Goal: Task Accomplishment & Management: Manage account settings

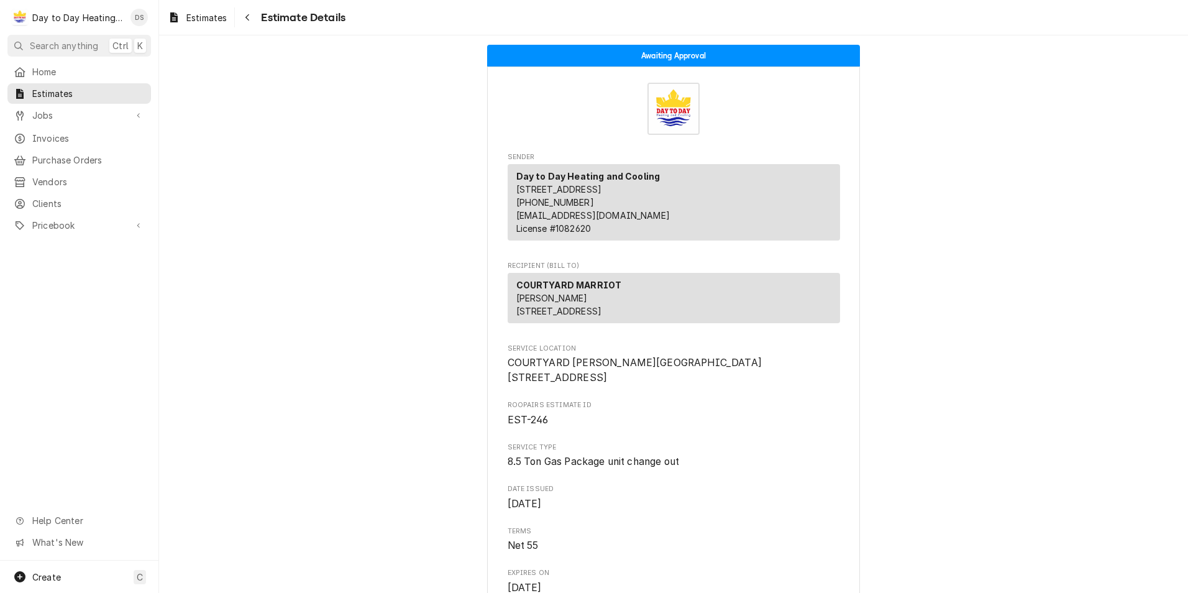
scroll to position [62, 0]
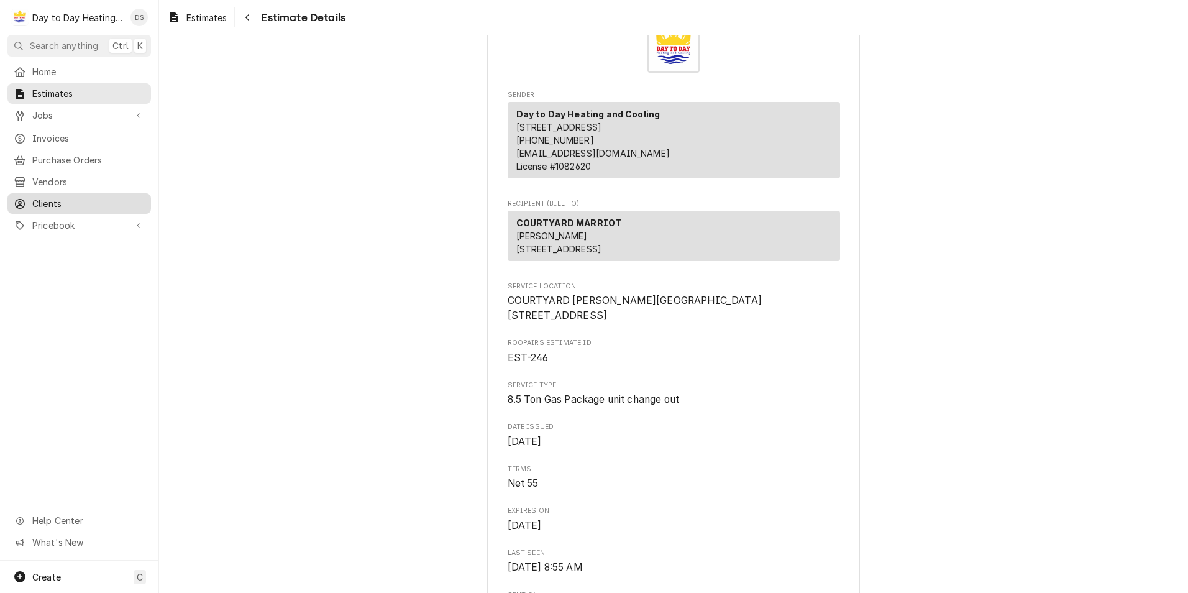
click at [79, 197] on span "Clients" at bounding box center [88, 203] width 112 height 13
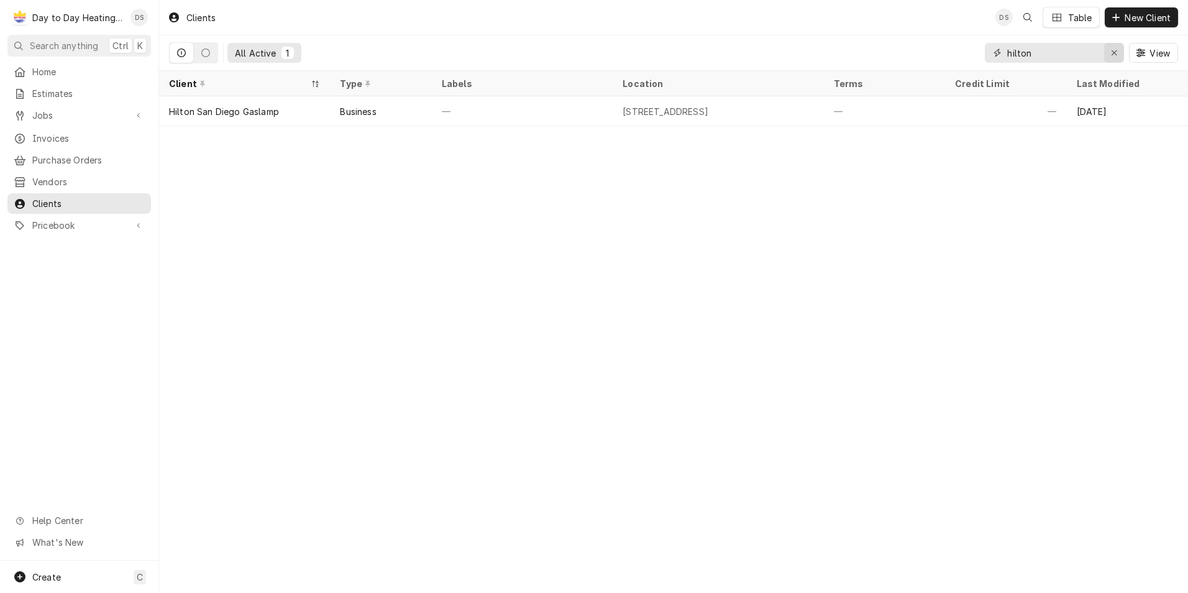
click at [1118, 53] on div "Erase input" at bounding box center [1114, 53] width 12 height 12
click at [1077, 56] on input "Dynamic Content Wrapper" at bounding box center [1065, 53] width 117 height 20
type input "urban corp"
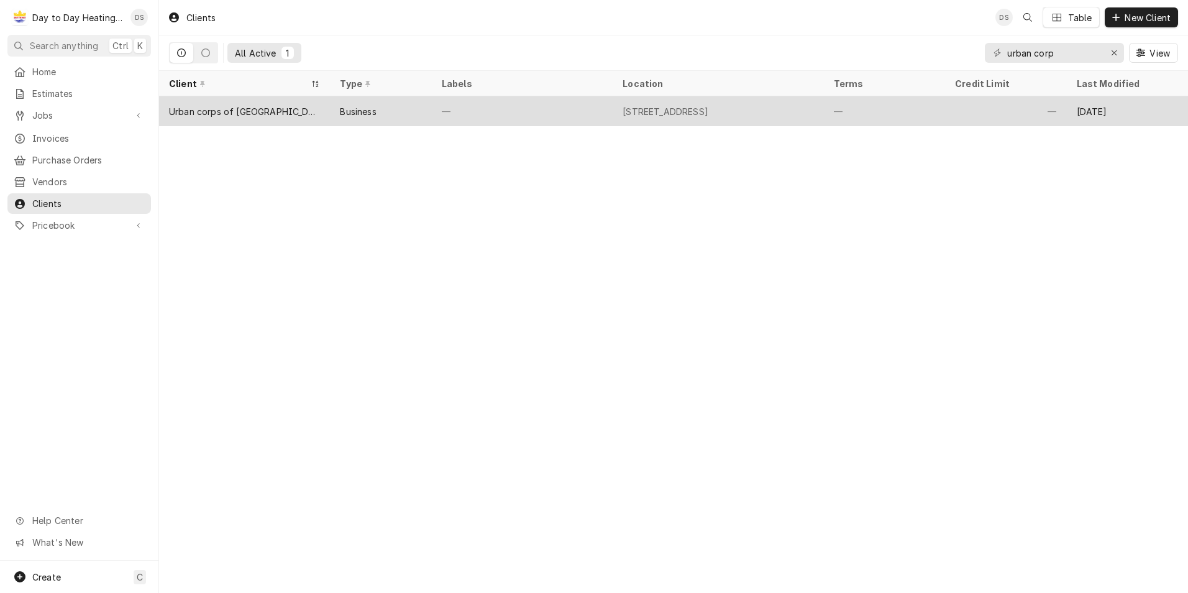
click at [252, 106] on div "Urban corps of San Diego" at bounding box center [244, 111] width 151 height 13
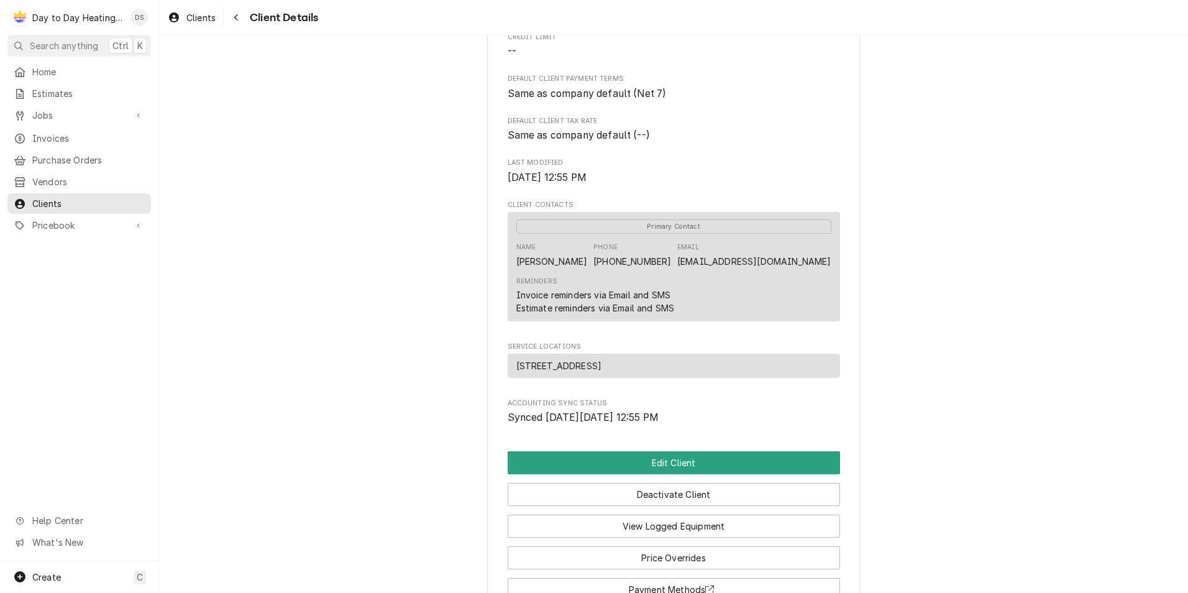
scroll to position [248, 0]
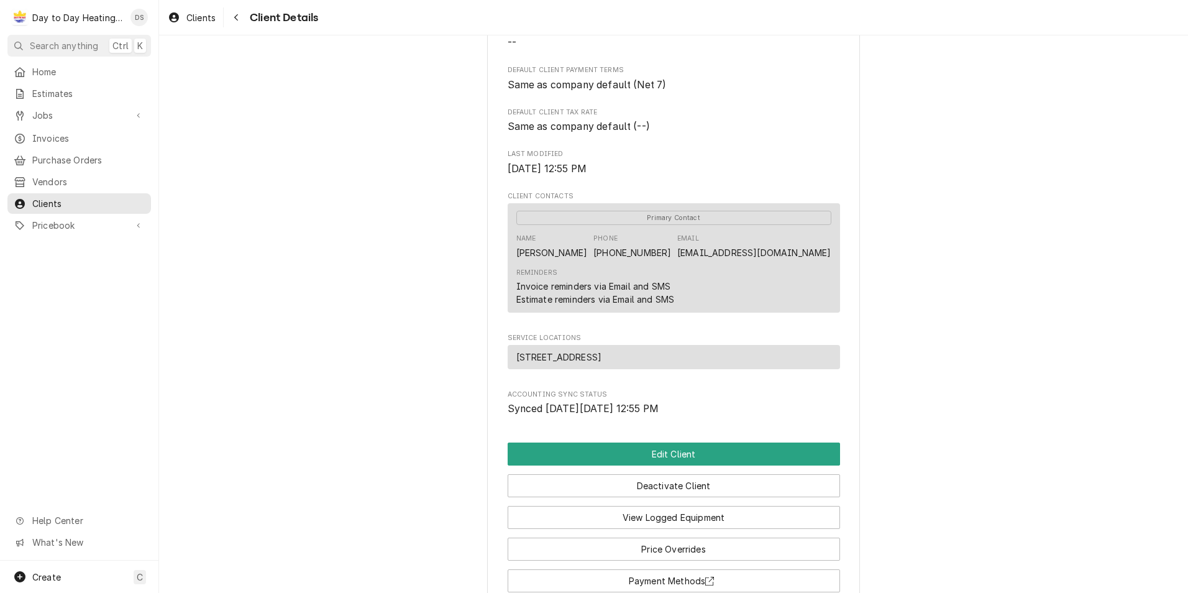
drag, startPoint x: 665, startPoint y: 372, endPoint x: 489, endPoint y: 373, distance: 175.8
click at [489, 373] on div "Urban corps of San Diego Client Type Business Industry Type Commercial Billing …" at bounding box center [673, 203] width 373 height 810
drag, startPoint x: 489, startPoint y: 373, endPoint x: 552, endPoint y: 371, distance: 63.4
copy span "2200 Micro Pl, Escondido, CA 92029"
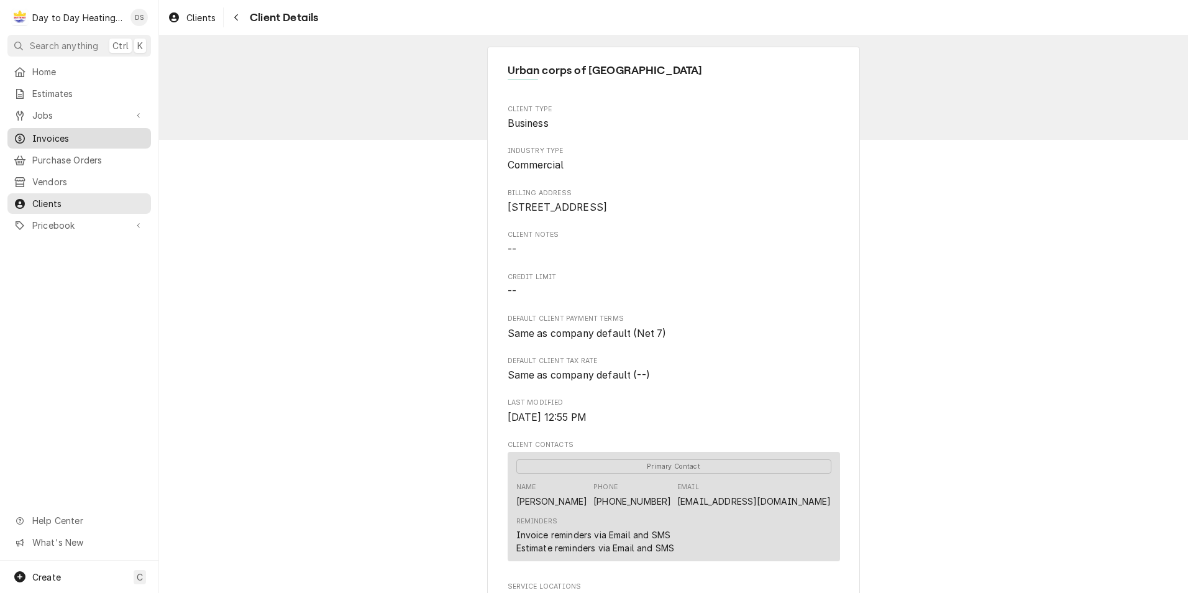
click at [60, 132] on span "Invoices" at bounding box center [88, 138] width 112 height 13
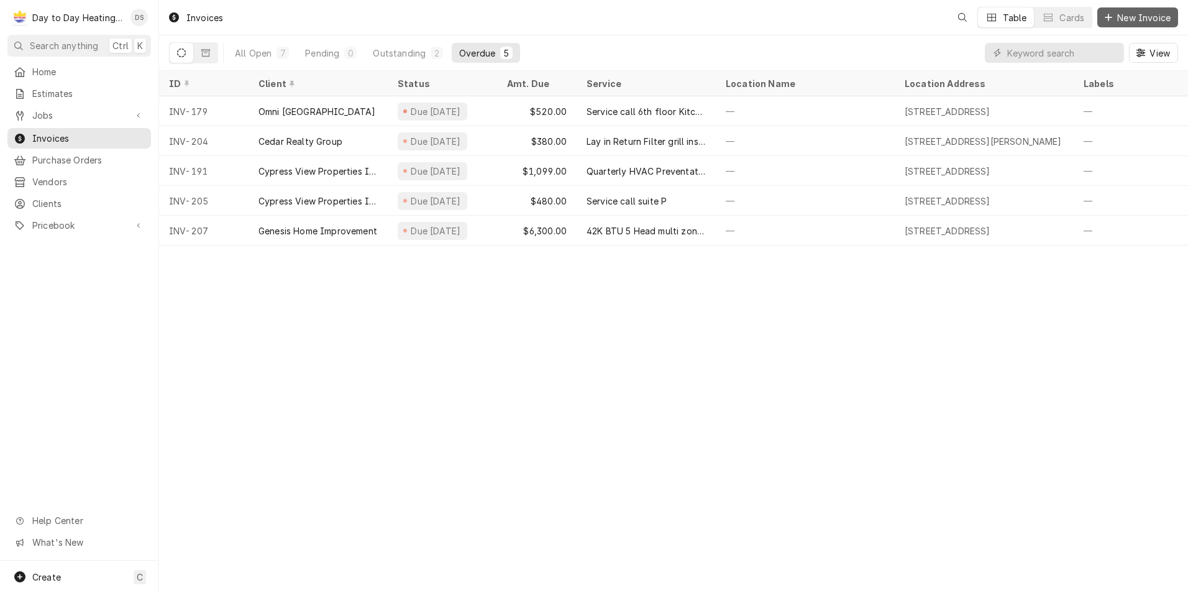
click at [1129, 17] on span "New Invoice" at bounding box center [1143, 17] width 58 height 13
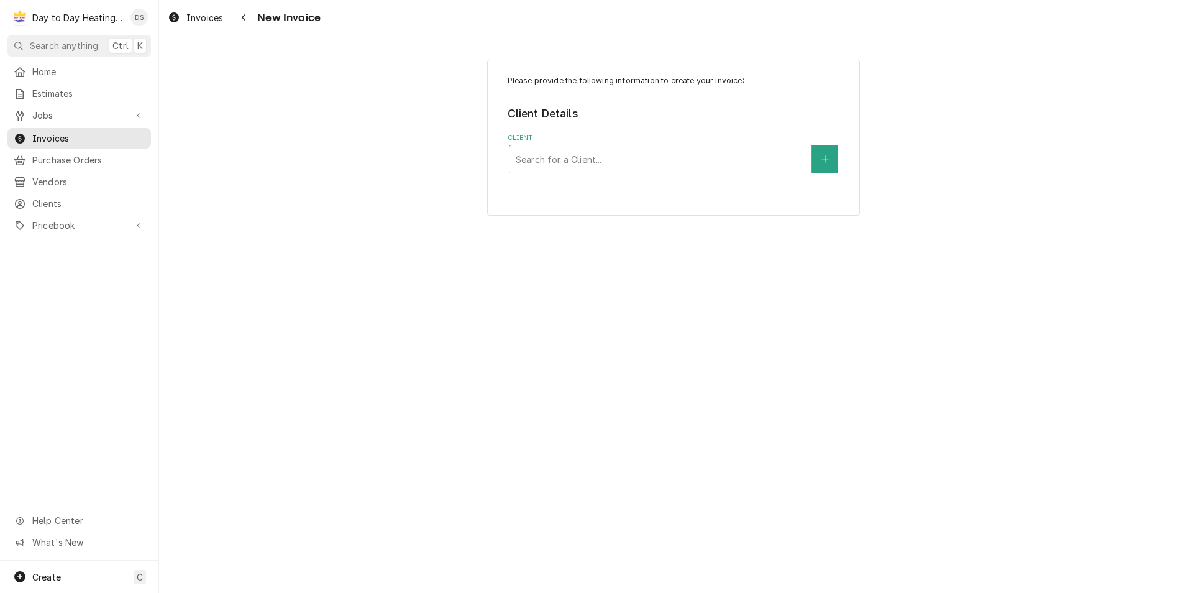
click at [699, 162] on div "Client" at bounding box center [660, 159] width 289 height 22
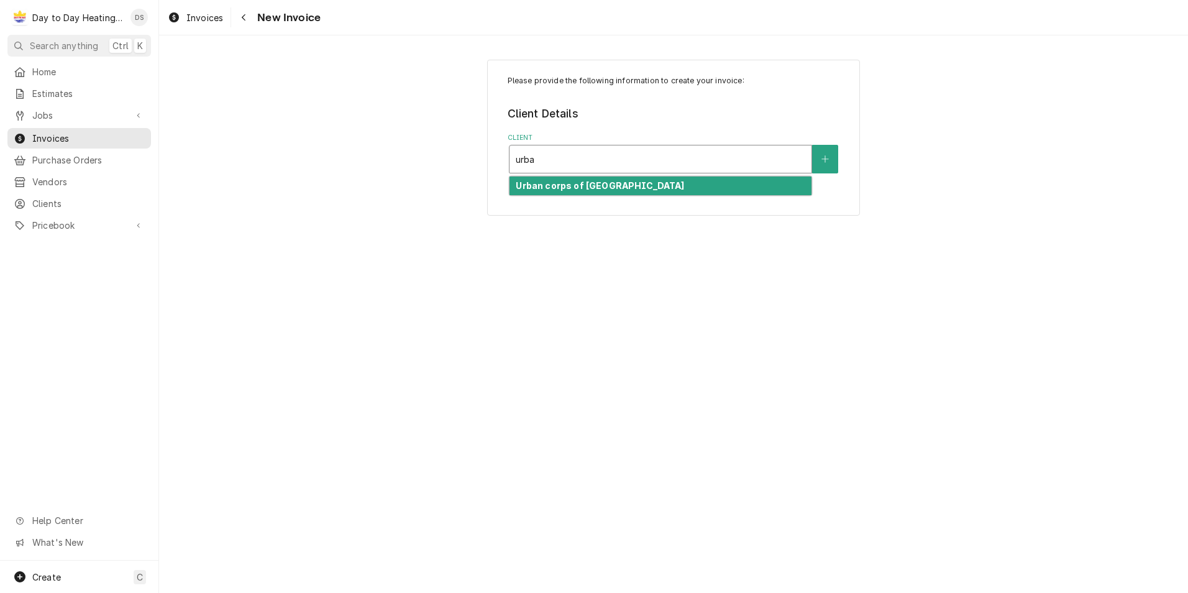
type input "urban"
click at [665, 185] on div "Urban corps of [GEOGRAPHIC_DATA]" at bounding box center [660, 185] width 302 height 19
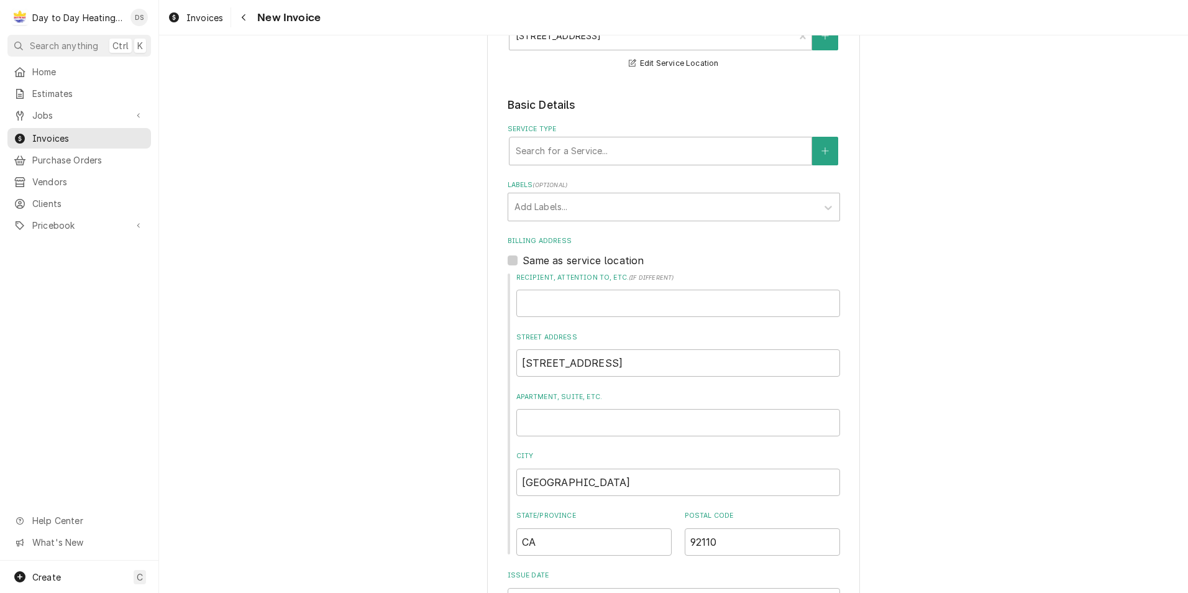
scroll to position [248, 0]
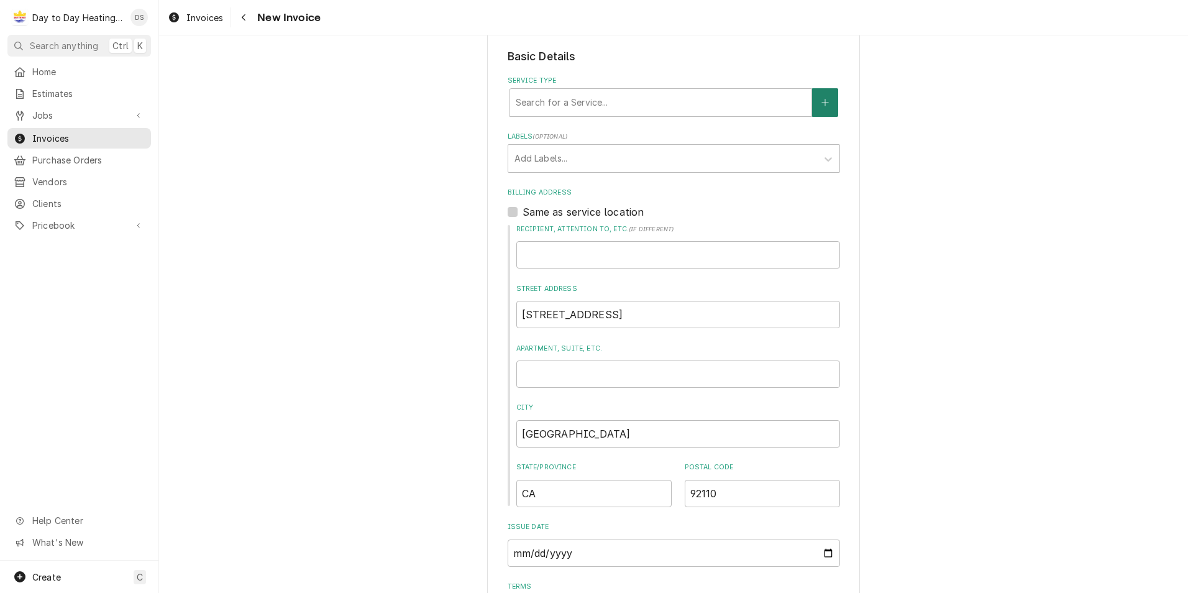
click at [821, 103] on icon "Create New Service" at bounding box center [824, 102] width 7 height 7
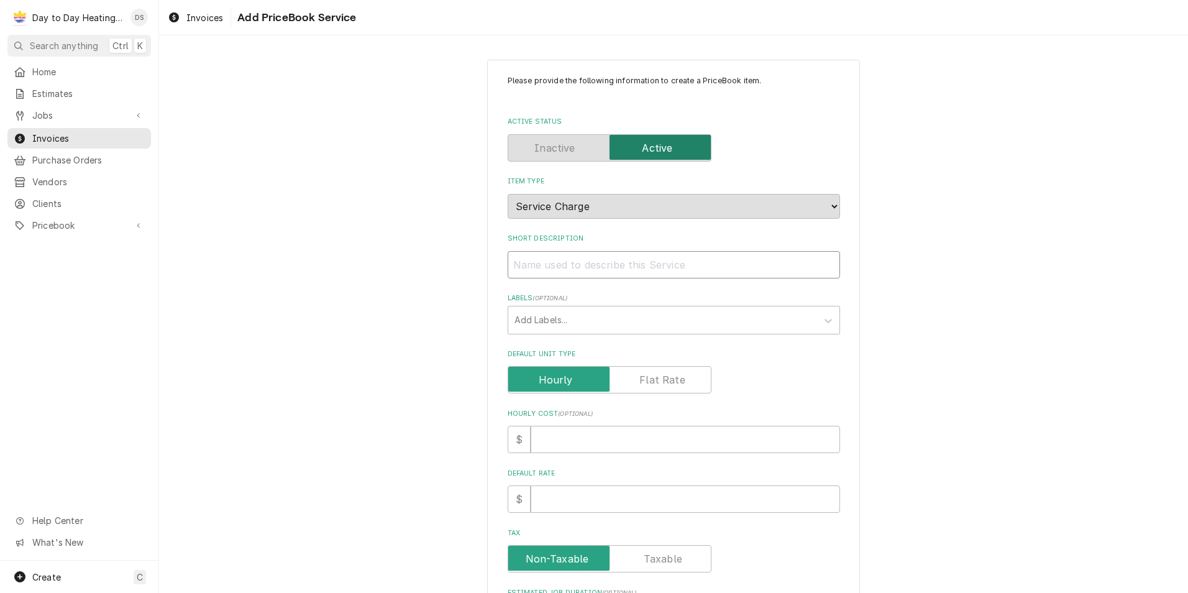
click at [558, 268] on input "Short Description" at bounding box center [674, 264] width 332 height 27
type textarea "x"
type input "L"
type textarea "x"
type input "Lo"
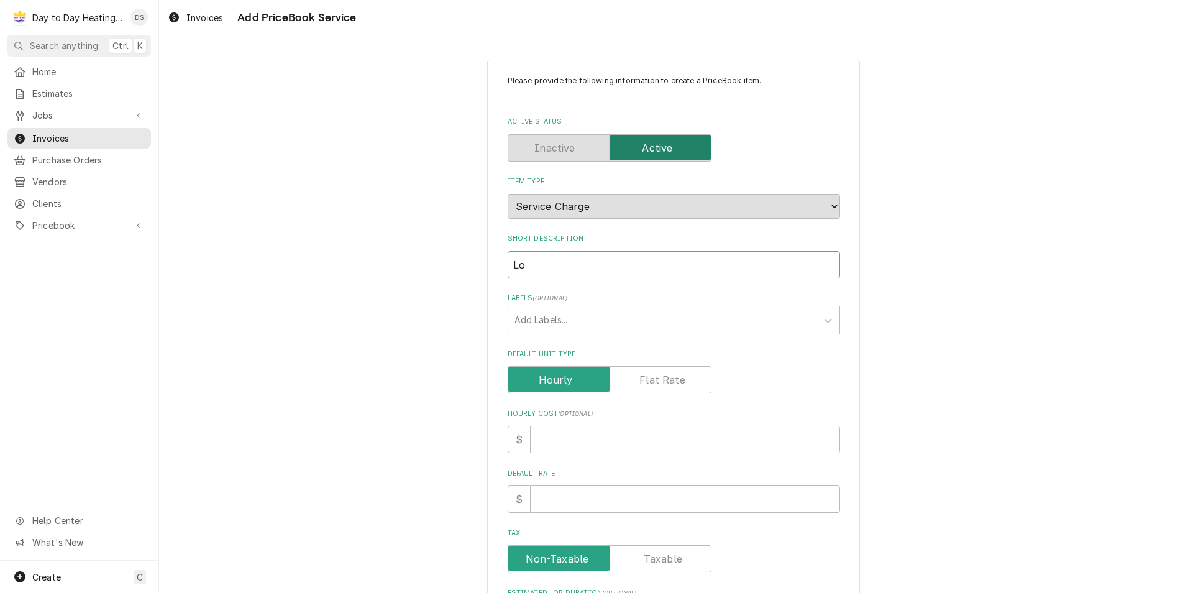
type textarea "x"
type input "Low"
type textarea "x"
type input "Low"
type textarea "x"
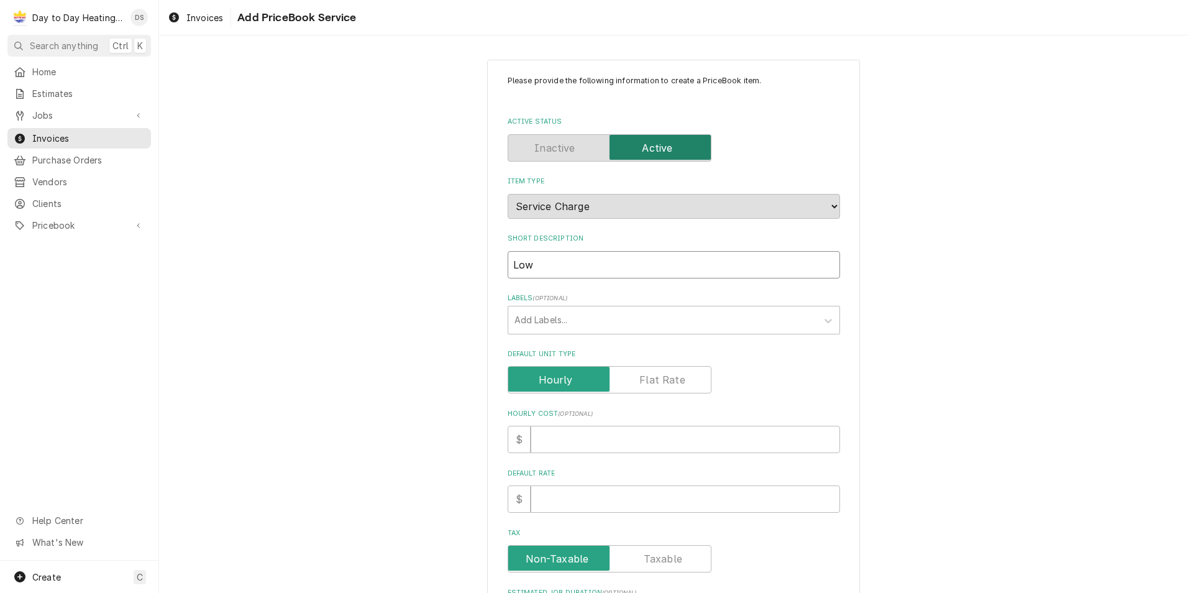
type input "Low v"
type textarea "x"
type input "Low vo"
type textarea "x"
type input "Low vol"
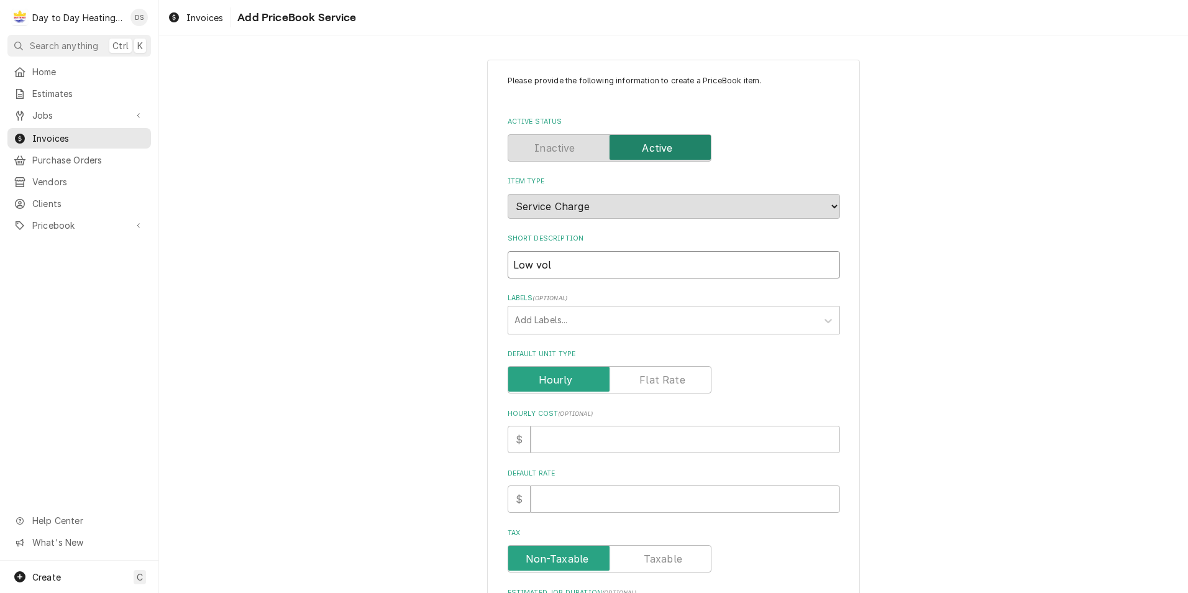
type textarea "x"
type input "Low vola"
type textarea "x"
type input "Low volat"
type textarea "x"
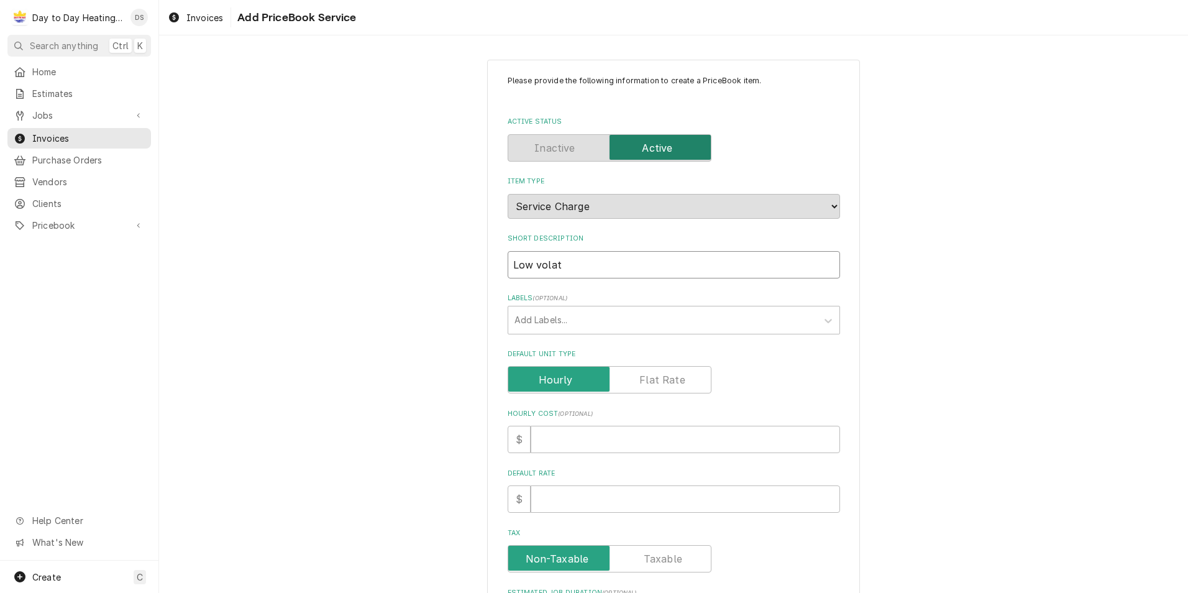
type input "Low volatg"
type textarea "x"
type input "Low volatge"
type textarea "x"
type input "Low volatge"
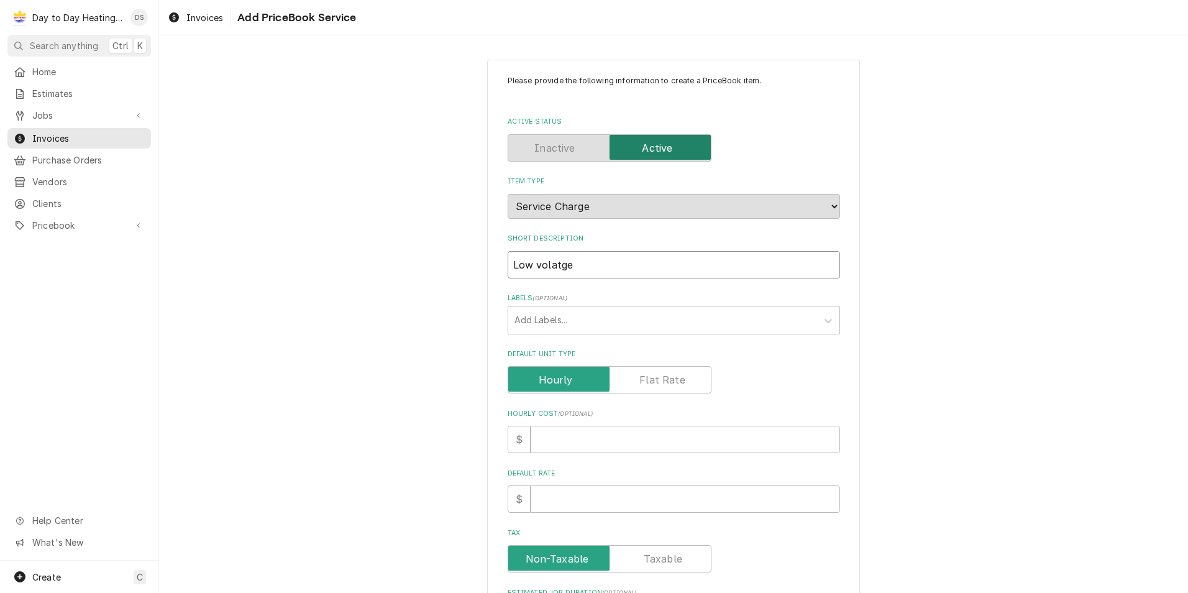
type textarea "x"
type input "Low volatge s"
type textarea "x"
type input "Low volatge sh"
type textarea "x"
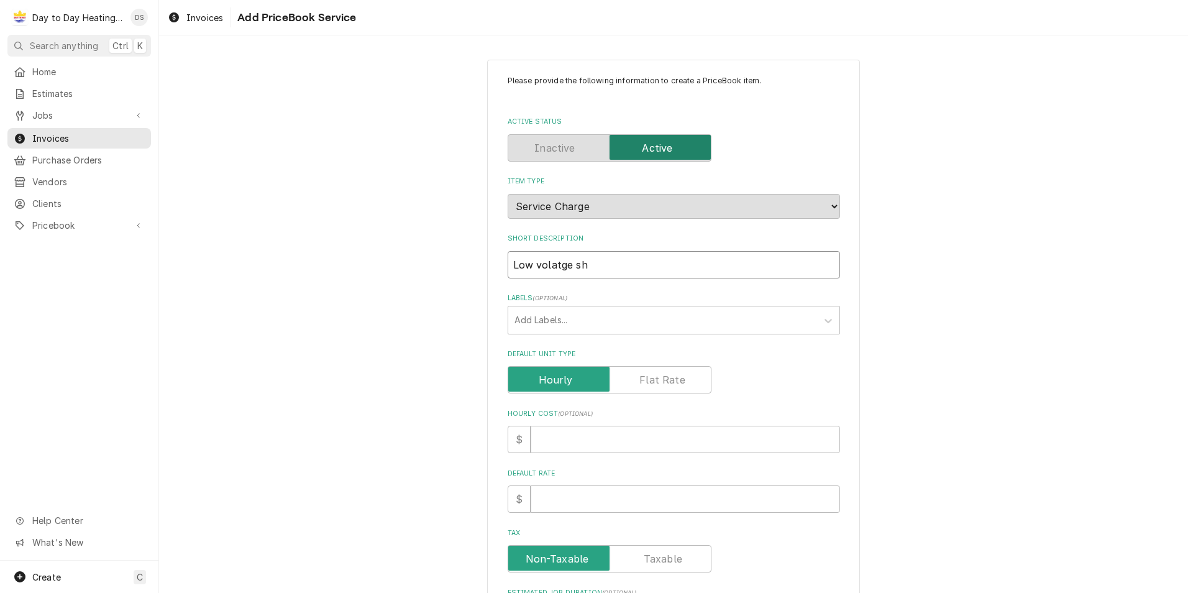
type input "Low volatge s"
type textarea "x"
type input "Low volatge"
type textarea "x"
type input "Low volatge"
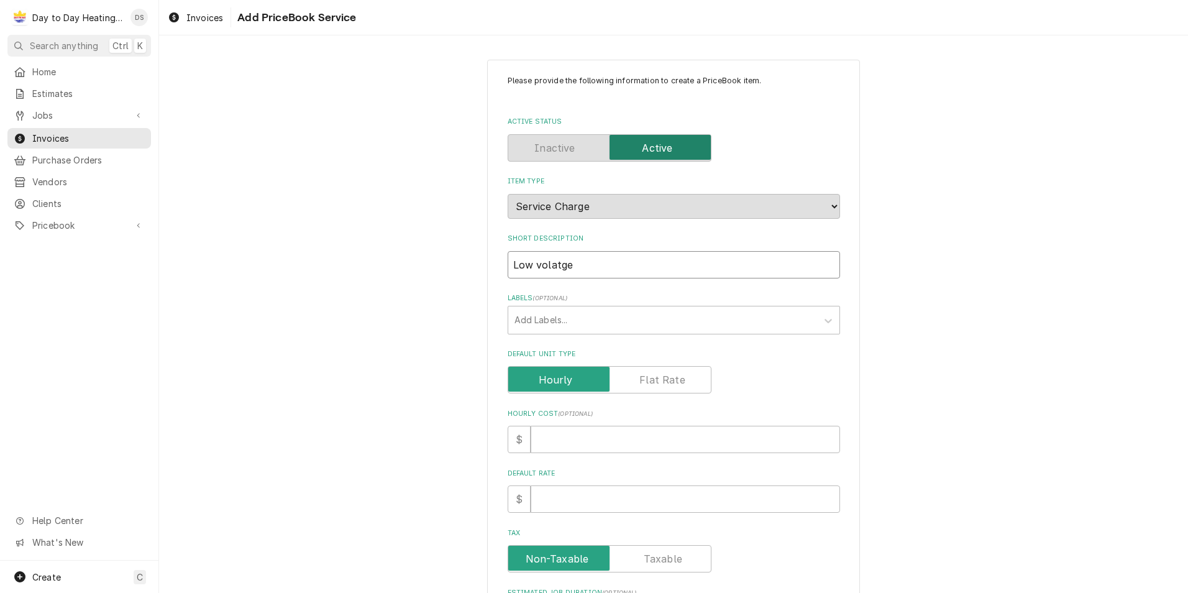
type textarea "x"
type input "Low volatg"
type textarea "x"
type input "Low volat"
type textarea "x"
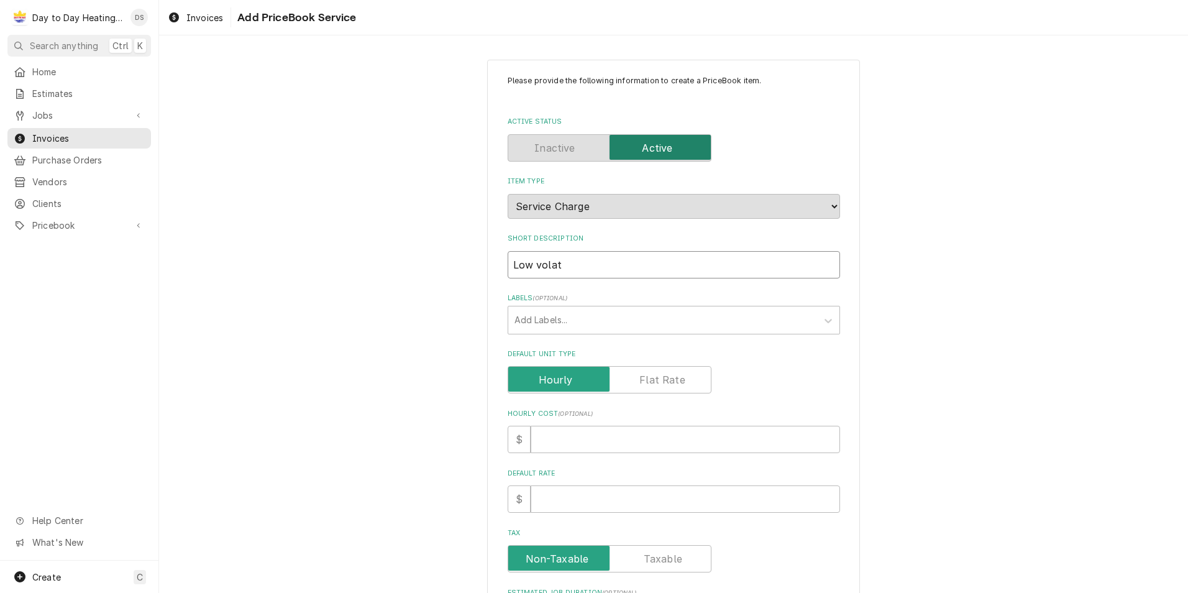
type input "Low vola"
type textarea "x"
type input "Low vol"
type textarea "x"
type input "Low volt"
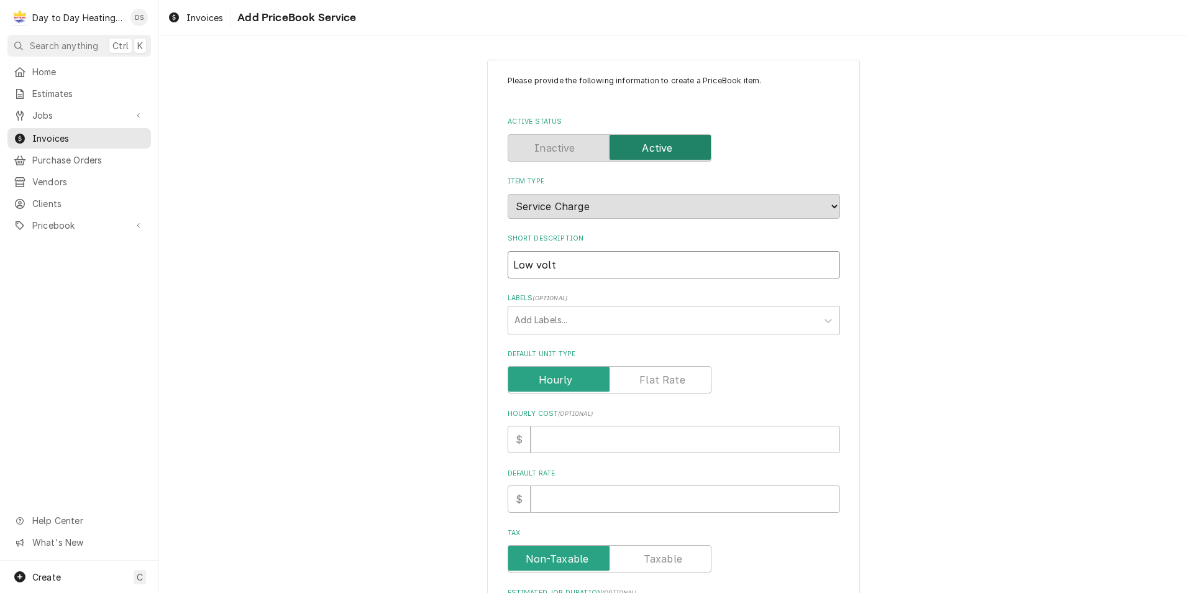
type textarea "x"
type input "Low volta"
type textarea "x"
type input "Low voltag"
type textarea "x"
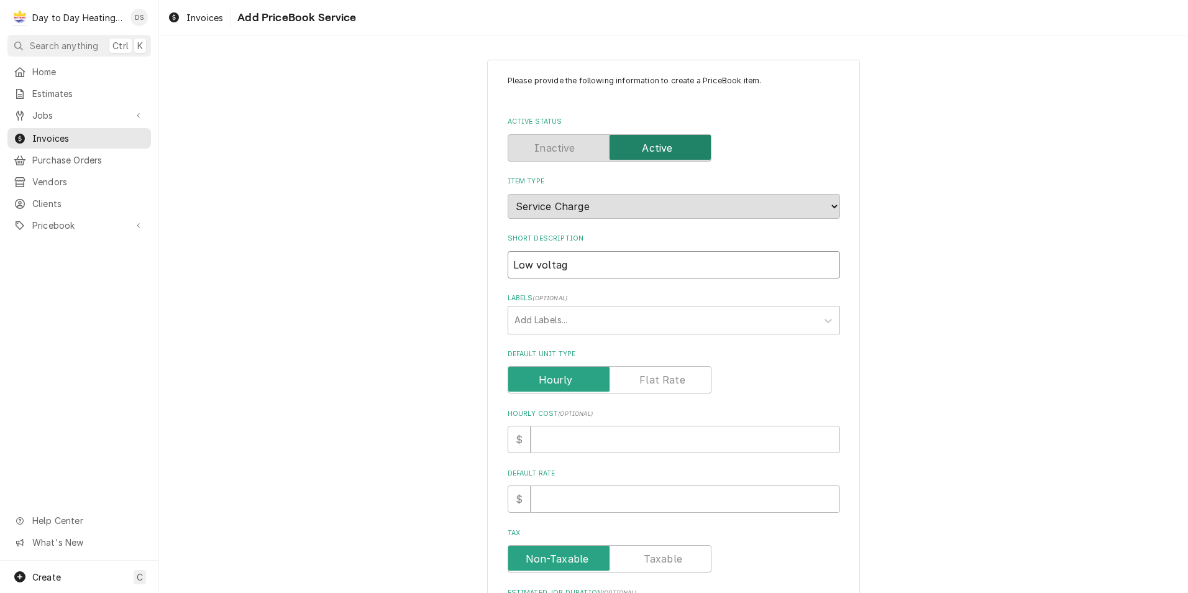
type input "Low voltage"
type textarea "x"
type input "Low voltage"
type textarea "x"
type input "Low voltage s"
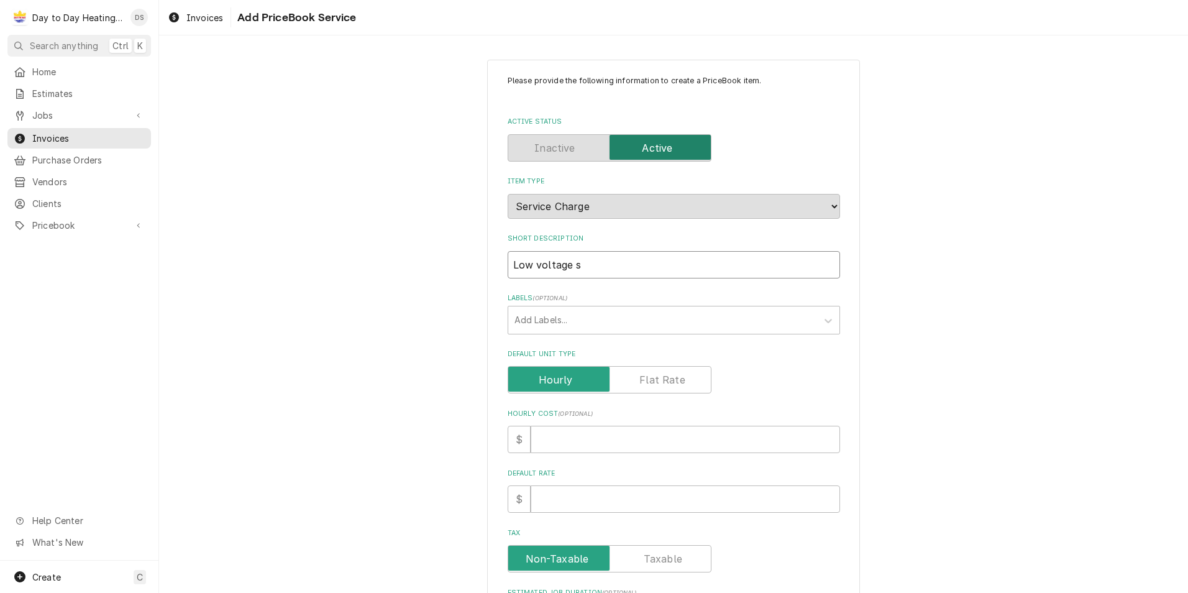
type textarea "x"
type input "Low voltage sh"
type textarea "x"
type input "Low voltage sho"
type textarea "x"
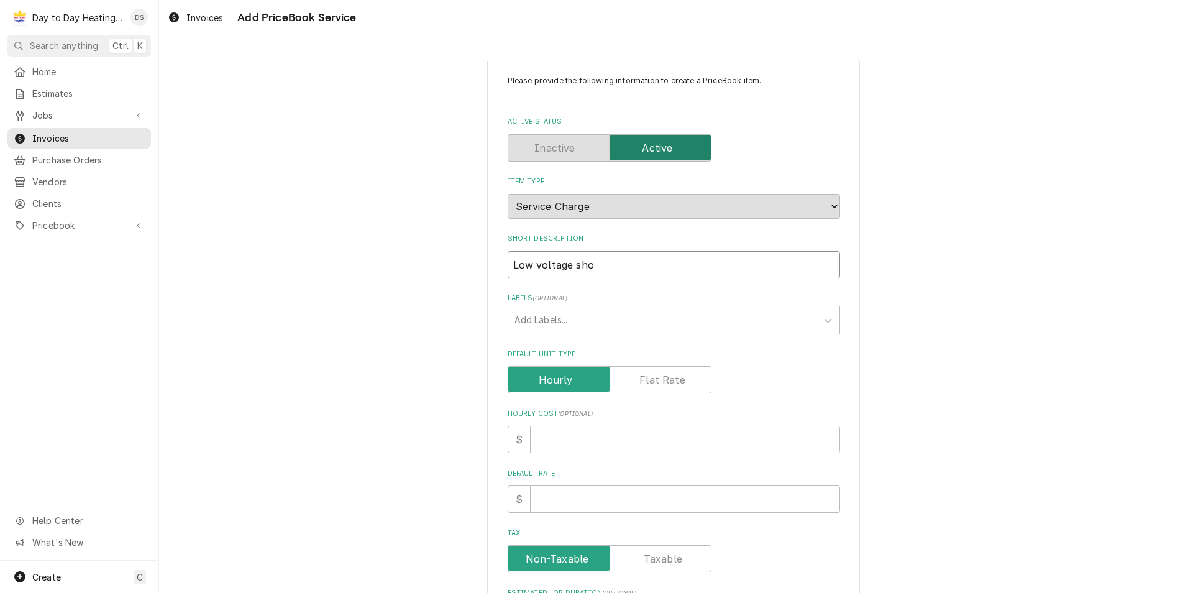
type input "Low voltage shor"
type textarea "x"
type input "Low voltage short"
type textarea "x"
type input "Low voltage short"
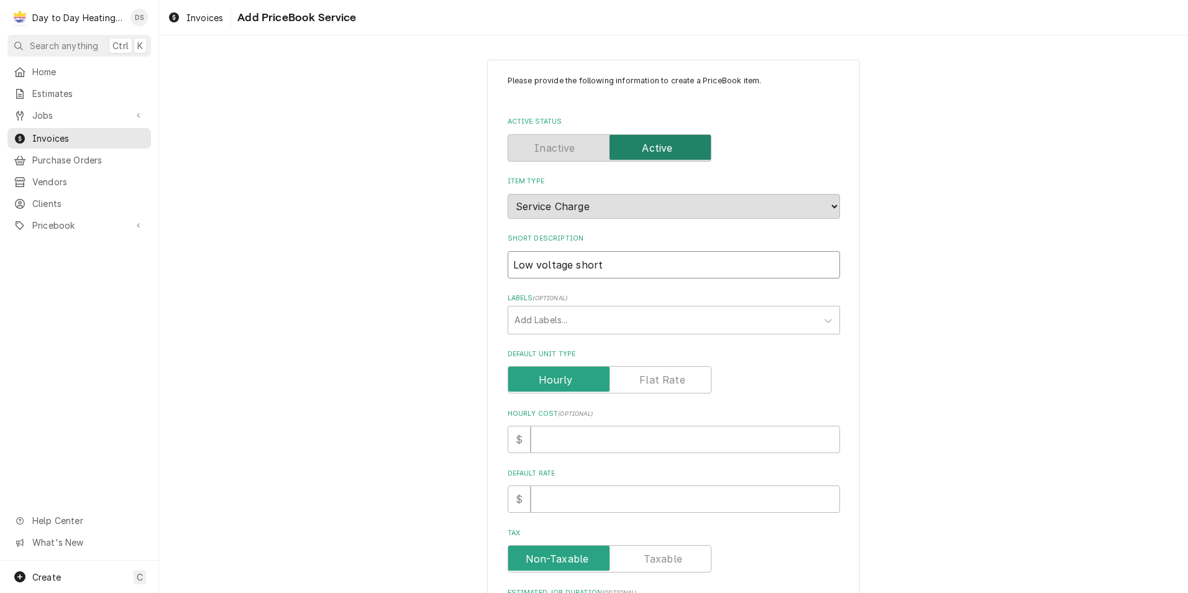
type textarea "x"
type input "Low voltage short r"
type textarea "x"
type input "Low voltage short re"
type textarea "x"
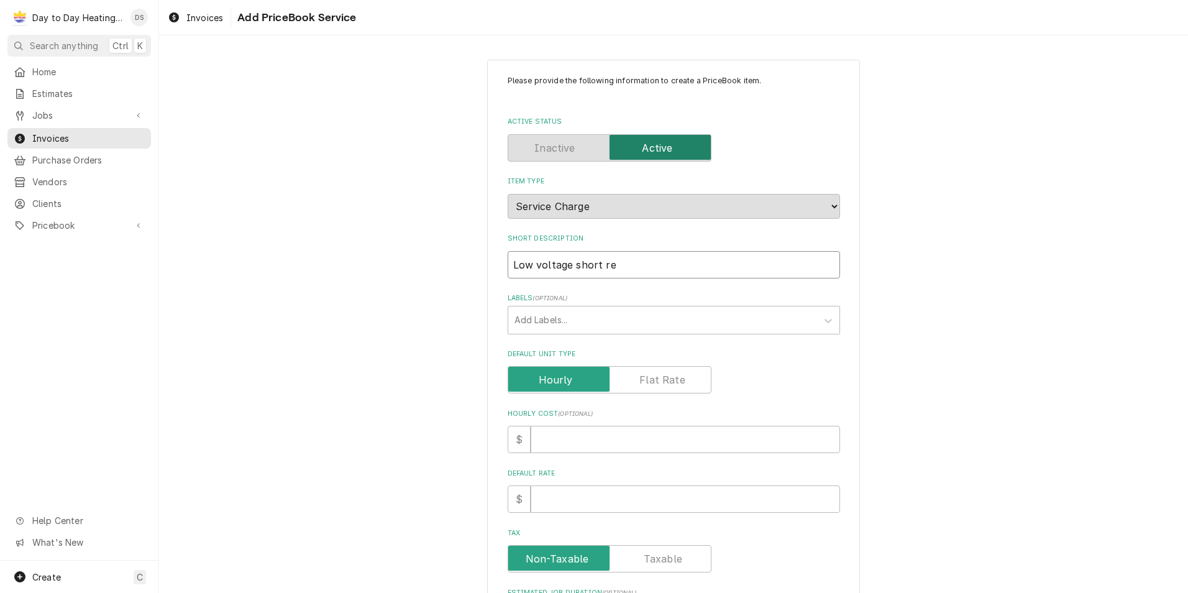
type input "Low voltage short rep"
type textarea "x"
type input "Low voltage short repa"
type textarea "x"
type input "Low voltage short repai"
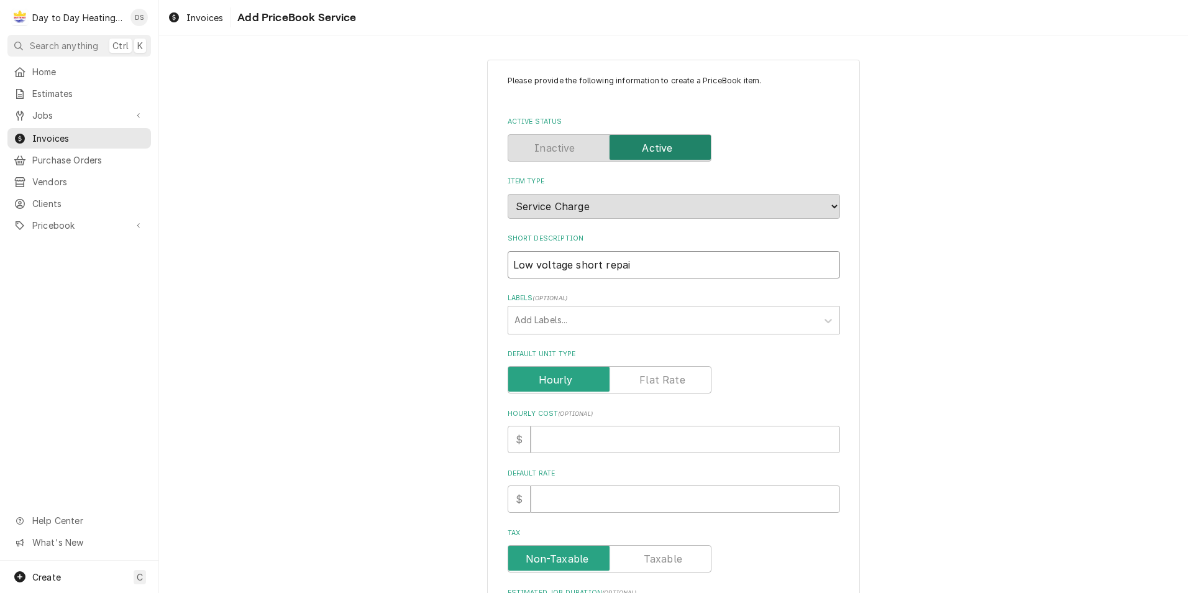
type textarea "x"
type input "Low voltage short repair"
type textarea "x"
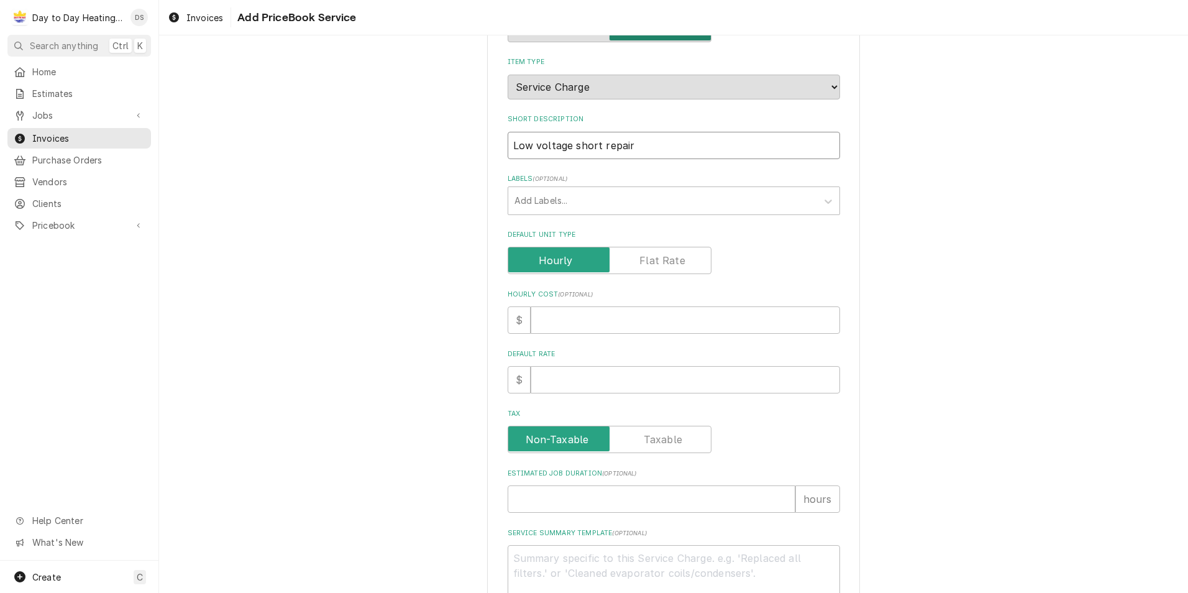
scroll to position [124, 0]
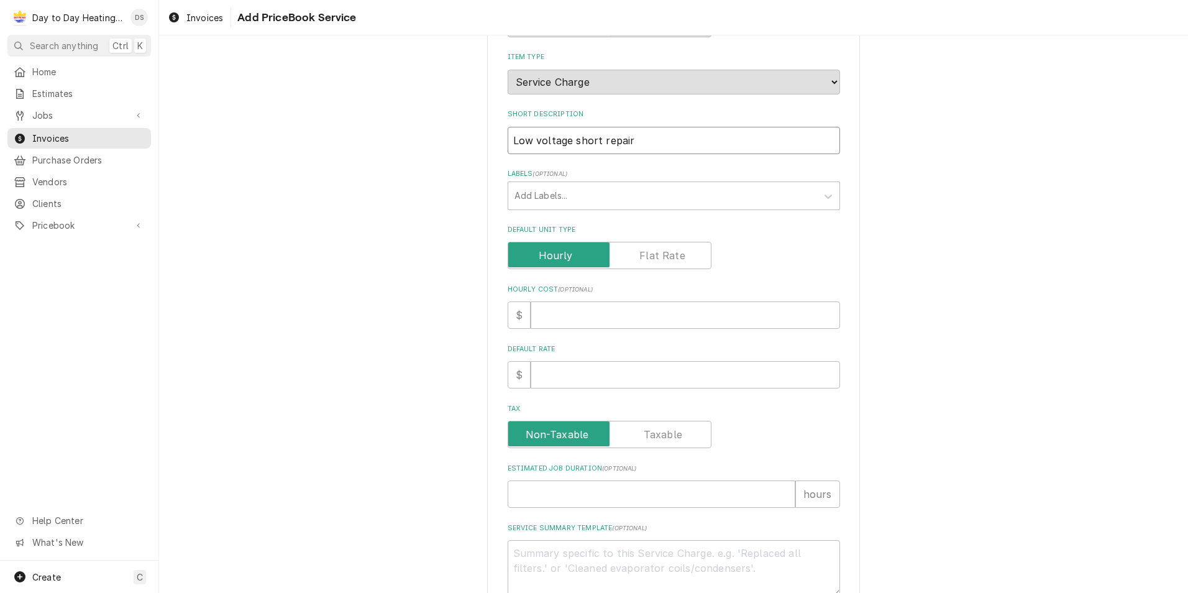
type input "Low voltage short repair"
click at [645, 248] on label "Default Unit Type" at bounding box center [610, 255] width 204 height 27
click at [645, 248] on input "Default Unit Type" at bounding box center [609, 255] width 193 height 27
checkbox input "true"
click at [575, 379] on input "Default Unit Price" at bounding box center [685, 374] width 309 height 27
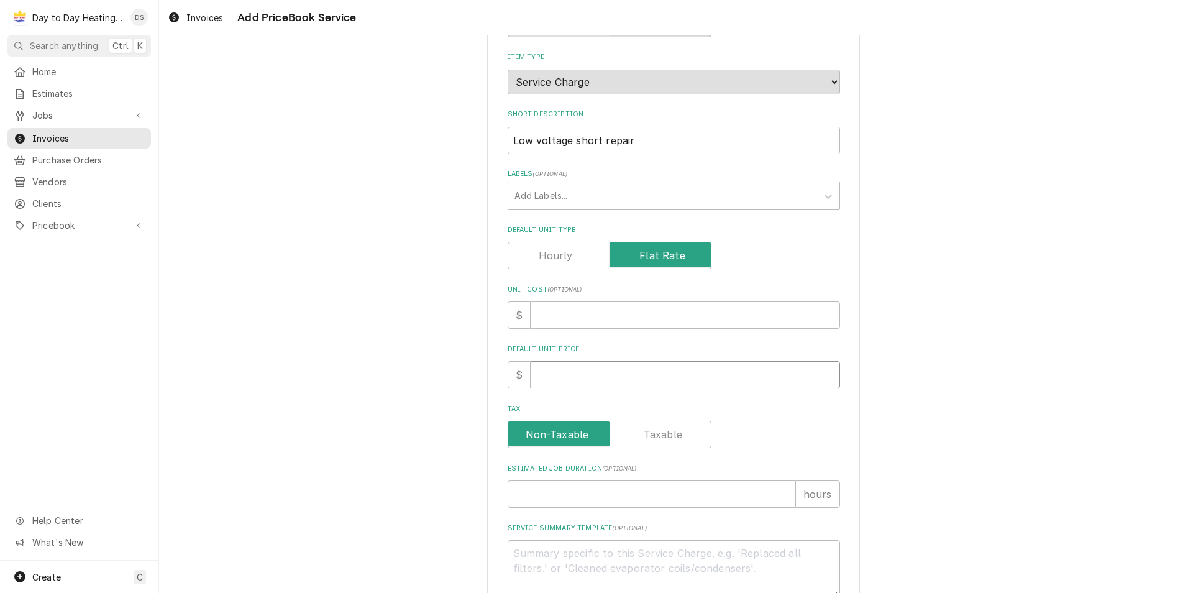
type textarea "x"
type input "1"
type textarea "x"
type input "13"
type textarea "x"
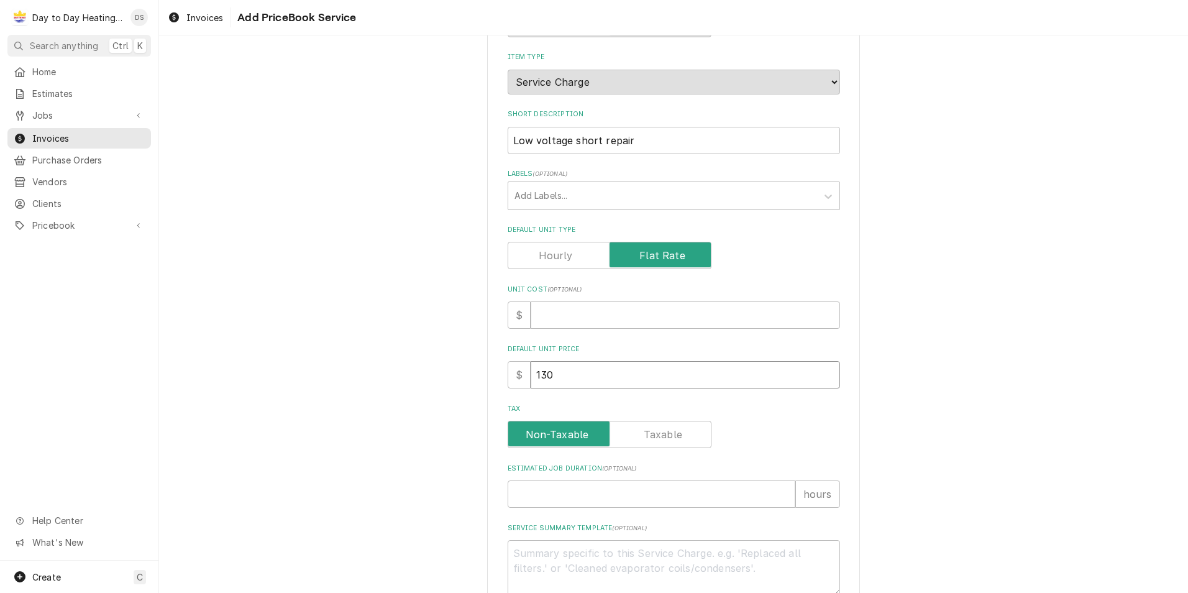
type input "130"
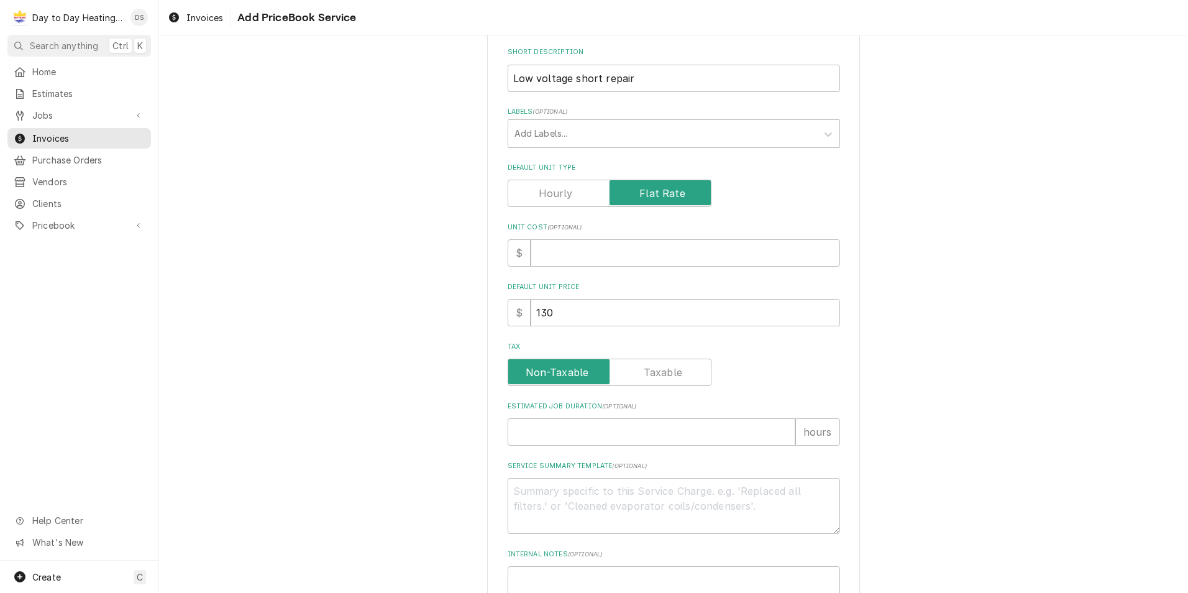
scroll to position [291, 0]
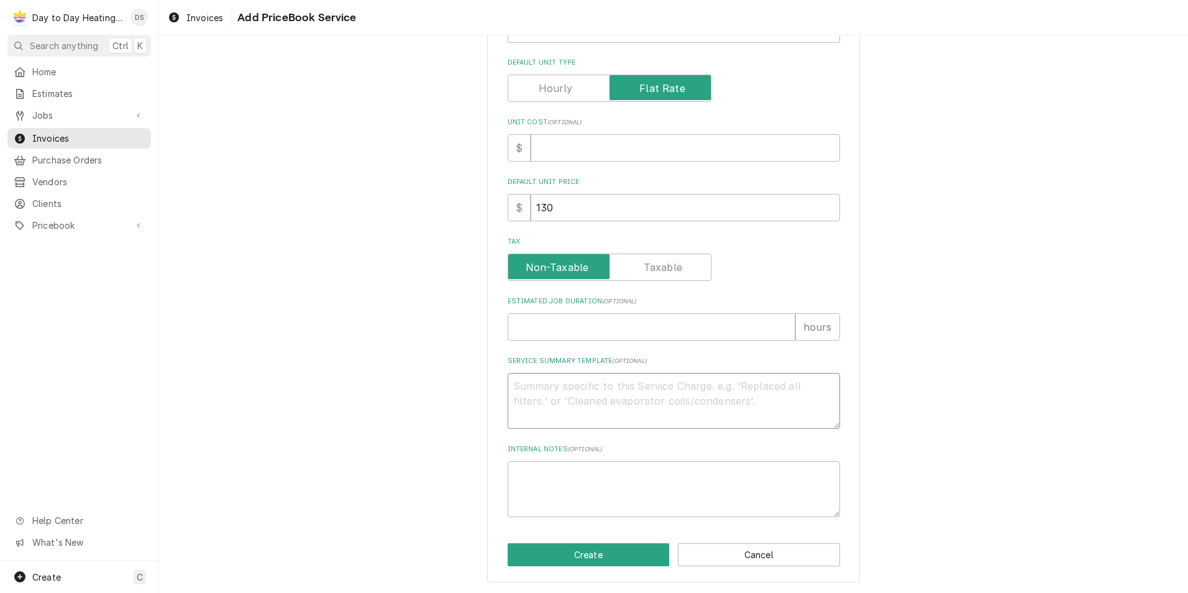
click at [563, 399] on textarea "Service Summary Template ( optional )" at bounding box center [674, 401] width 332 height 56
type textarea "x"
type textarea "S"
type textarea "x"
type textarea "Sc"
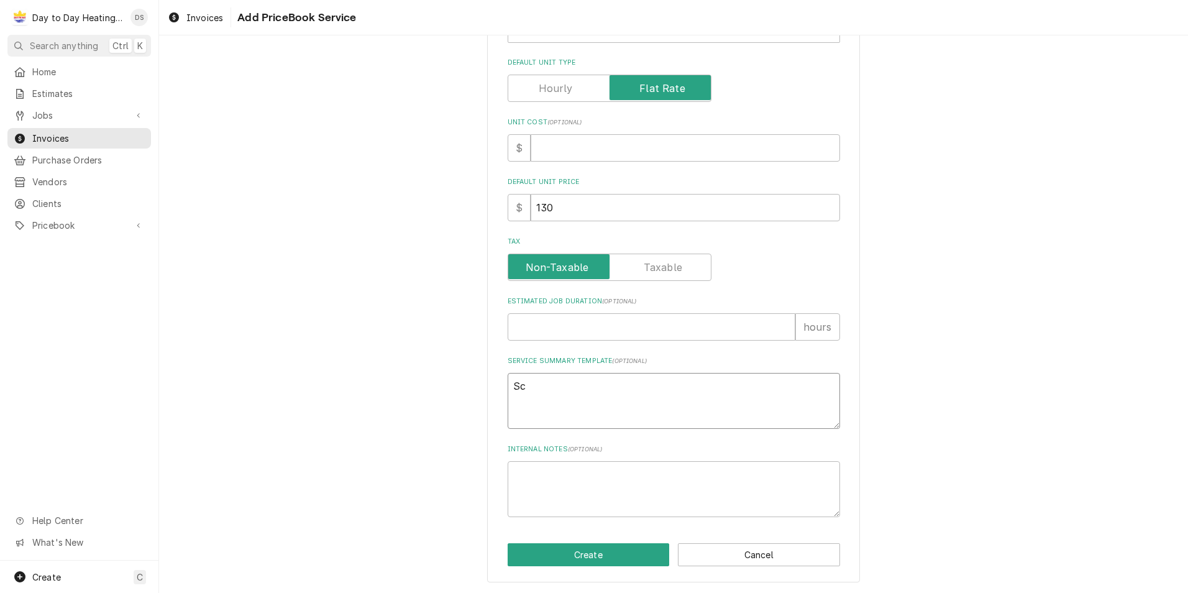
type textarea "x"
type textarea "Sco"
type textarea "x"
type textarea "Scop"
type textarea "x"
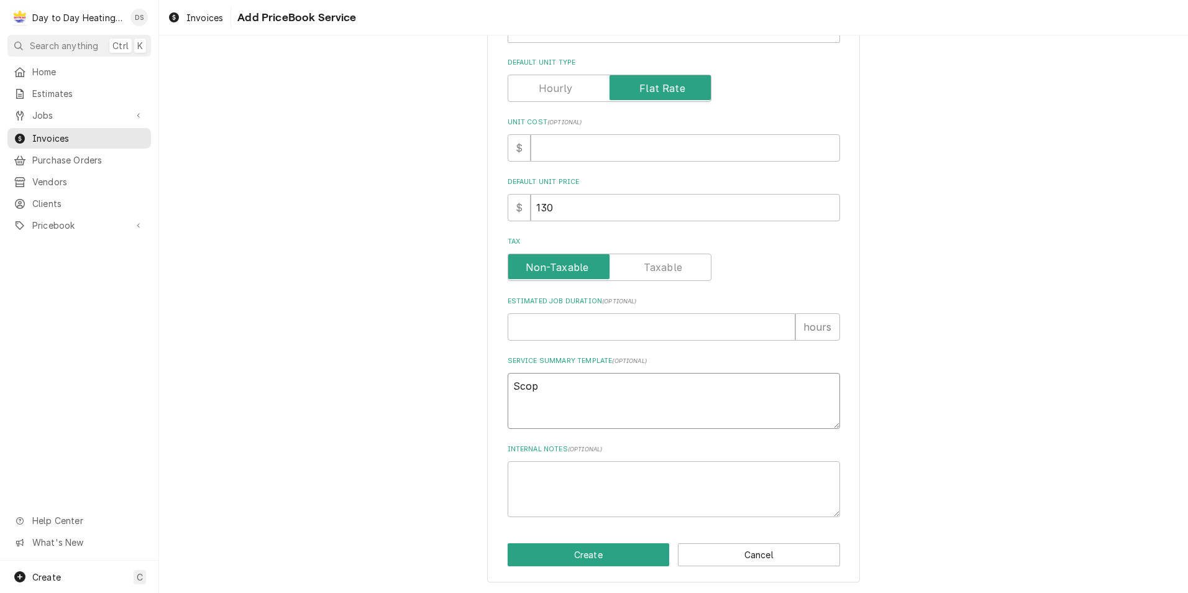
type textarea "Scope"
type textarea "x"
type textarea "Scope"
type textarea "x"
type textarea "Scope o"
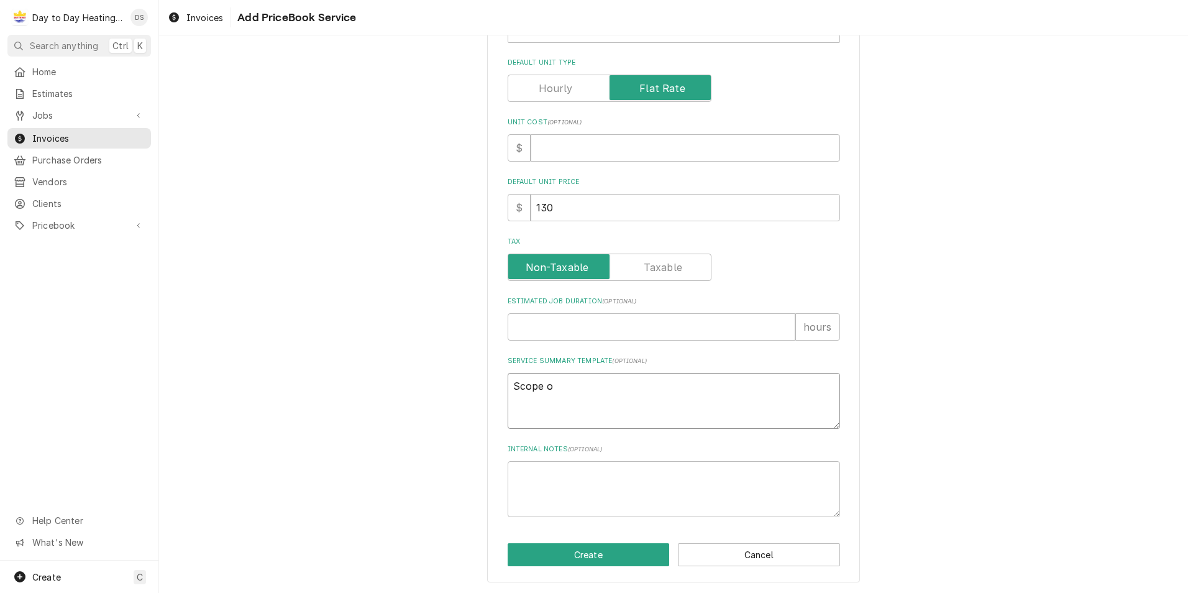
type textarea "x"
type textarea "Scope of"
type textarea "x"
type textarea "Scope of"
type textarea "x"
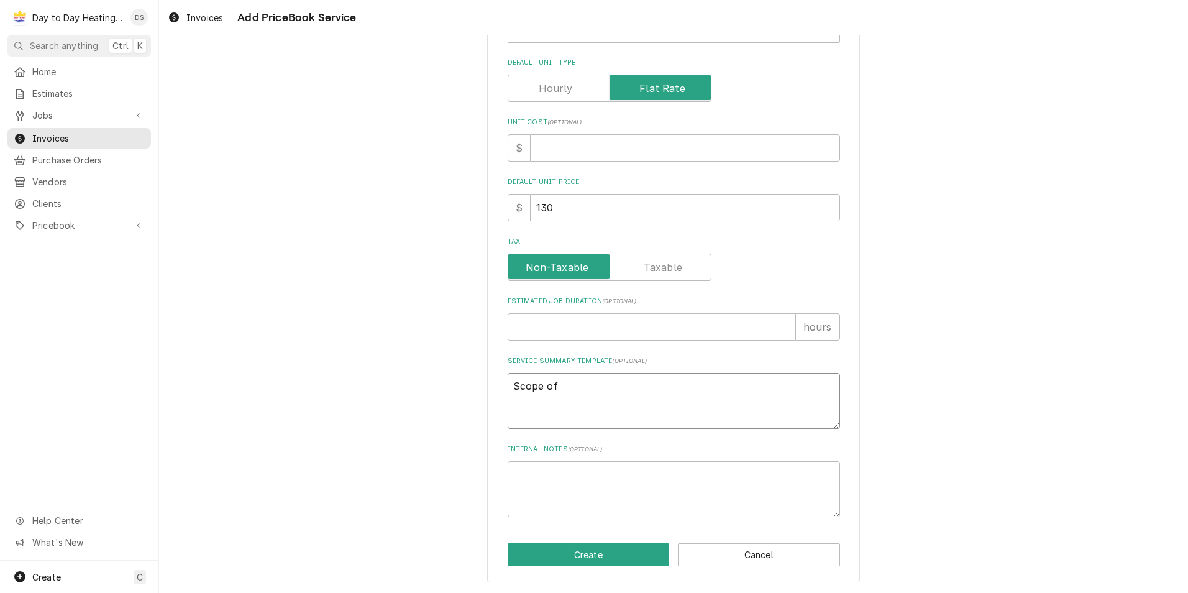
type textarea "Scope of w"
type textarea "x"
type textarea "Scope of wo"
type textarea "x"
type textarea "Scope of wot"
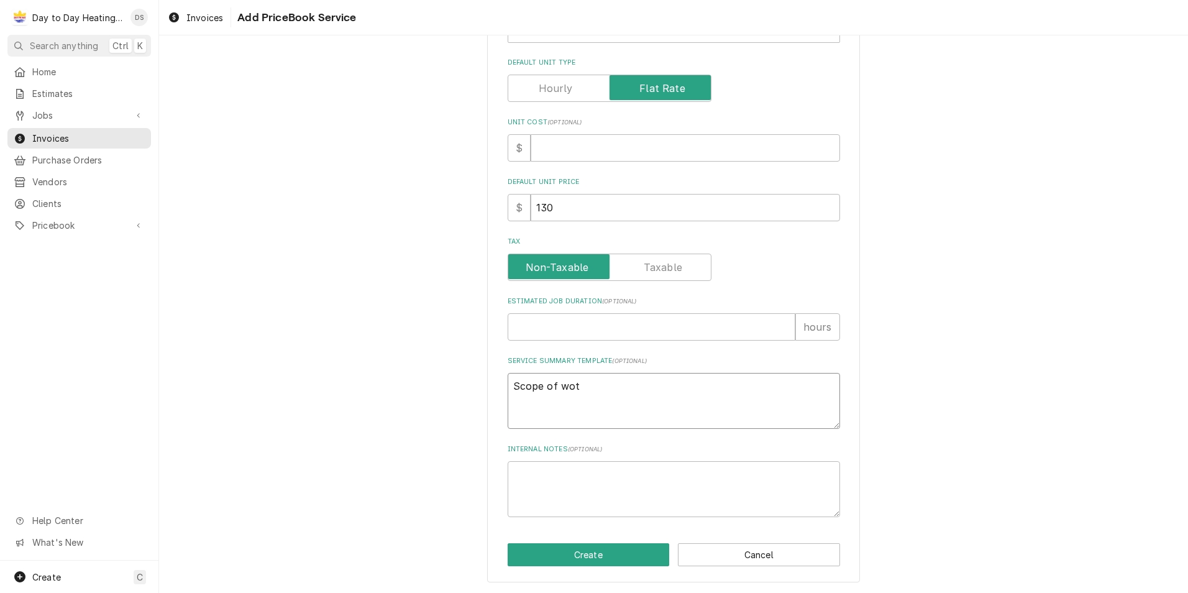
type textarea "x"
type textarea "Scope of wotk"
type textarea "x"
type textarea "Scope of wotk"
type textarea "x"
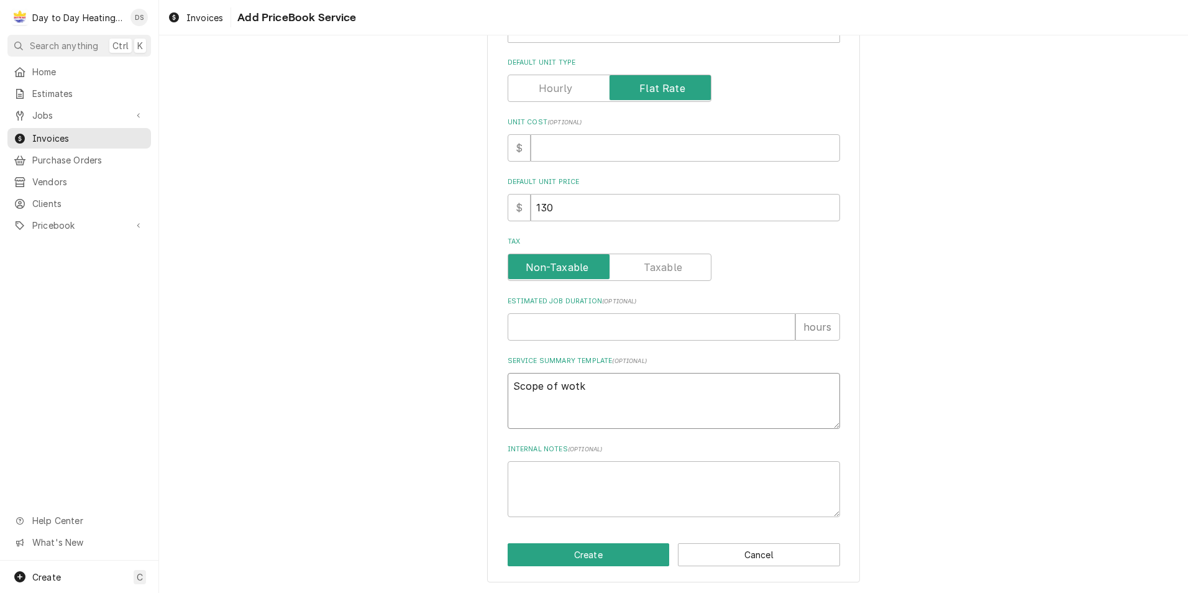
type textarea "Scope of wotk"
type textarea "x"
type textarea "Scope of wot"
type textarea "x"
type textarea "Scope of wo"
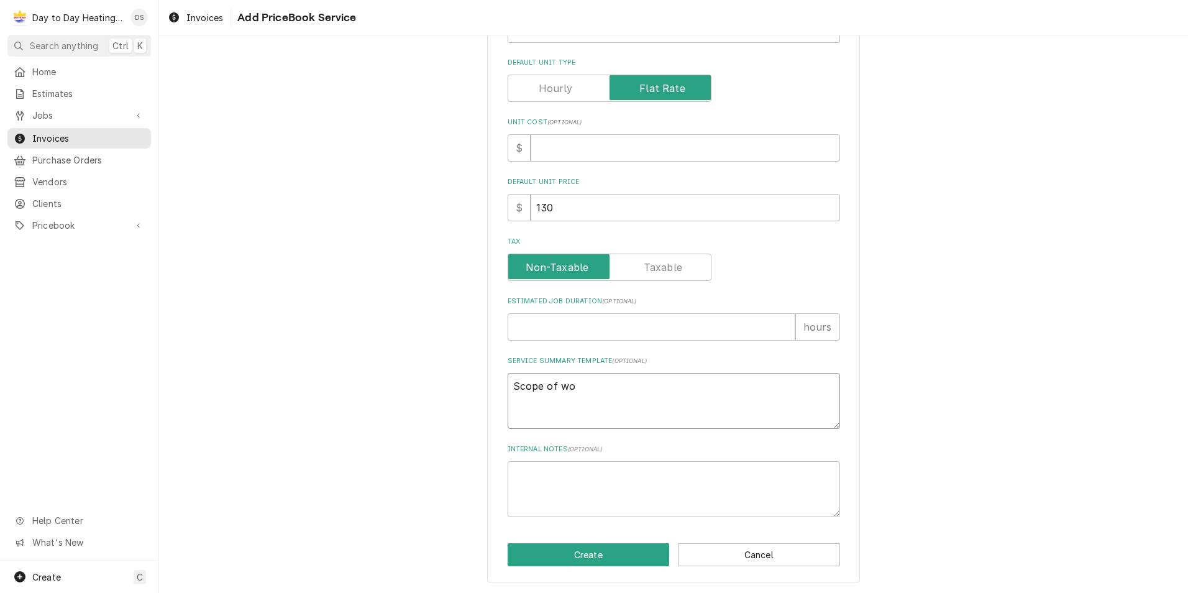
type textarea "x"
type textarea "Scope of wor"
type textarea "x"
type textarea "Scope of worl"
type textarea "x"
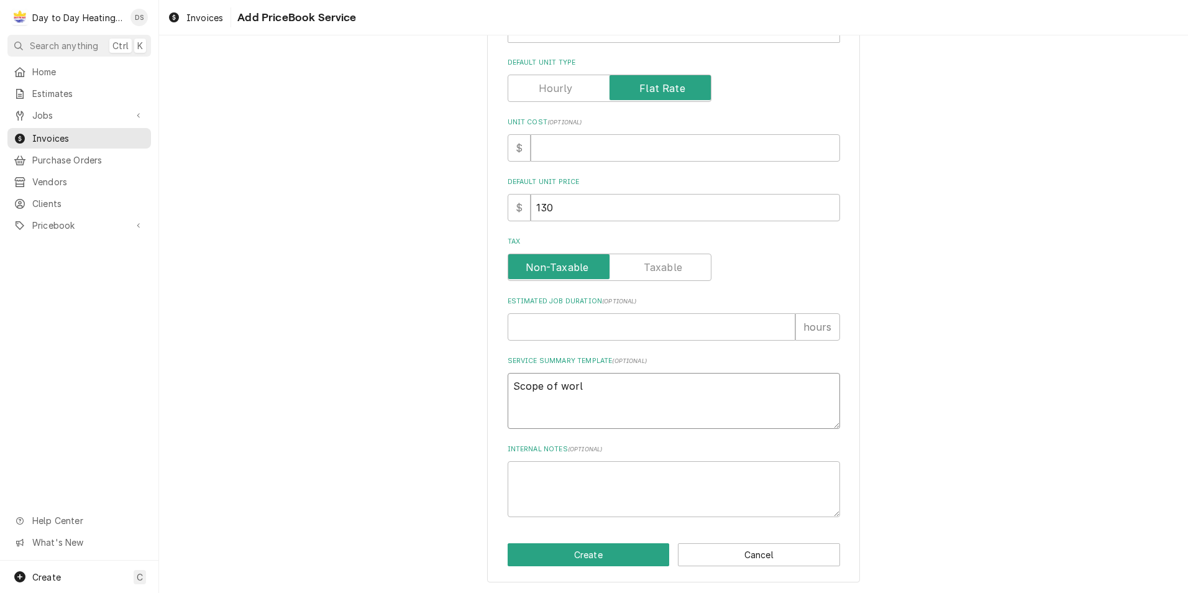
type textarea "Scope of wor"
type textarea "x"
type textarea "Scope of worK"
type textarea "x"
type textarea "Scope of worK"
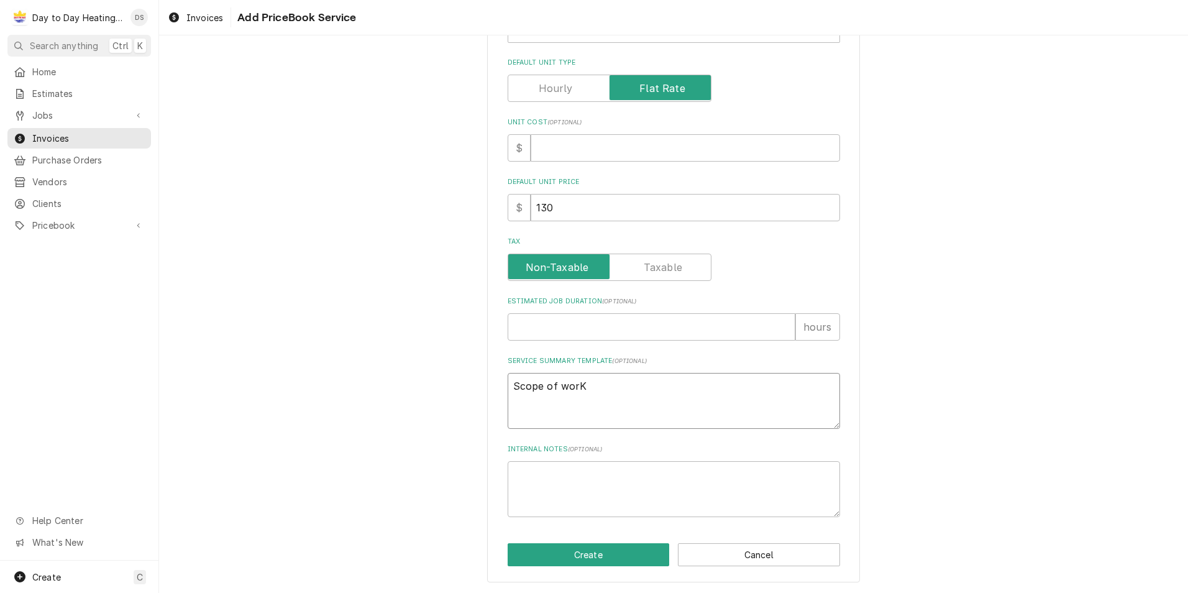
type textarea "x"
type textarea "Scope of worK"
type textarea "x"
type textarea "Scope of wor"
type textarea "x"
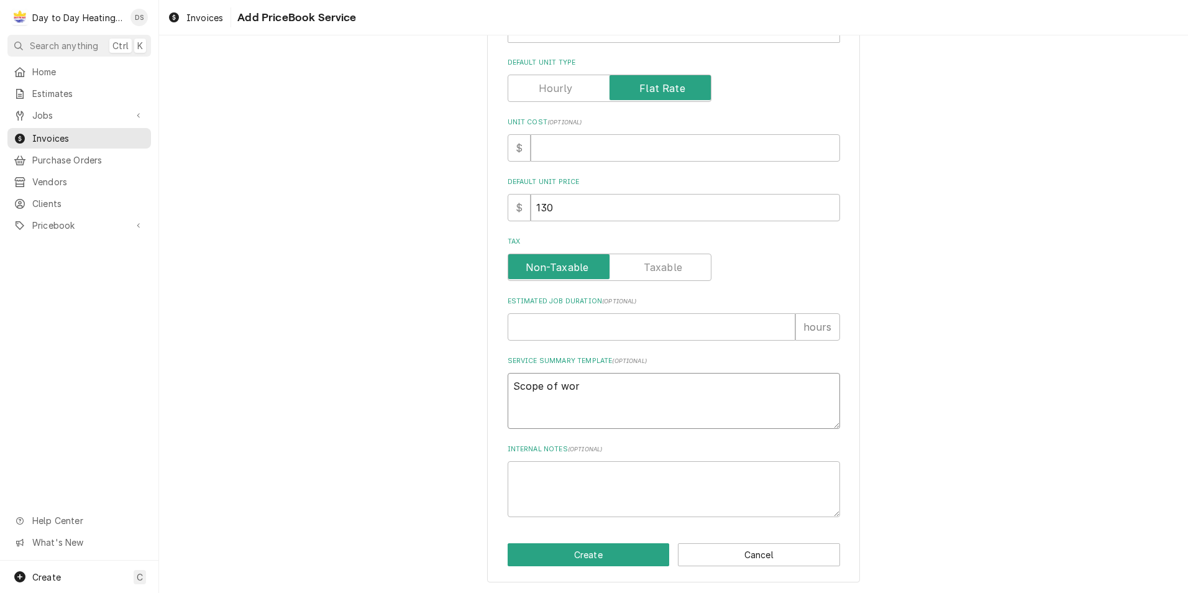
type textarea "Scope of work"
type textarea "x"
type textarea "Scope of work:"
type textarea "x"
type textarea "Scope of work:"
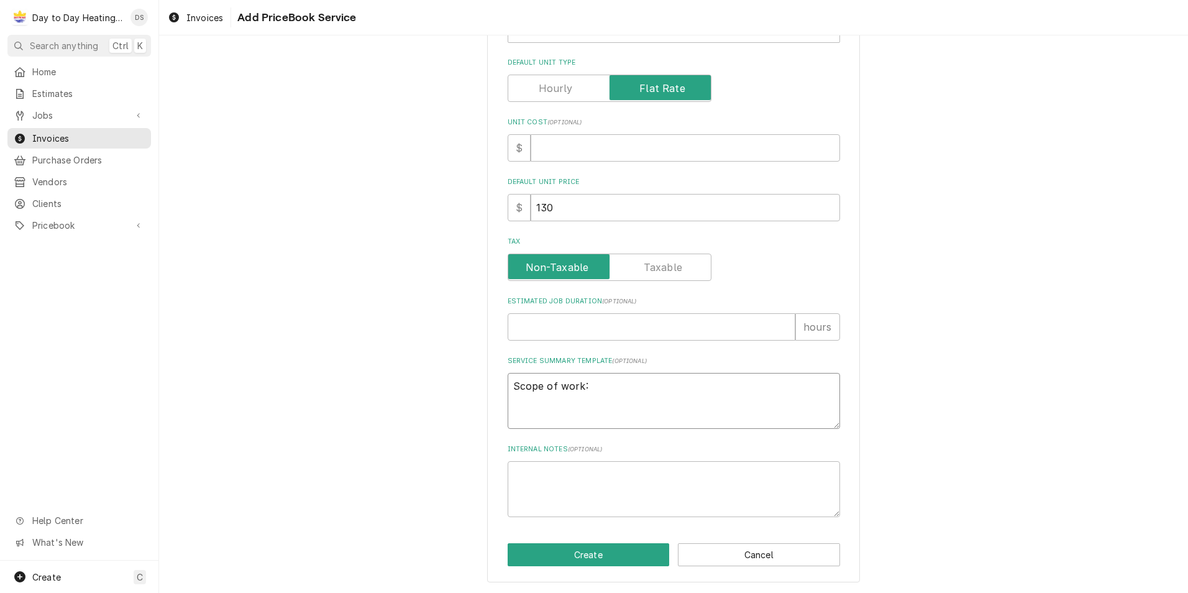
type textarea "x"
type textarea "Scope of work:"
type textarea "x"
type textarea "Scope of work:"
type textarea "x"
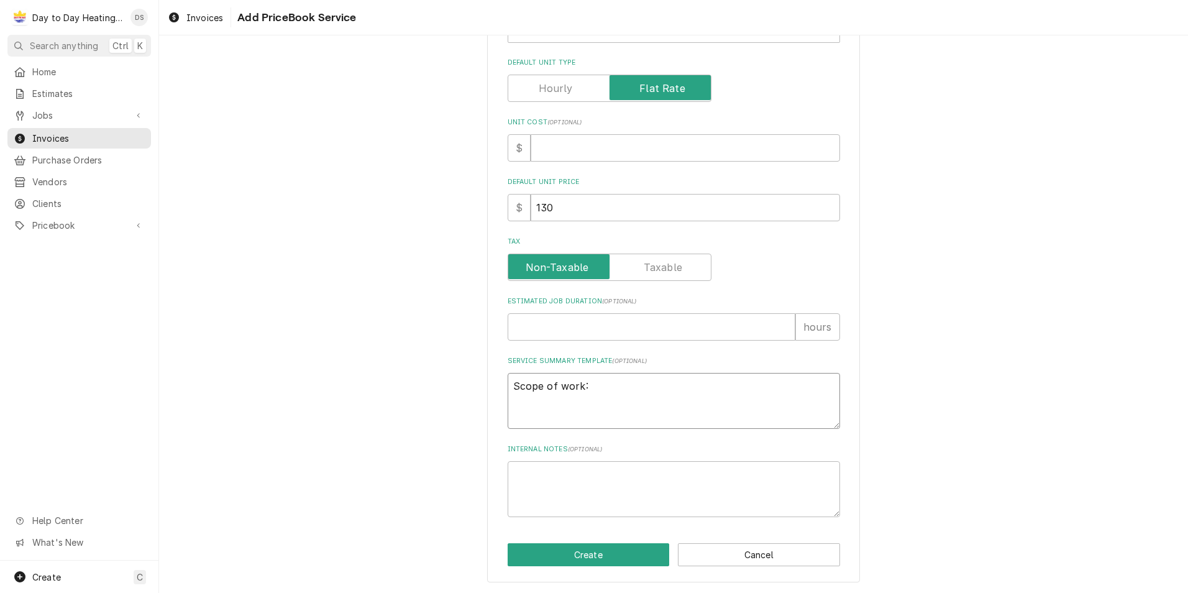
type textarea "Scope of work:"
type textarea "x"
type textarea "Scope of work:"
type textarea "x"
type textarea "Scope of work: F"
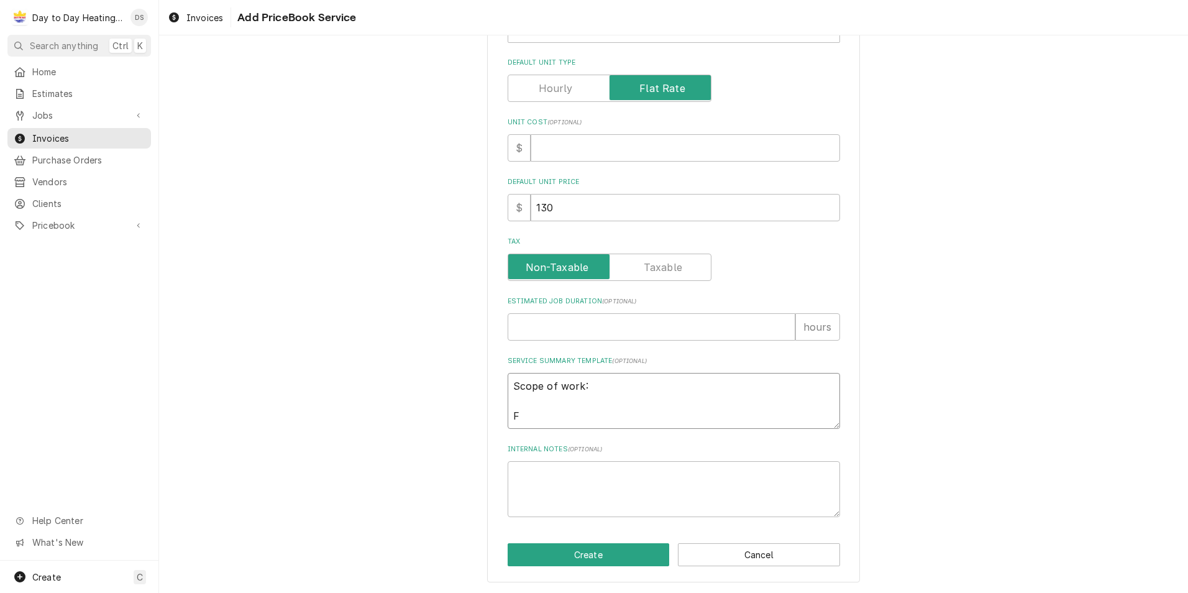
type textarea "x"
type textarea "Scope of work: Fo"
type textarea "x"
type textarea "Scope of work: Fou"
type textarea "x"
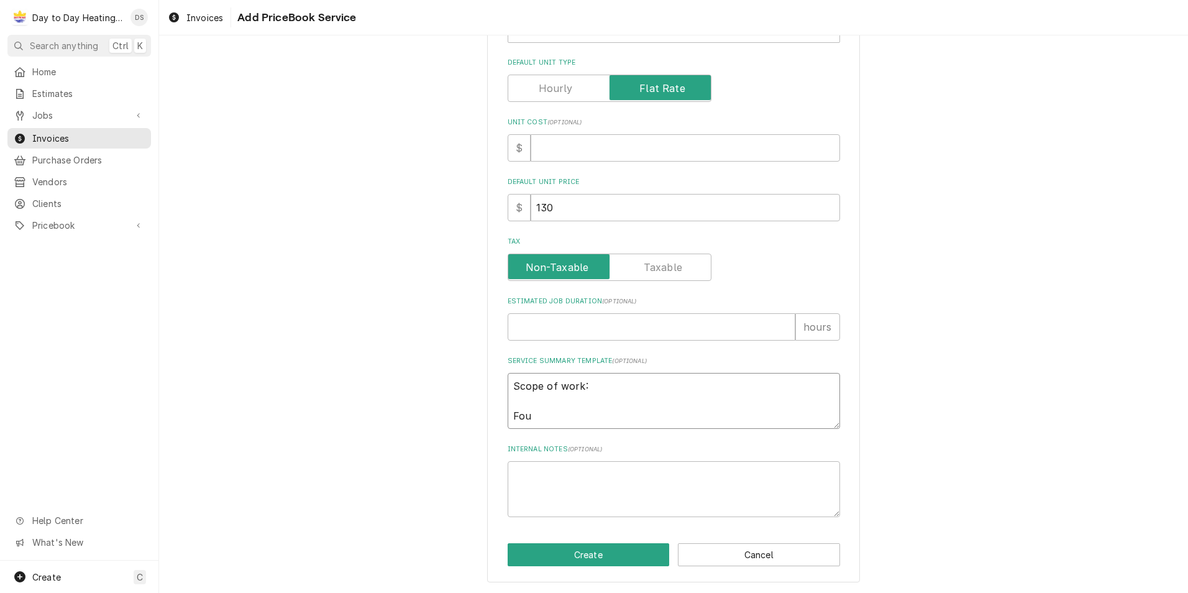
type textarea "Scope of work: Foun"
type textarea "x"
type textarea "Scope of work: Found"
type textarea "x"
type textarea "Scope of work: Found"
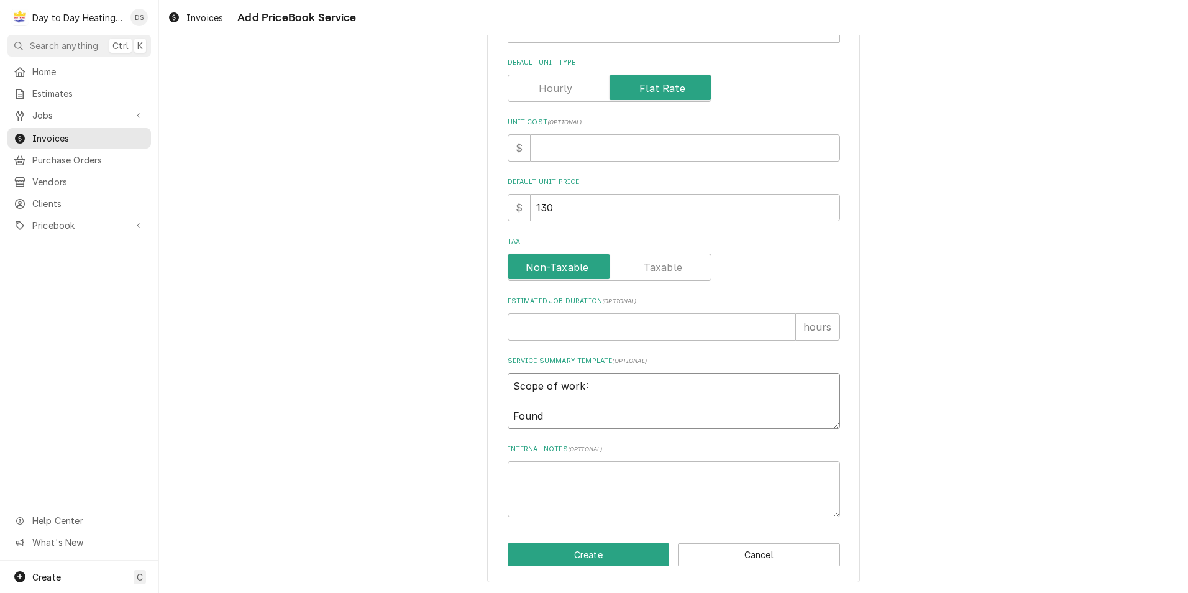
type textarea "x"
type textarea "Scope of work: Found l"
type textarea "x"
type textarea "Scope of work: Found lo"
type textarea "x"
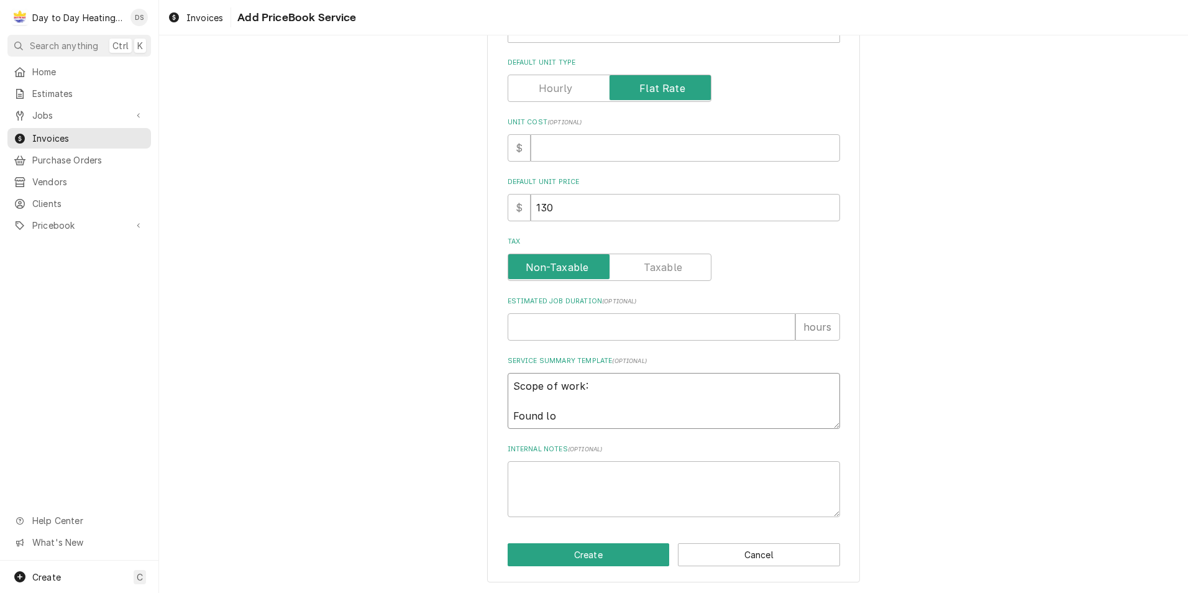
type textarea "Scope of work: Found low"
type textarea "x"
type textarea "Scope of work: Found low"
type textarea "x"
type textarea "Scope of work: Found low v"
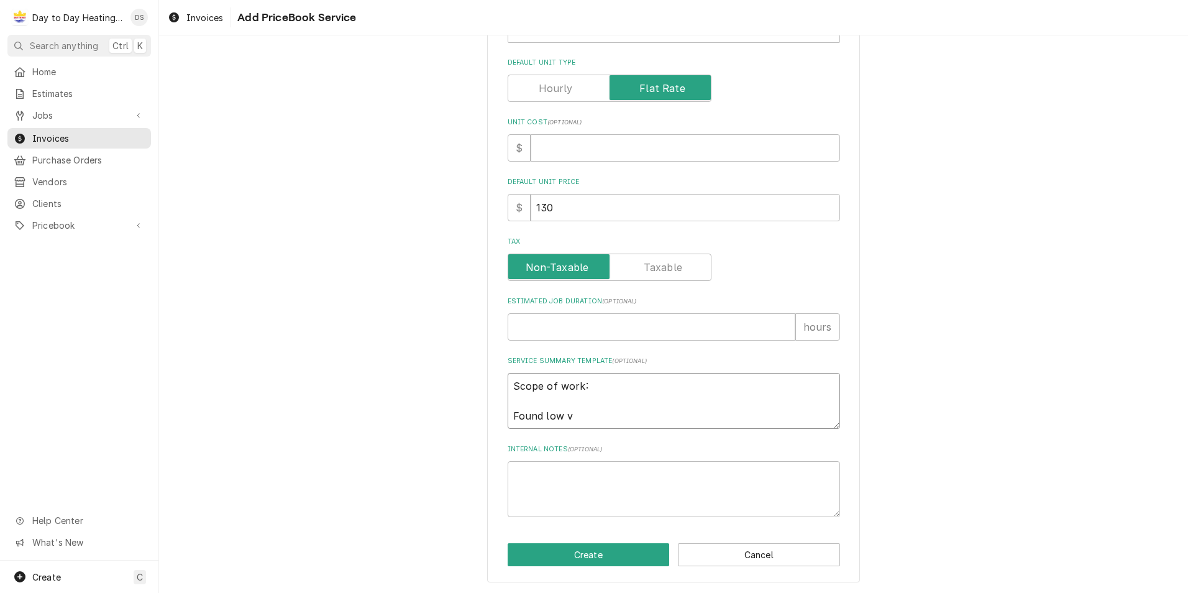
type textarea "x"
type textarea "Scope of work: Found low vo"
type textarea "x"
type textarea "Scope of work: Found low vol"
type textarea "x"
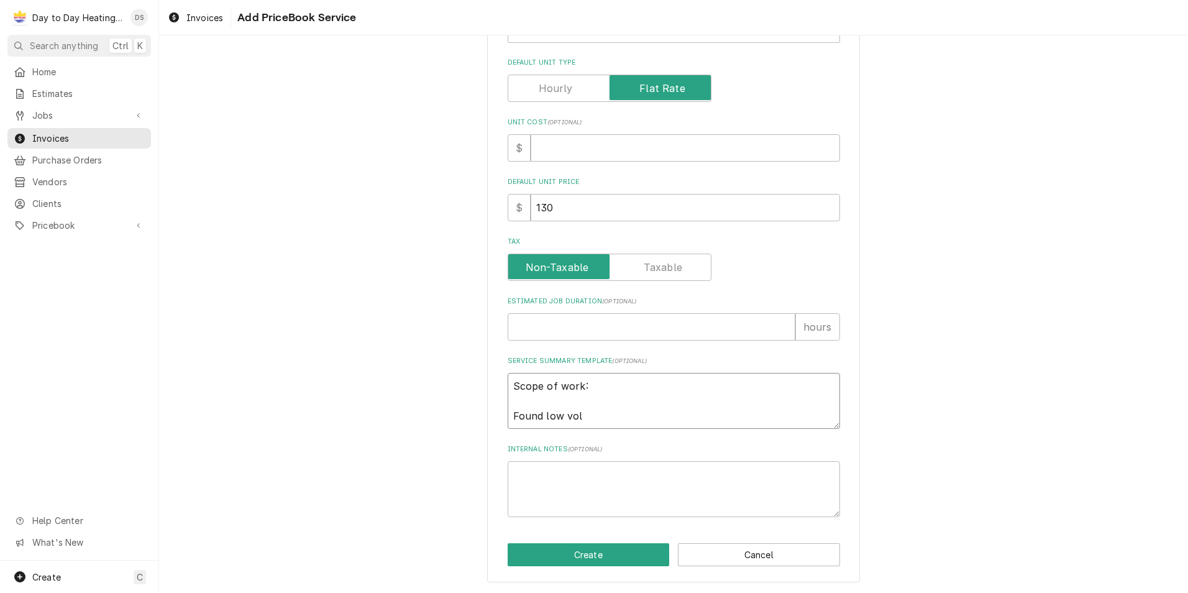
type textarea "Scope of work: Found low vola"
type textarea "x"
type textarea "Scope of work: Found low vol"
type textarea "x"
type textarea "Scope of work: Found low volt"
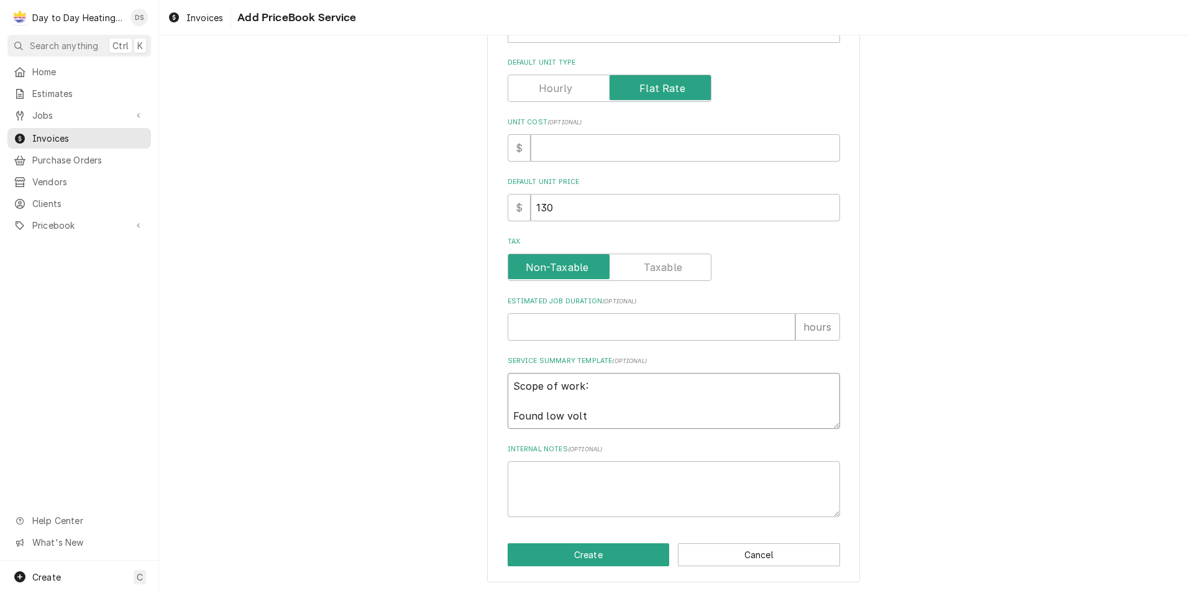
type textarea "x"
type textarea "Scope of work: Found low volta"
type textarea "x"
type textarea "Scope of work: Found low voltag"
type textarea "x"
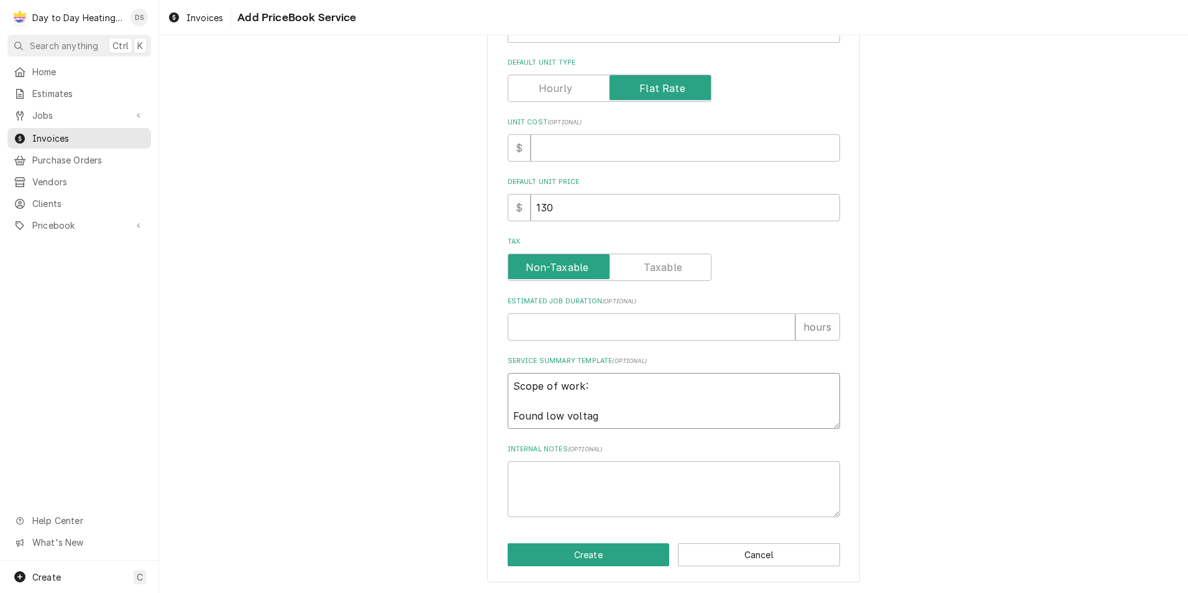
type textarea "Scope of work: Found low voltage"
type textarea "x"
type textarea "Scope of work: Found low voltage"
type textarea "x"
type textarea "Scope of work: Found low voltage s"
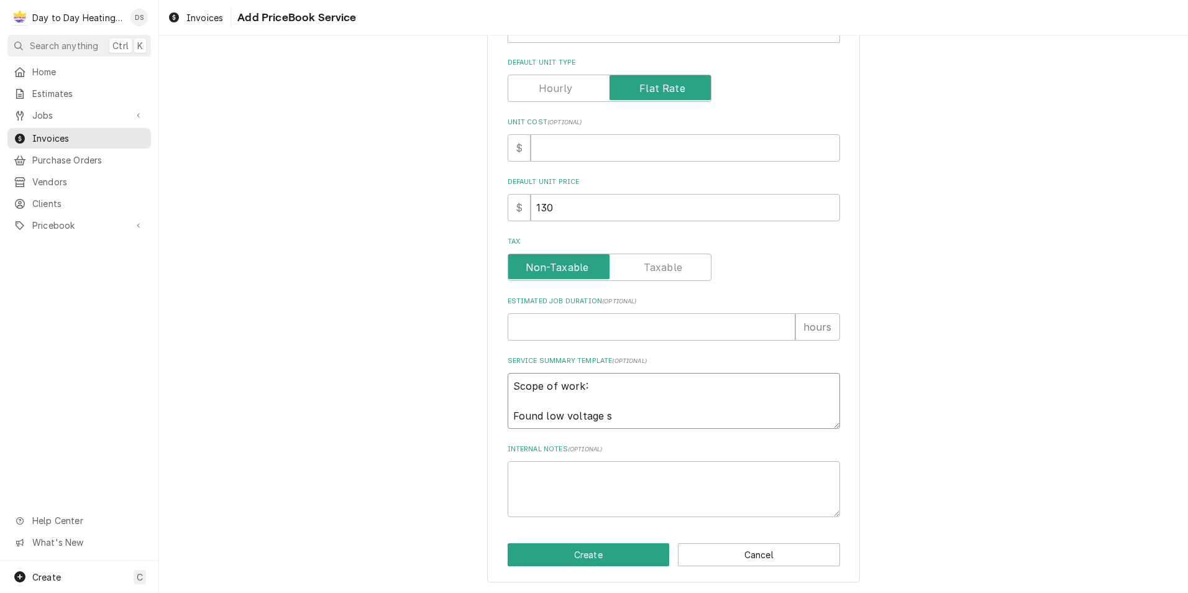
type textarea "x"
type textarea "Scope of work: Found low voltage sh"
type textarea "x"
type textarea "Scope of work: Found low voltage sho"
type textarea "x"
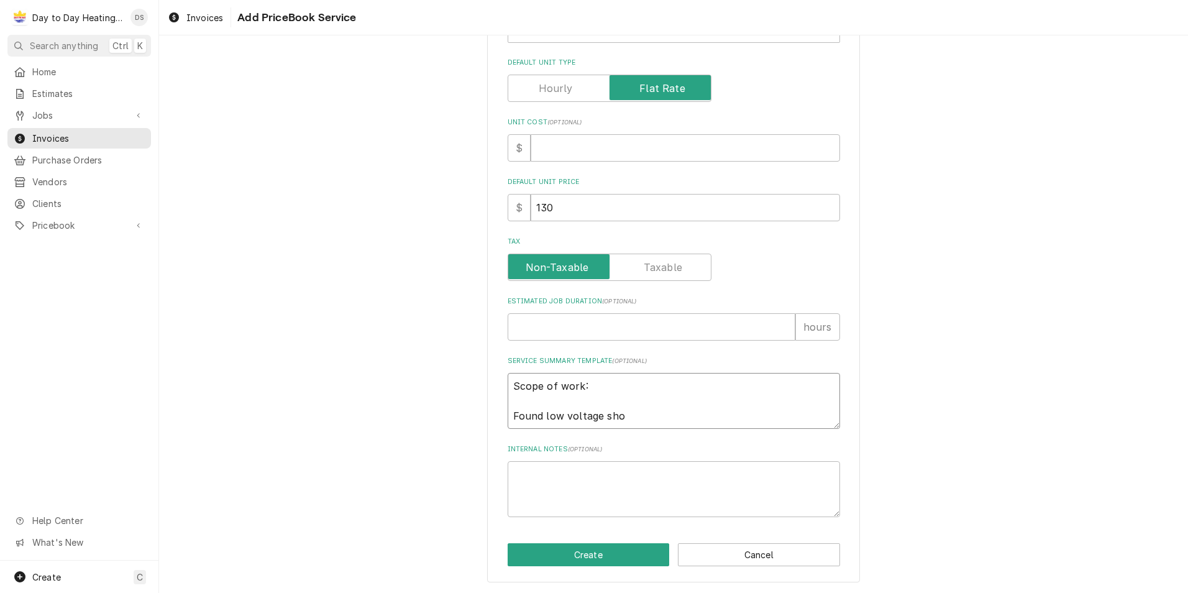
type textarea "Scope of work: Found low voltage shor"
type textarea "x"
type textarea "Scope of work: Found low voltage short"
type textarea "x"
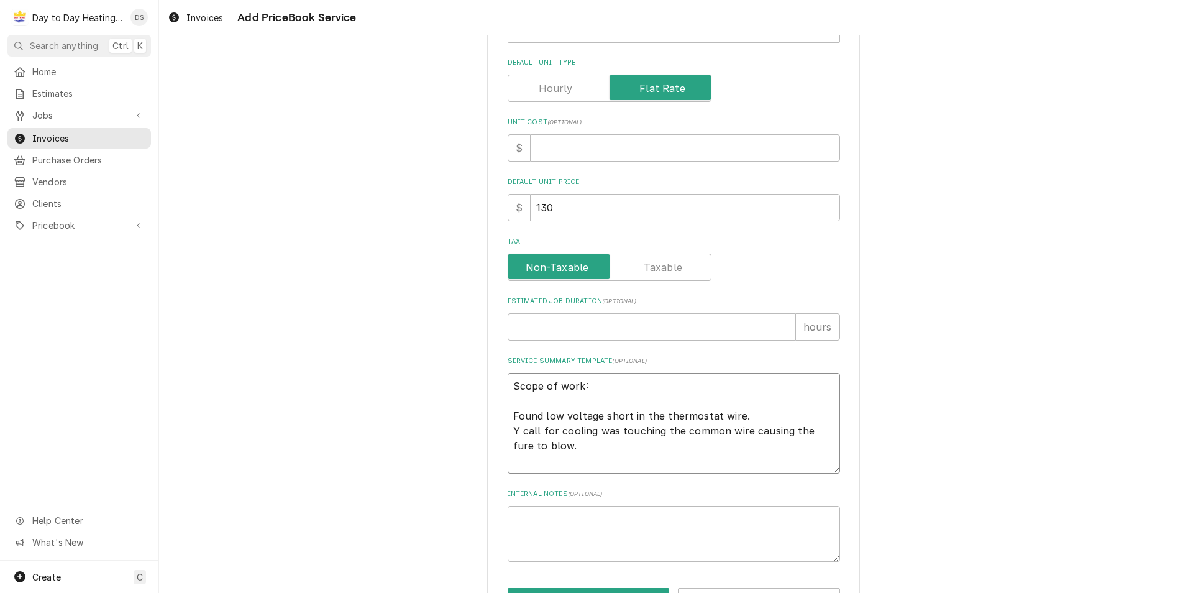
click at [508, 413] on textarea "Scope of work: Found low voltage short in the thermostat wire. Y call for cooli…" at bounding box center [674, 423] width 332 height 101
click at [508, 432] on textarea "Scope of work: -Found low voltage short in the thermostat wire. Y call for cool…" at bounding box center [674, 423] width 332 height 101
click at [543, 446] on textarea "Scope of work: -Found low voltage short in the thermostat wire. -Y call for coo…" at bounding box center [674, 423] width 332 height 101
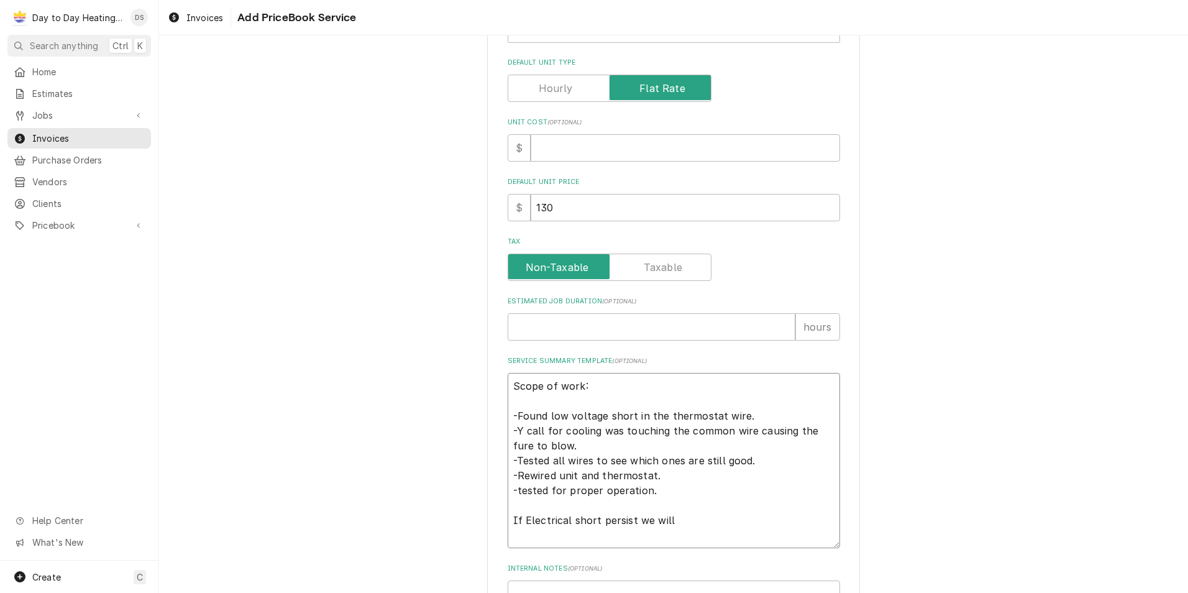
click at [508, 517] on textarea "Scope of work: -Found low voltage short in the thermostat wire. -Y call for coo…" at bounding box center [674, 460] width 332 height 175
click at [773, 519] on textarea "Scope of work: -Found low voltage short in the thermostat wire. -Y call for coo…" at bounding box center [674, 460] width 332 height 175
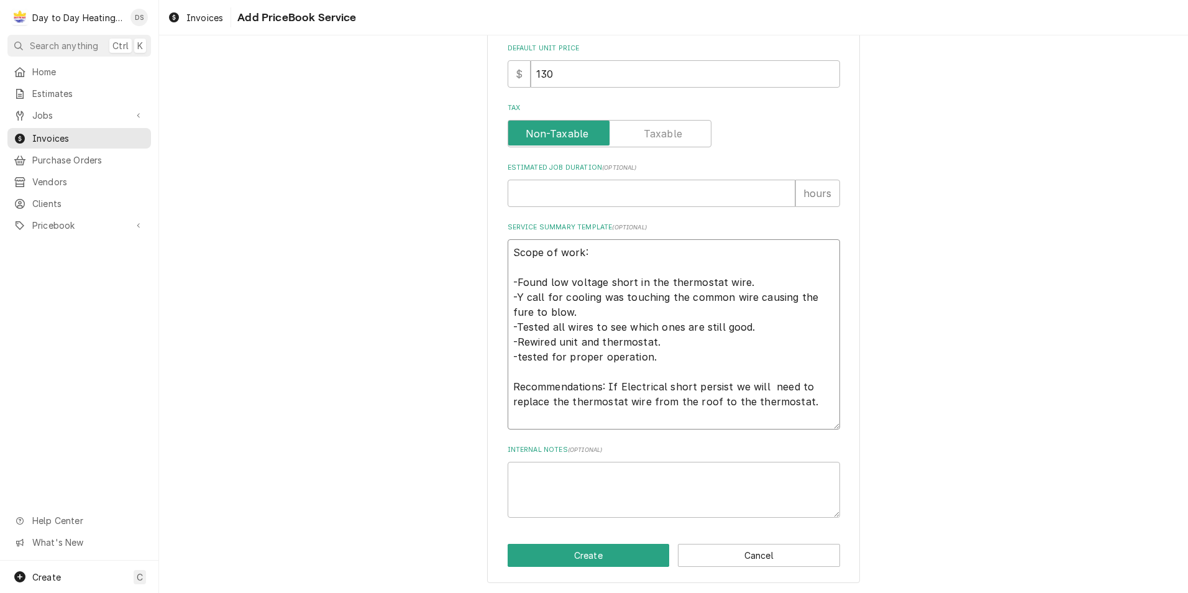
scroll to position [426, 0]
click at [576, 551] on button "Create" at bounding box center [589, 554] width 162 height 23
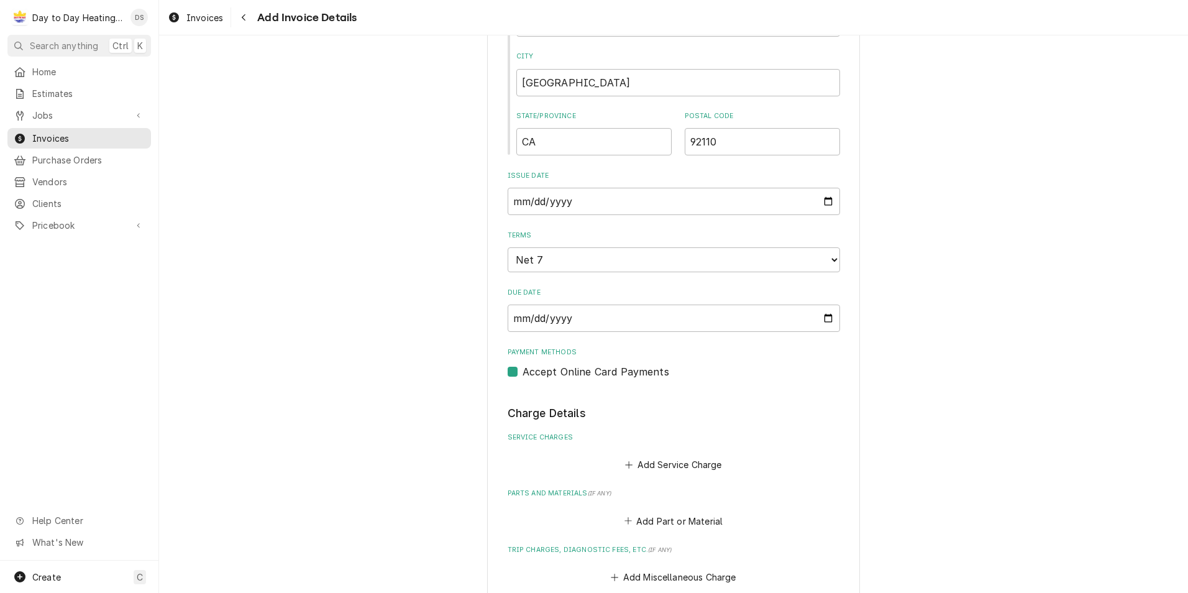
scroll to position [621, 0]
click at [646, 455] on button "Add Service Charge" at bounding box center [673, 463] width 101 height 17
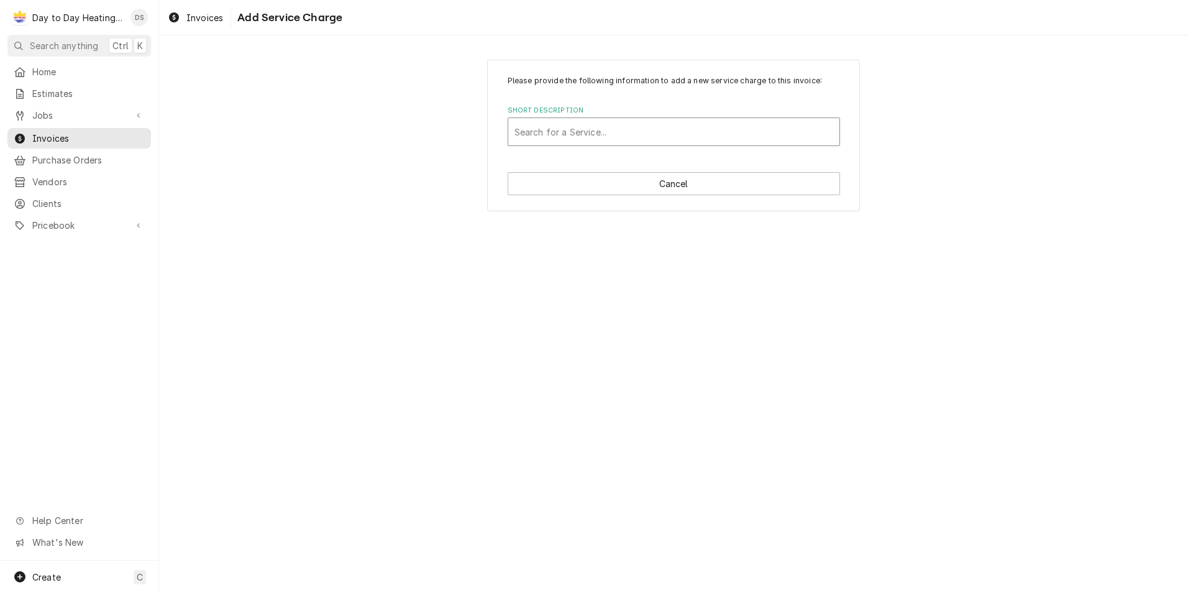
click at [598, 125] on div "Short Description" at bounding box center [673, 132] width 319 height 22
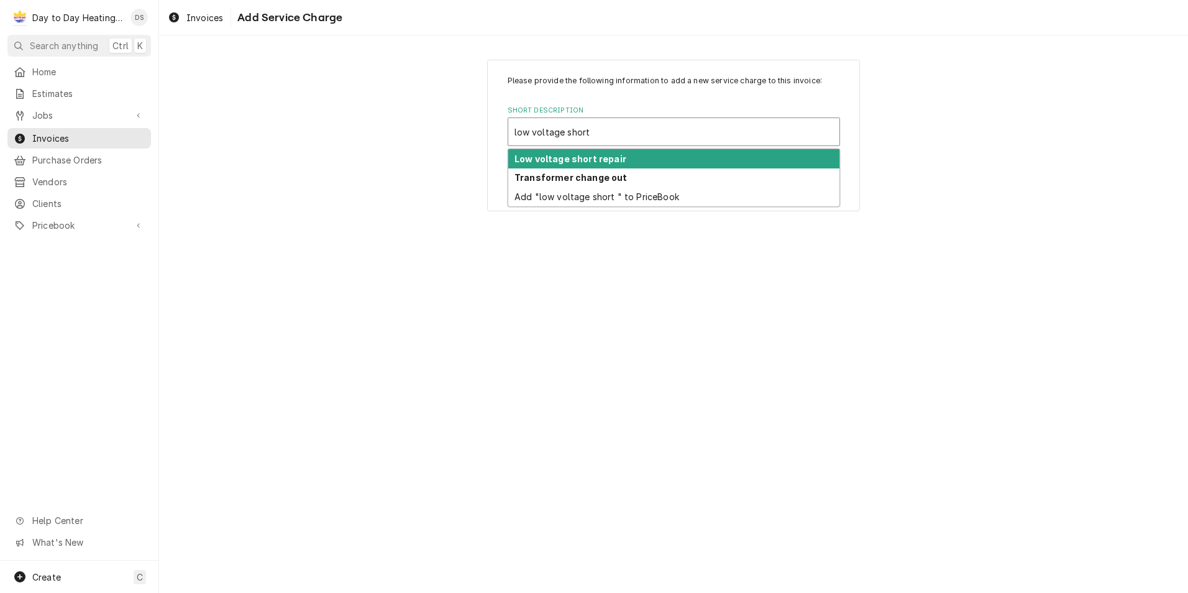
click at [580, 158] on strong "Low voltage short repair" at bounding box center [570, 158] width 112 height 11
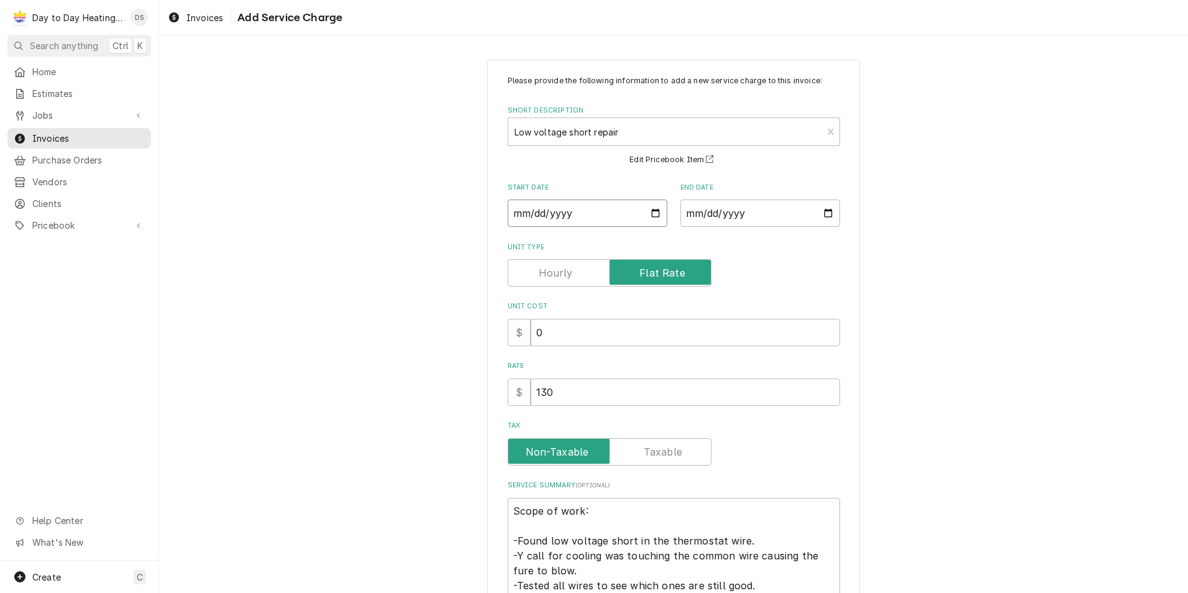
click at [649, 211] on input "Start Date" at bounding box center [588, 212] width 160 height 27
click at [829, 212] on input "End Date" at bounding box center [760, 212] width 160 height 27
click at [823, 216] on input "End Date" at bounding box center [760, 212] width 160 height 27
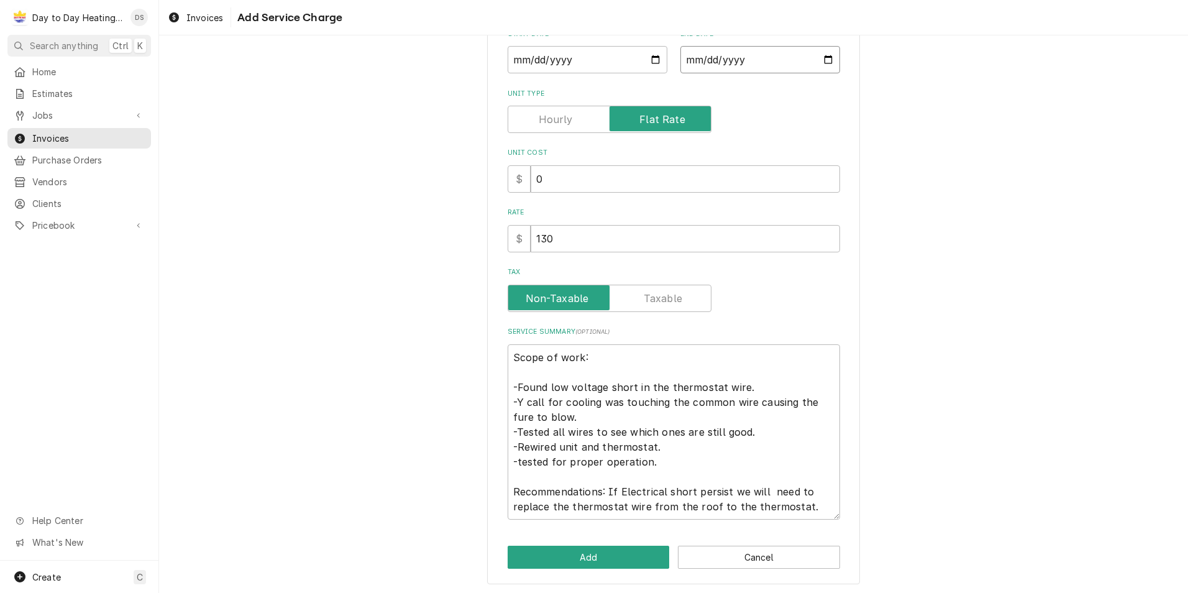
scroll to position [156, 0]
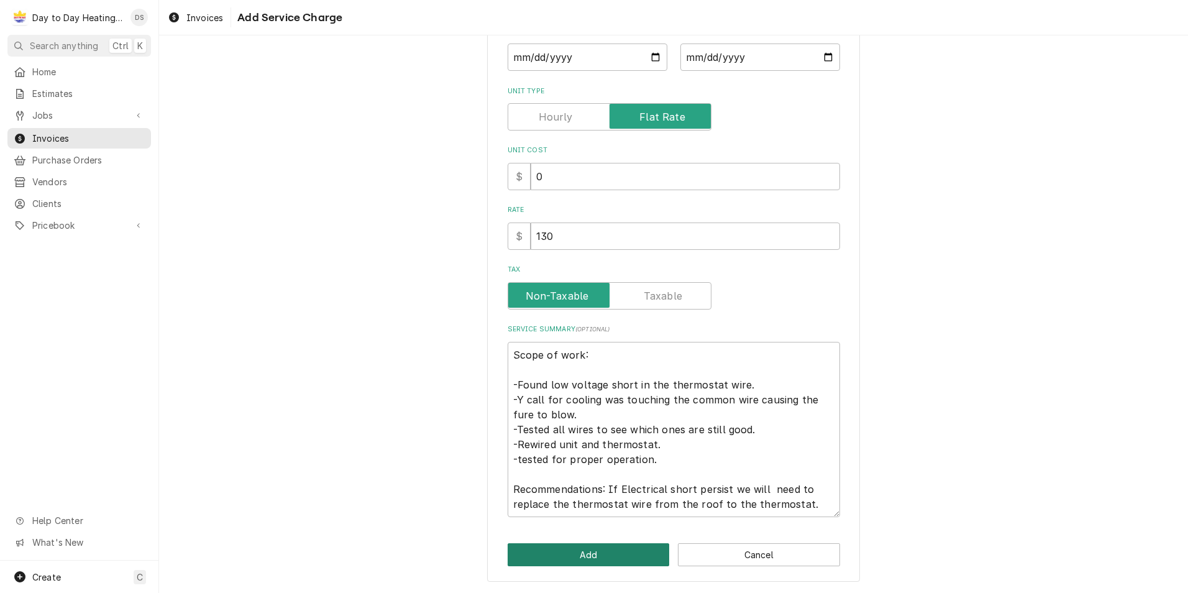
click at [587, 551] on button "Add" at bounding box center [589, 554] width 162 height 23
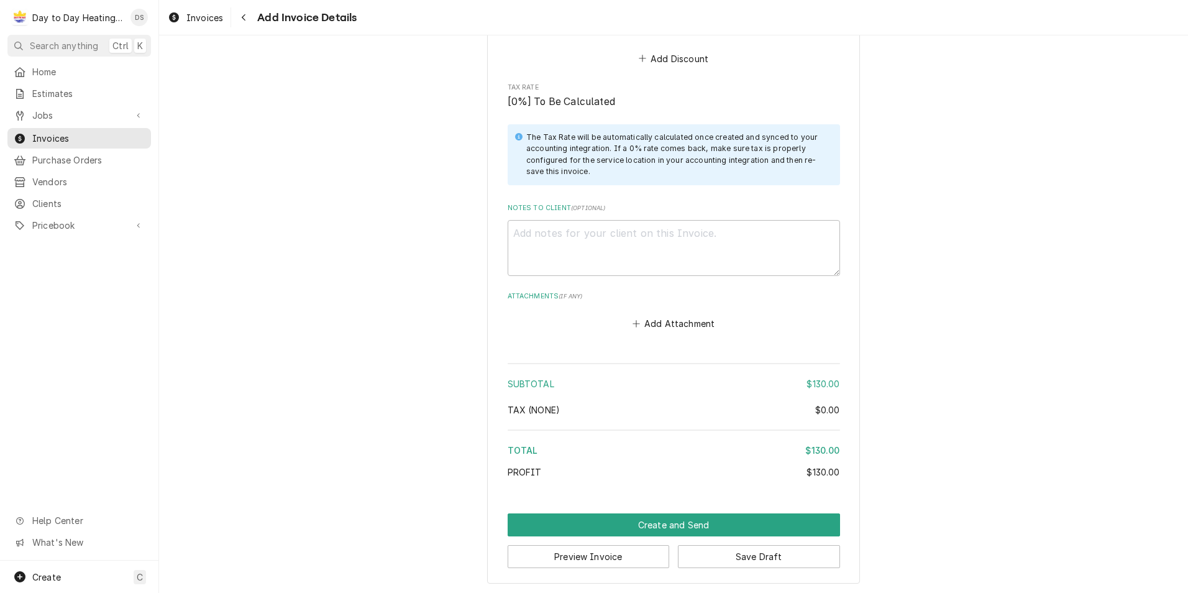
scroll to position [1575, 0]
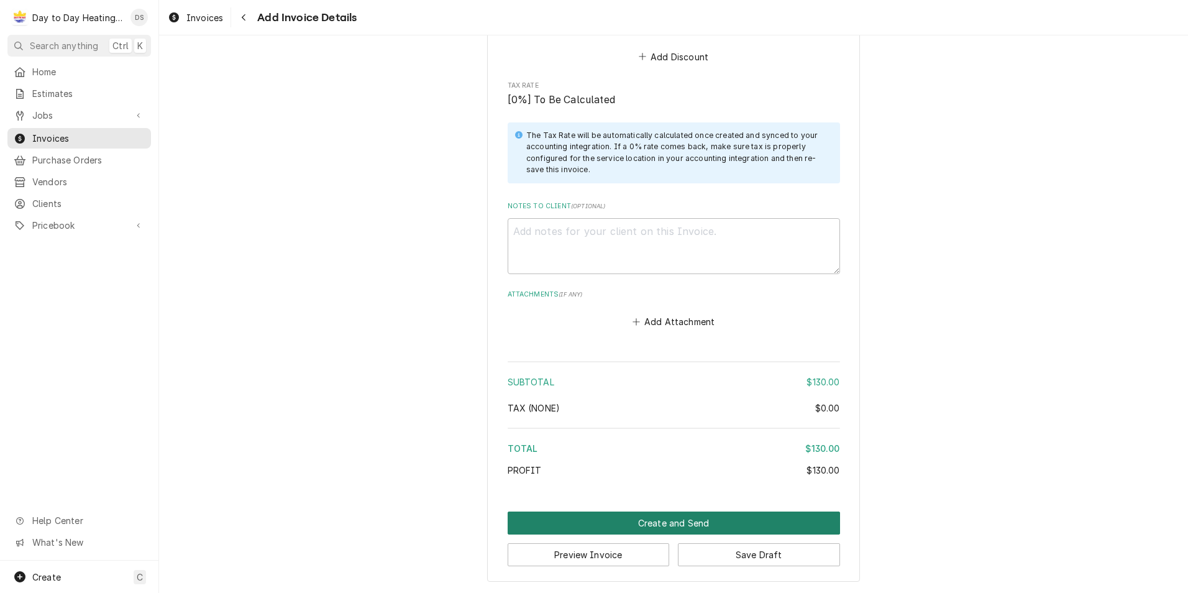
click at [676, 518] on button "Create and Send" at bounding box center [674, 522] width 332 height 23
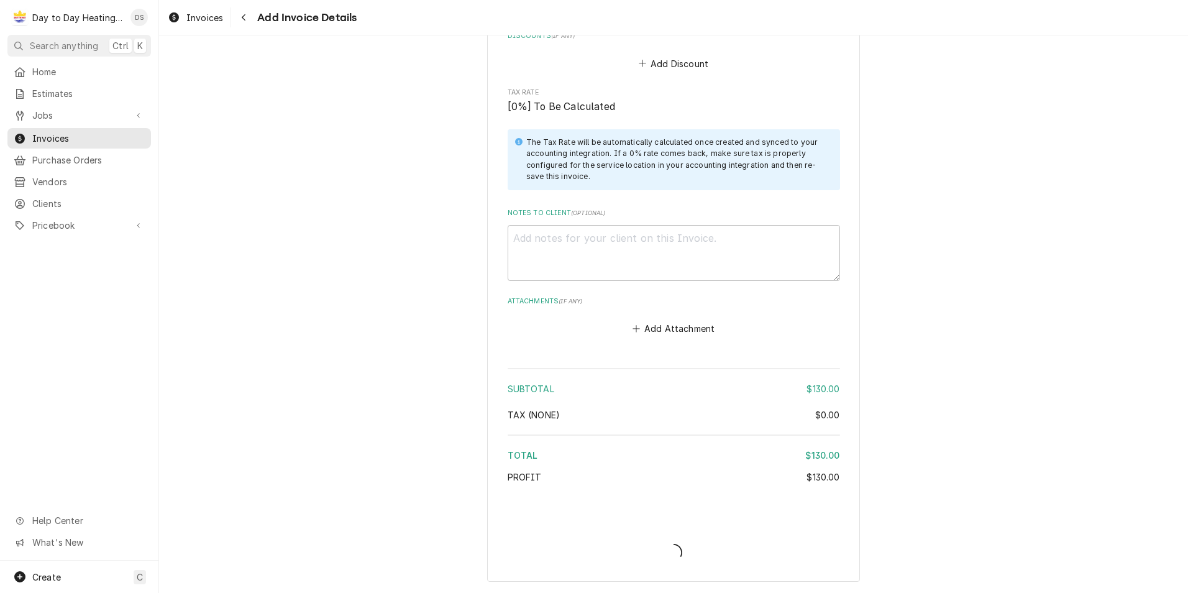
scroll to position [1569, 0]
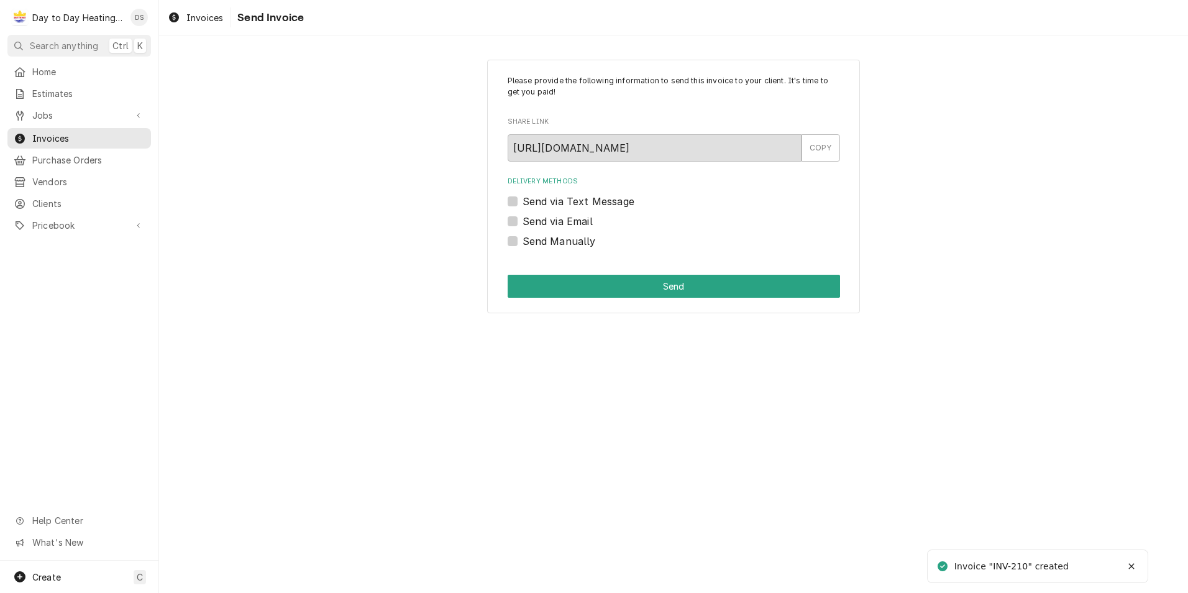
click at [550, 219] on label "Send via Email" at bounding box center [557, 221] width 70 height 15
click at [550, 219] on input "Send via Email" at bounding box center [688, 227] width 332 height 27
checkbox input "true"
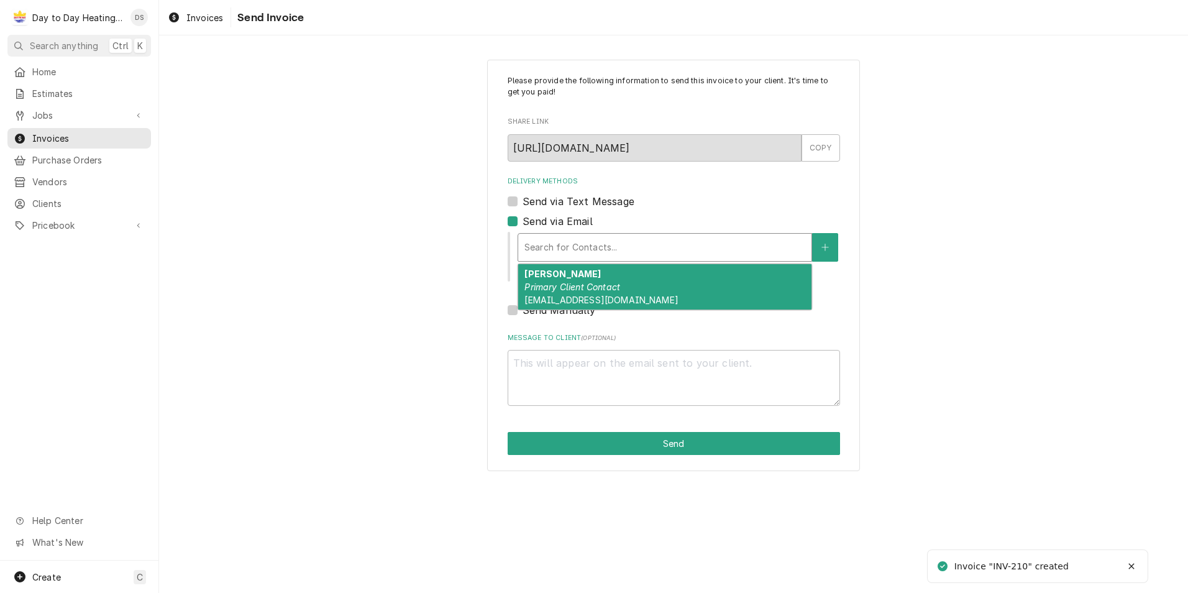
click at [552, 241] on div "Delivery Methods" at bounding box center [664, 247] width 281 height 22
click at [554, 269] on strong "Kyle Freeland" at bounding box center [562, 273] width 76 height 11
type textarea "x"
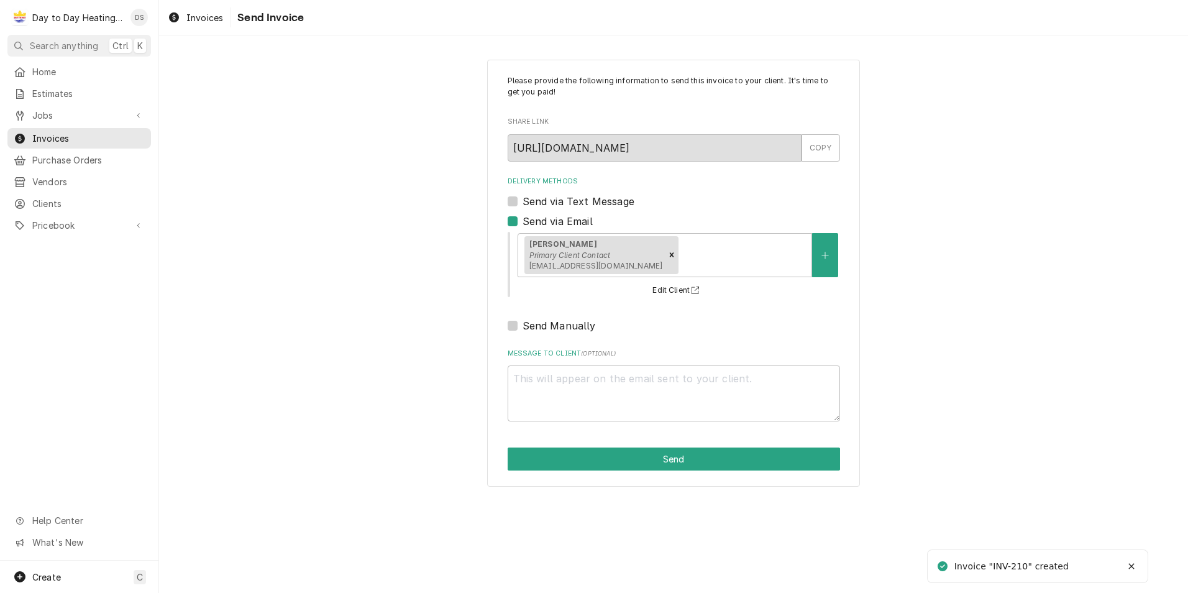
click at [554, 204] on label "Send via Text Message" at bounding box center [578, 201] width 112 height 15
click at [554, 204] on input "Send via Text Message" at bounding box center [688, 207] width 332 height 27
checkbox input "true"
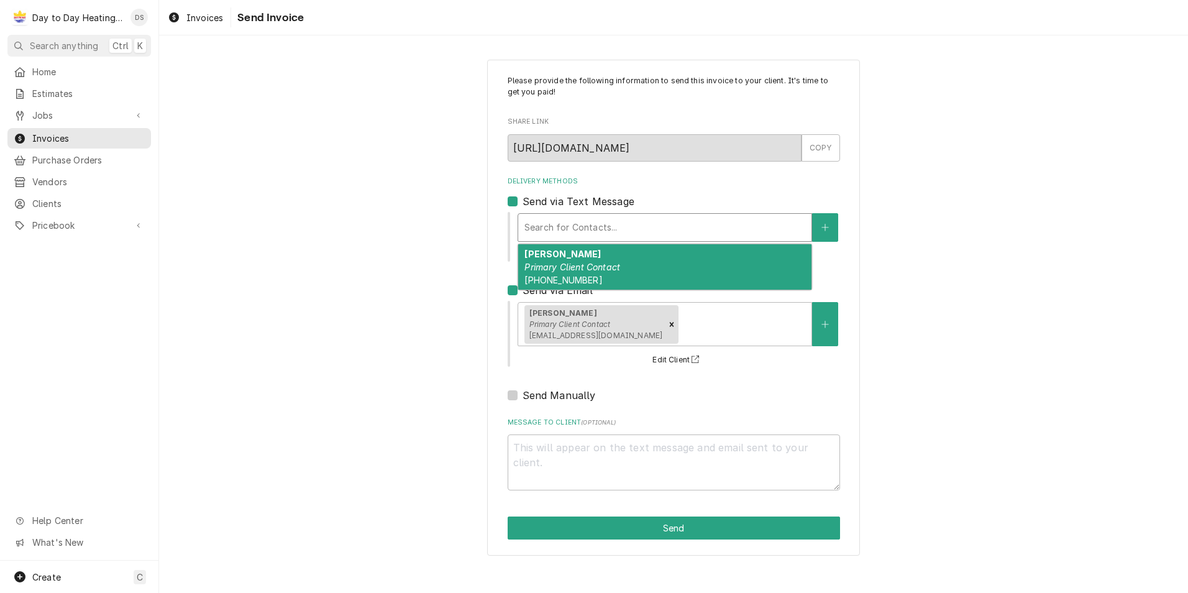
click at [557, 231] on div "Delivery Methods" at bounding box center [664, 227] width 281 height 22
click at [561, 250] on strong "Kyle Freeland" at bounding box center [562, 253] width 76 height 11
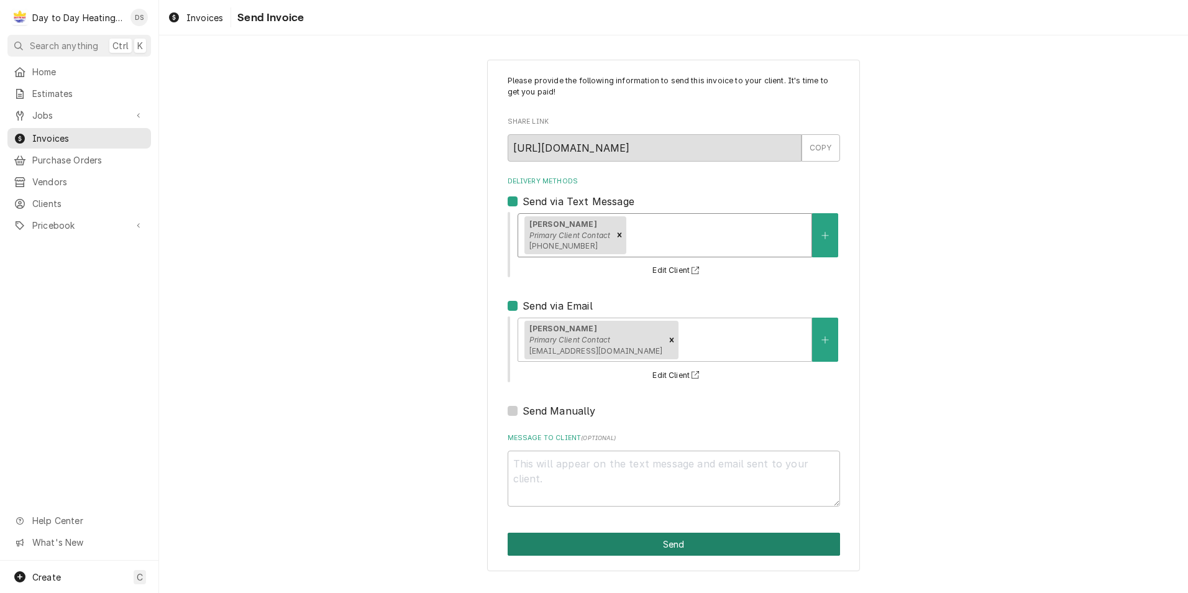
click at [614, 544] on button "Send" at bounding box center [674, 543] width 332 height 23
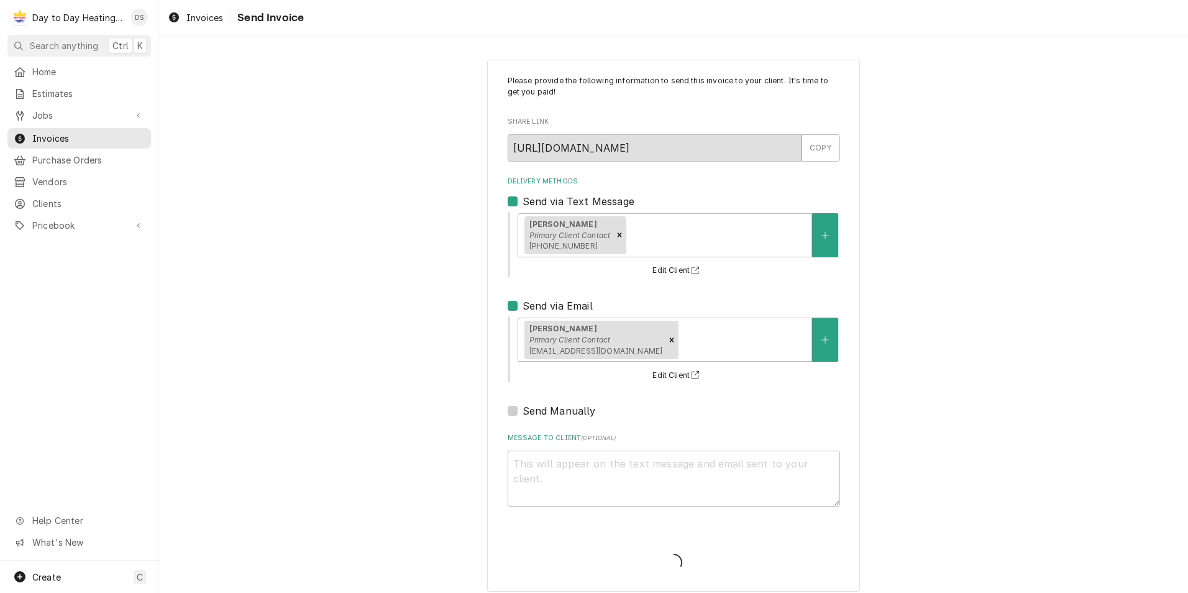
type textarea "x"
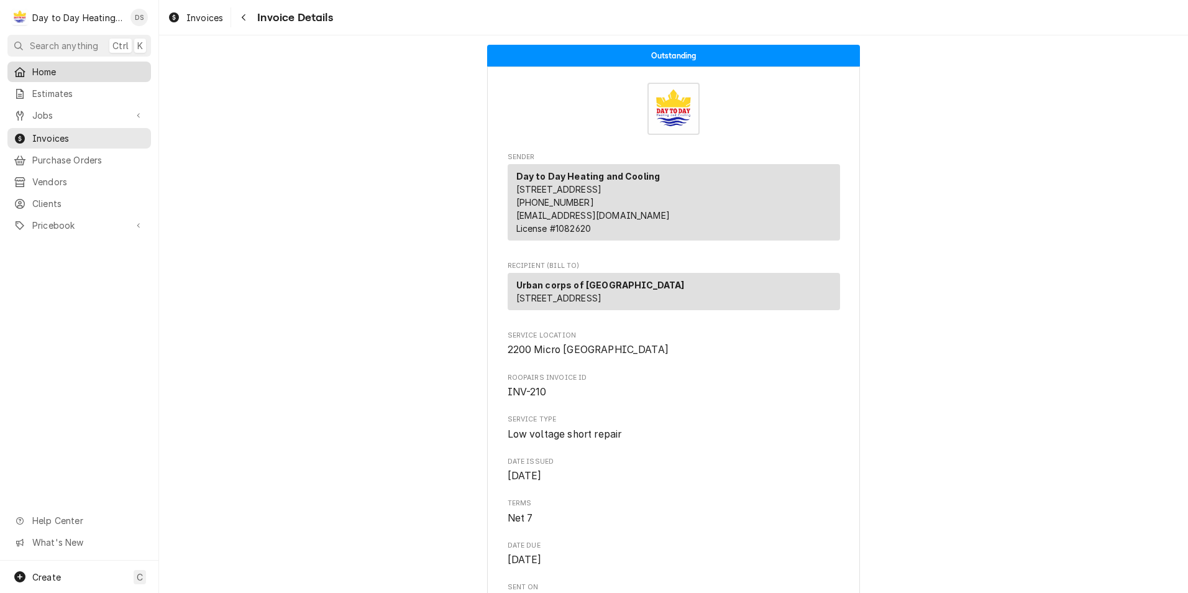
click at [62, 68] on span "Home" at bounding box center [88, 71] width 112 height 13
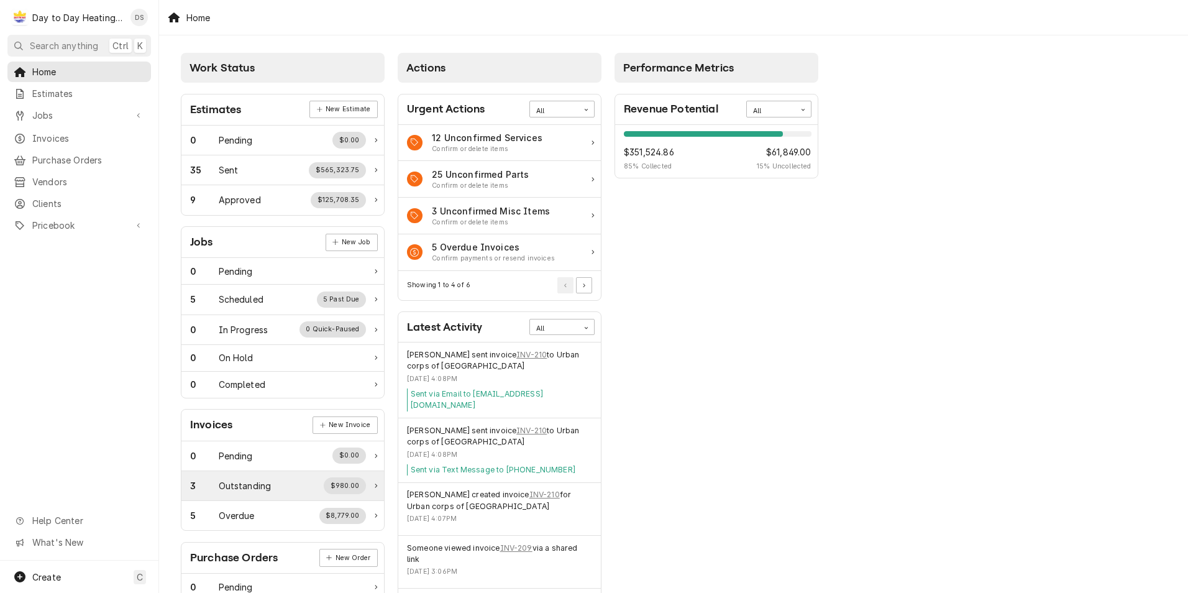
click at [279, 490] on div "3 Outstanding $980.00" at bounding box center [278, 485] width 176 height 16
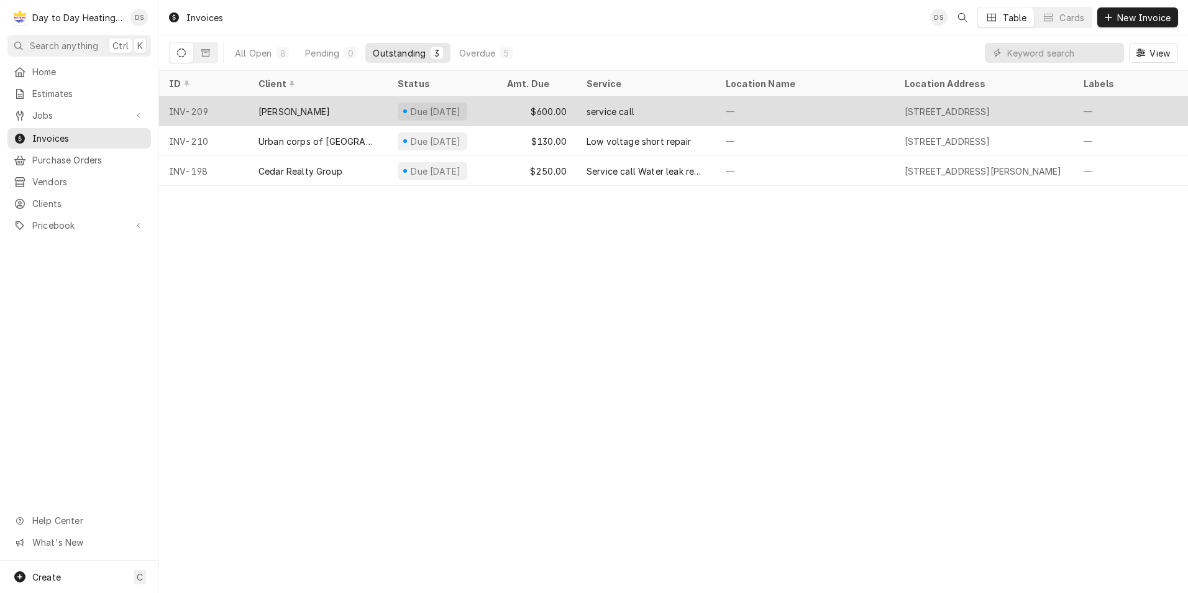
click at [309, 110] on div "[PERSON_NAME]" at bounding box center [293, 111] width 71 height 13
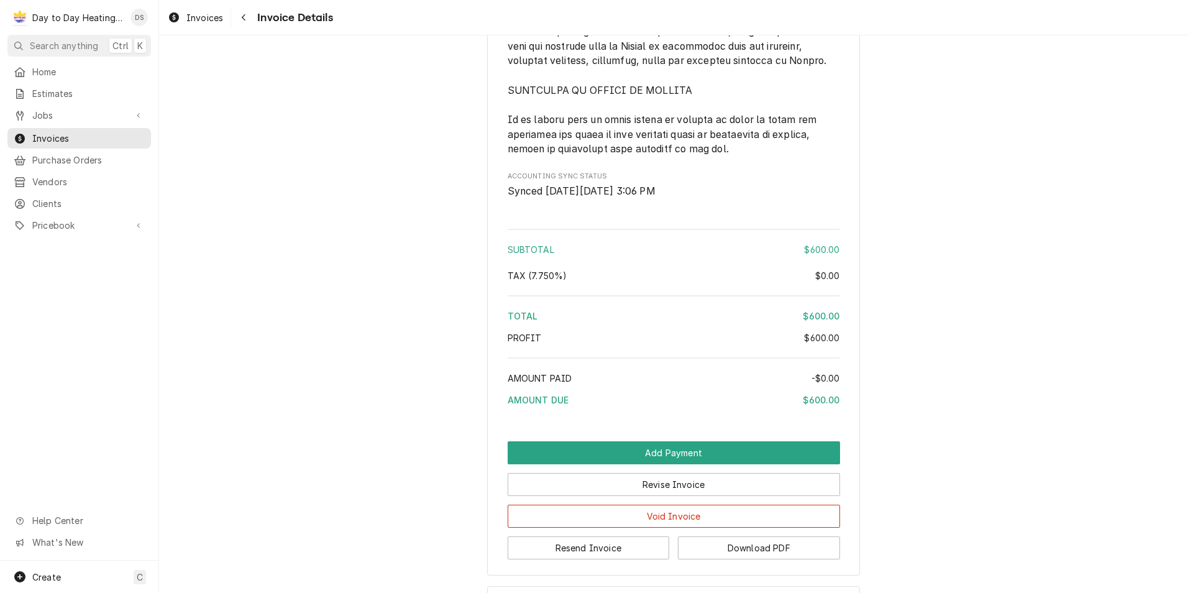
scroll to position [2904, 0]
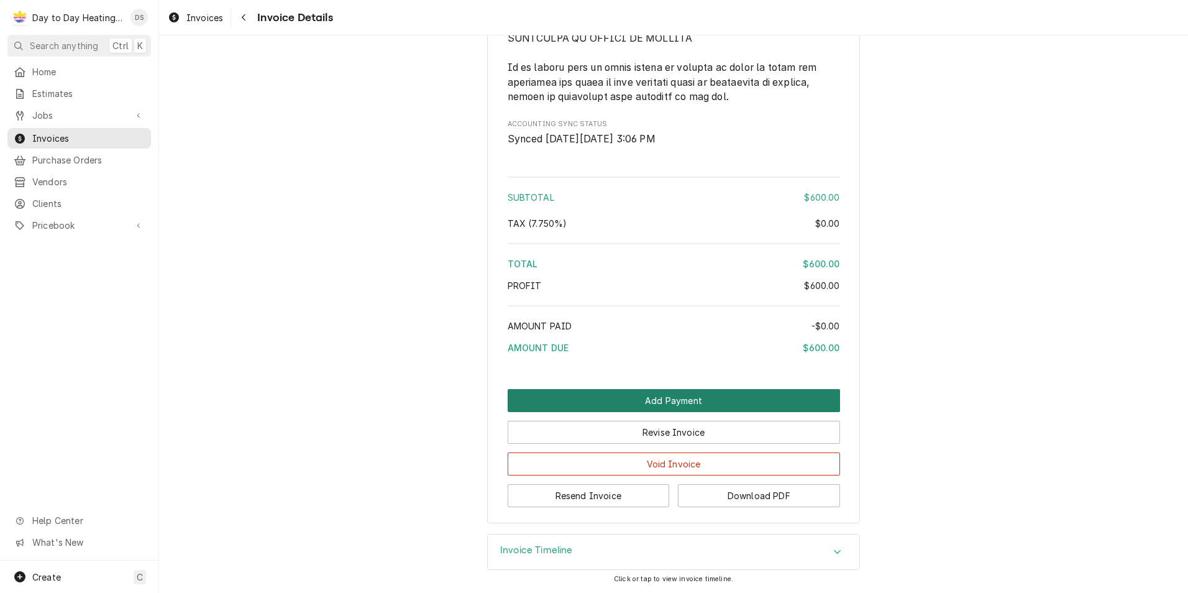
click at [673, 393] on button "Add Payment" at bounding box center [674, 400] width 332 height 23
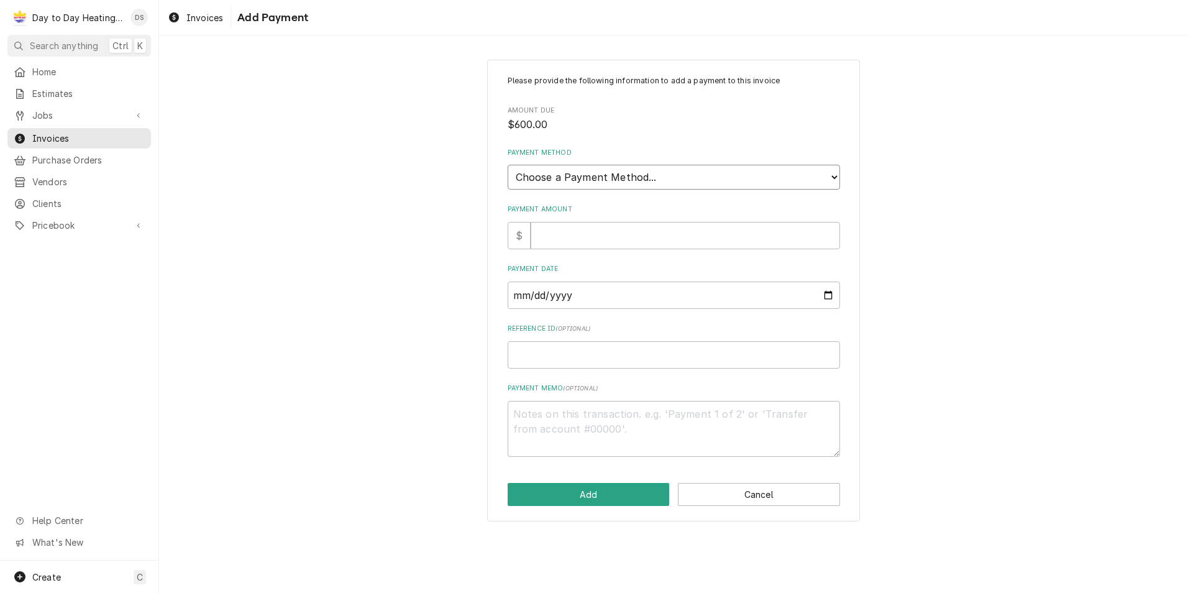
click at [620, 179] on select "Choose a Payment Method... Cash Check Credit/Debit Card ACH/eCheck Other" at bounding box center [674, 177] width 332 height 25
select select "2"
click at [508, 165] on select "Choose a Payment Method... Cash Check Credit/Debit Card ACH/eCheck Other" at bounding box center [674, 177] width 332 height 25
click at [590, 235] on input "Payment Amount" at bounding box center [685, 235] width 309 height 27
type textarea "x"
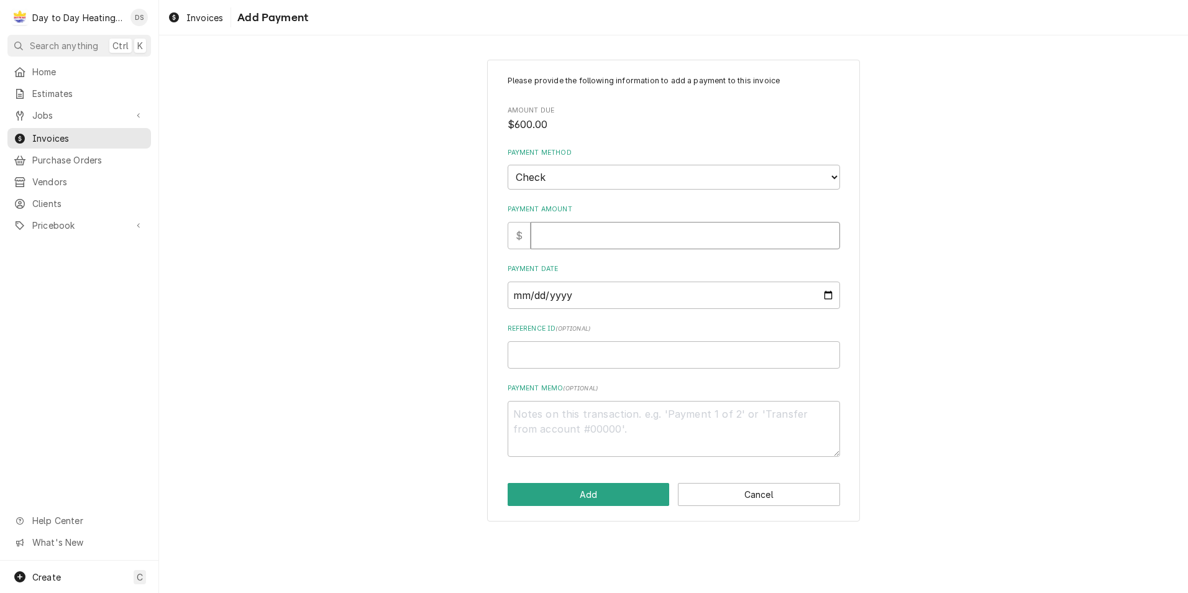
type input "6"
type textarea "x"
type input "60"
type textarea "x"
type input "600"
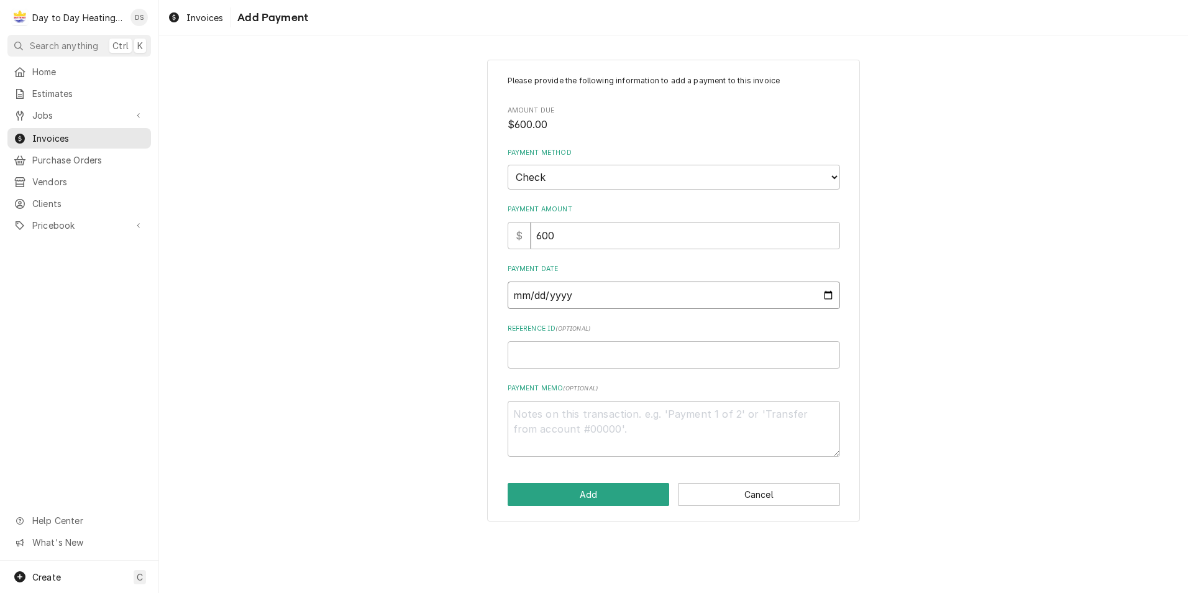
click at [823, 300] on input "Payment Date" at bounding box center [674, 294] width 332 height 27
type input "[DATE]"
click at [603, 494] on button "Add" at bounding box center [589, 494] width 162 height 23
type textarea "x"
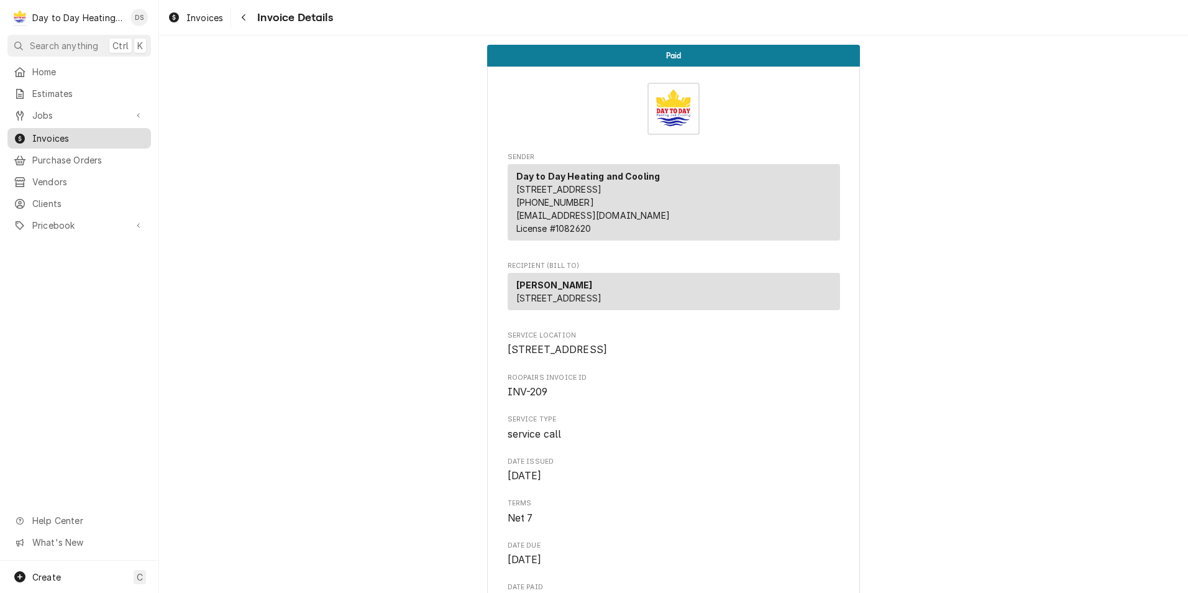
click at [94, 134] on span "Invoices" at bounding box center [88, 138] width 112 height 13
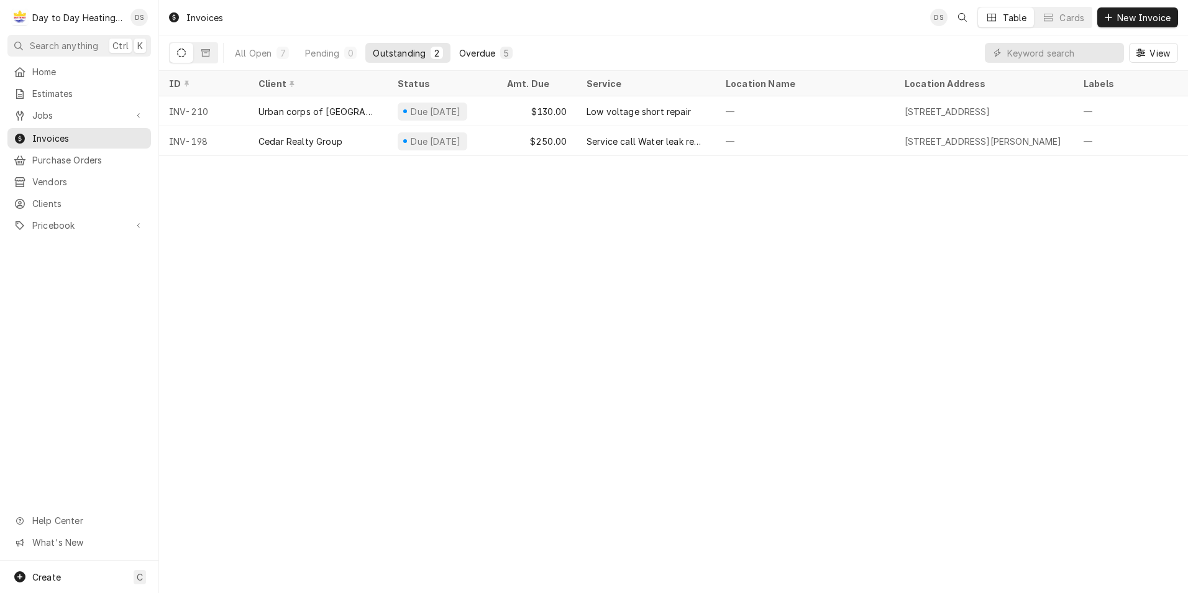
click at [473, 50] on div "Overdue" at bounding box center [477, 53] width 36 height 13
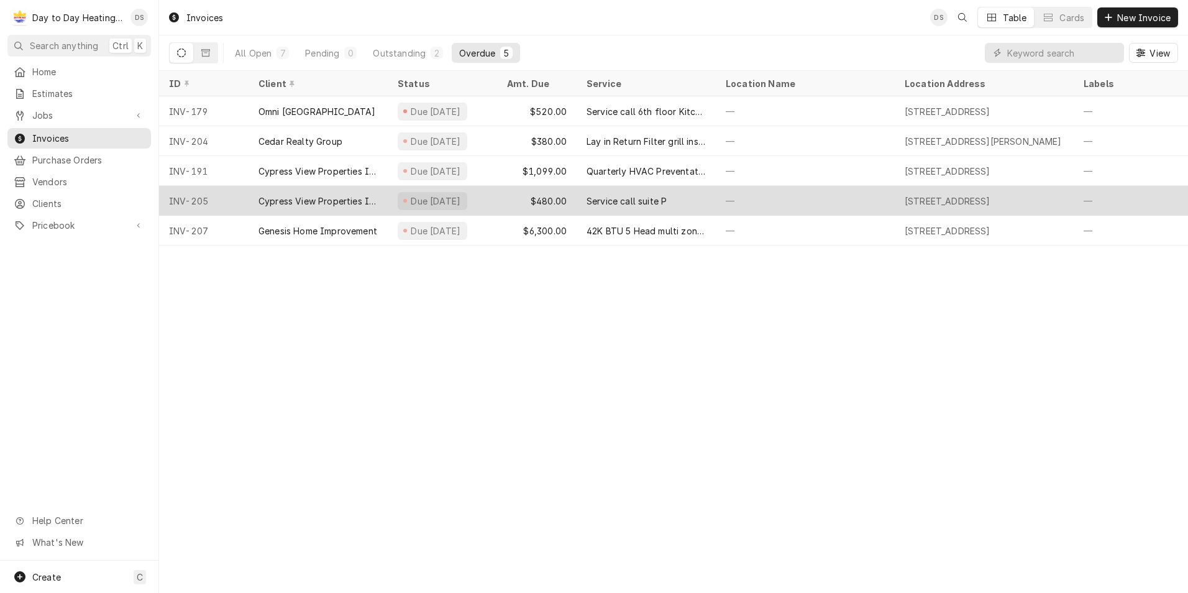
click at [355, 195] on div "Cypress View Properties Inc" at bounding box center [317, 200] width 119 height 13
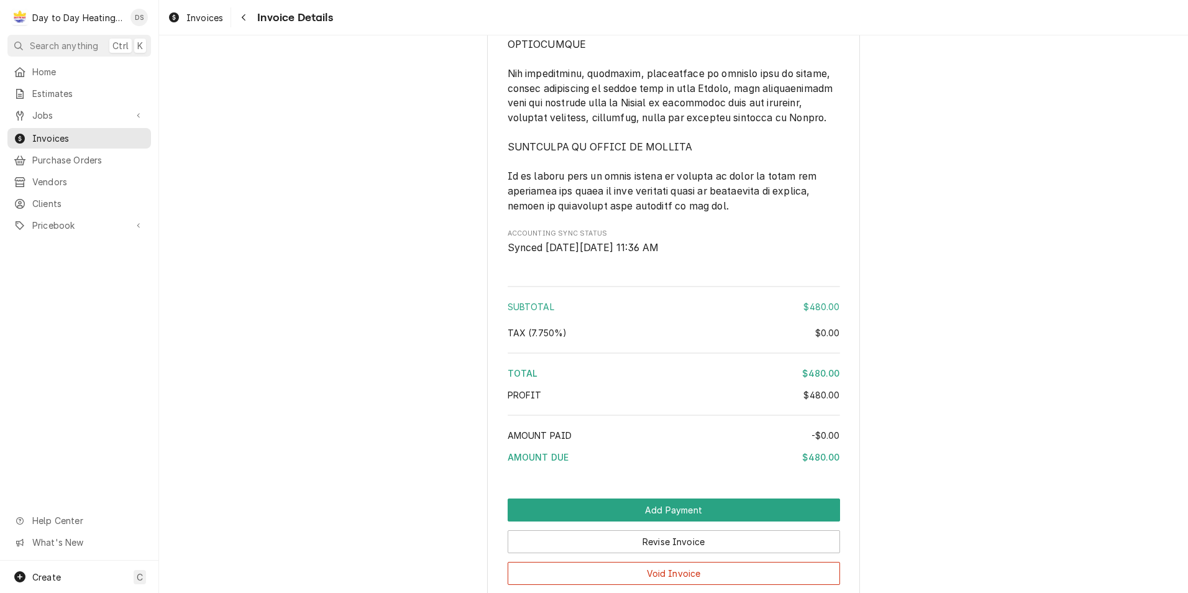
scroll to position [3032, 0]
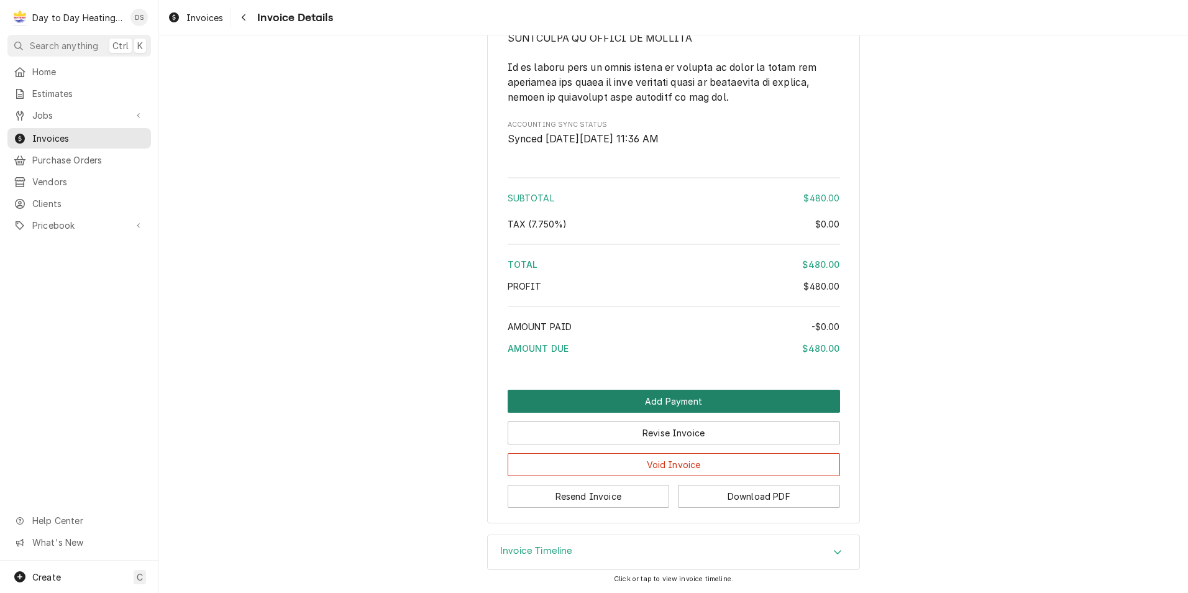
click at [680, 403] on button "Add Payment" at bounding box center [674, 401] width 332 height 23
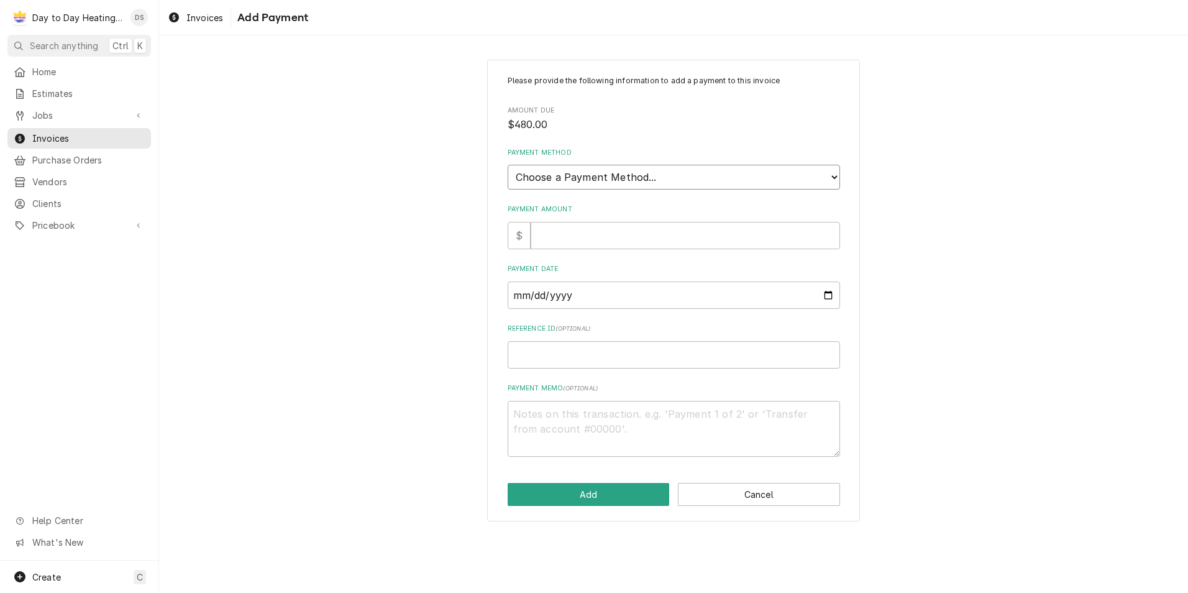
click at [600, 183] on select "Choose a Payment Method... Cash Check Credit/Debit Card ACH/eCheck Other" at bounding box center [674, 177] width 332 height 25
select select "2"
click at [508, 165] on select "Choose a Payment Method... Cash Check Credit/Debit Card ACH/eCheck Other" at bounding box center [674, 177] width 332 height 25
click at [569, 237] on input "Payment Amount" at bounding box center [685, 235] width 309 height 27
type textarea "x"
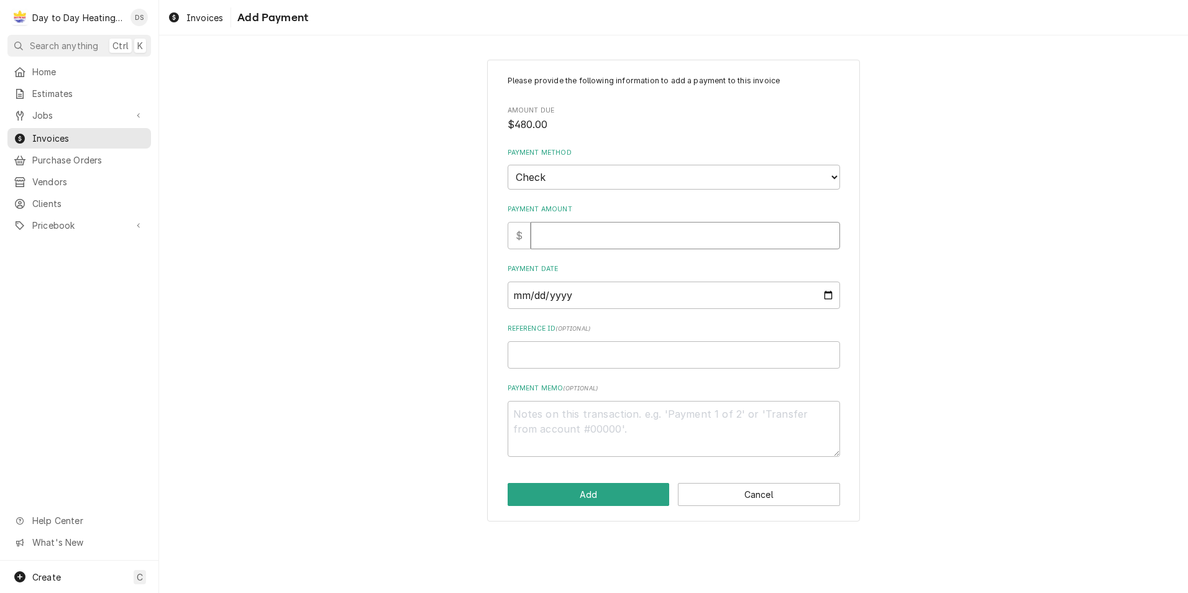
type input "4"
type textarea "x"
type input "48"
type textarea "x"
type input "480"
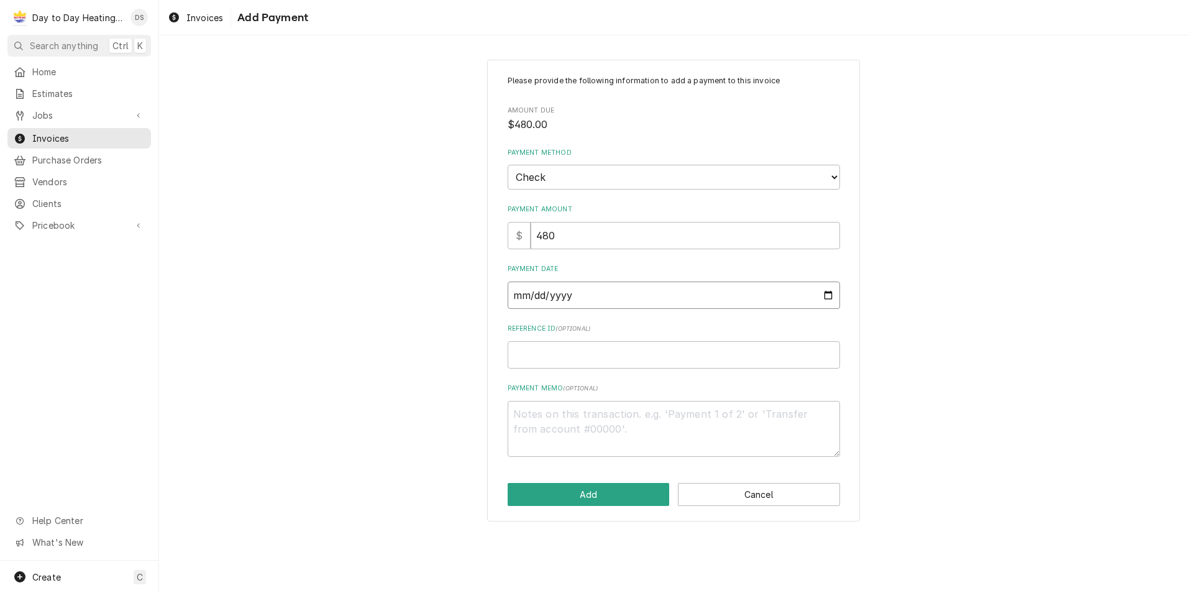
click at [827, 290] on input "Payment Date" at bounding box center [674, 294] width 332 height 27
type input "2025-08-21"
click at [606, 495] on button "Add" at bounding box center [589, 494] width 162 height 23
type textarea "x"
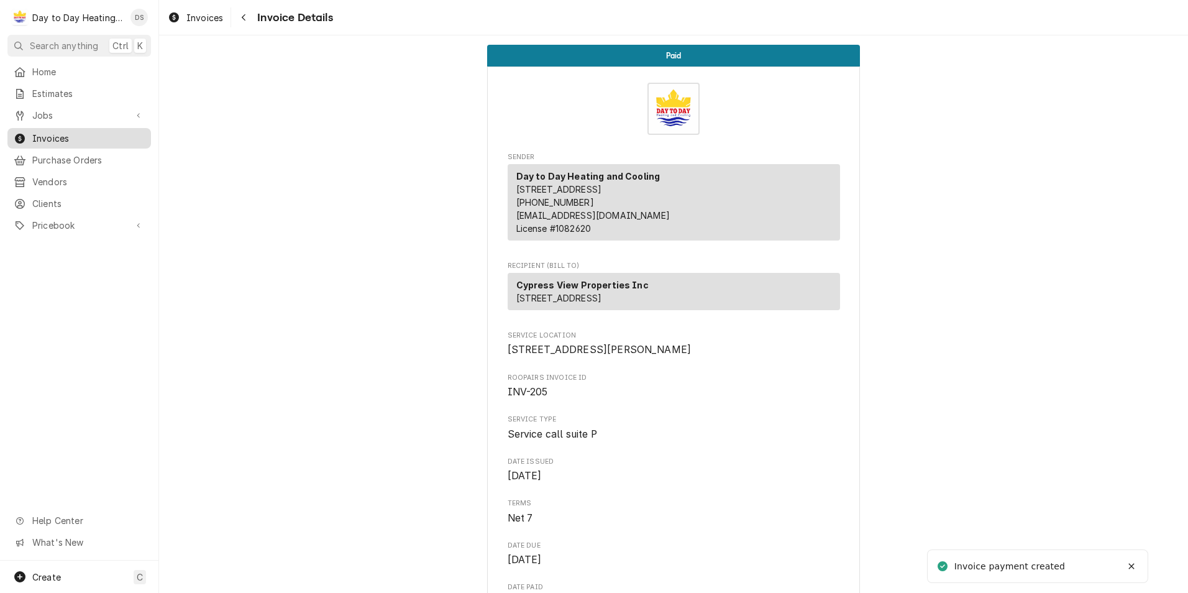
click at [76, 134] on span "Invoices" at bounding box center [88, 138] width 112 height 13
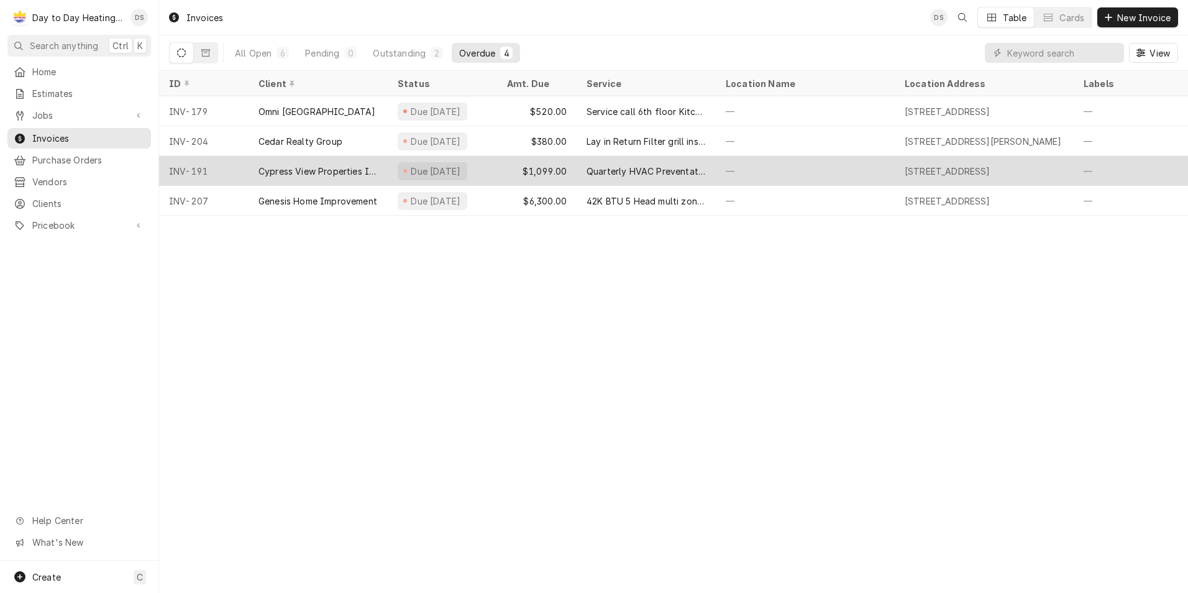
click at [550, 168] on div "$1,099.00" at bounding box center [537, 171] width 80 height 30
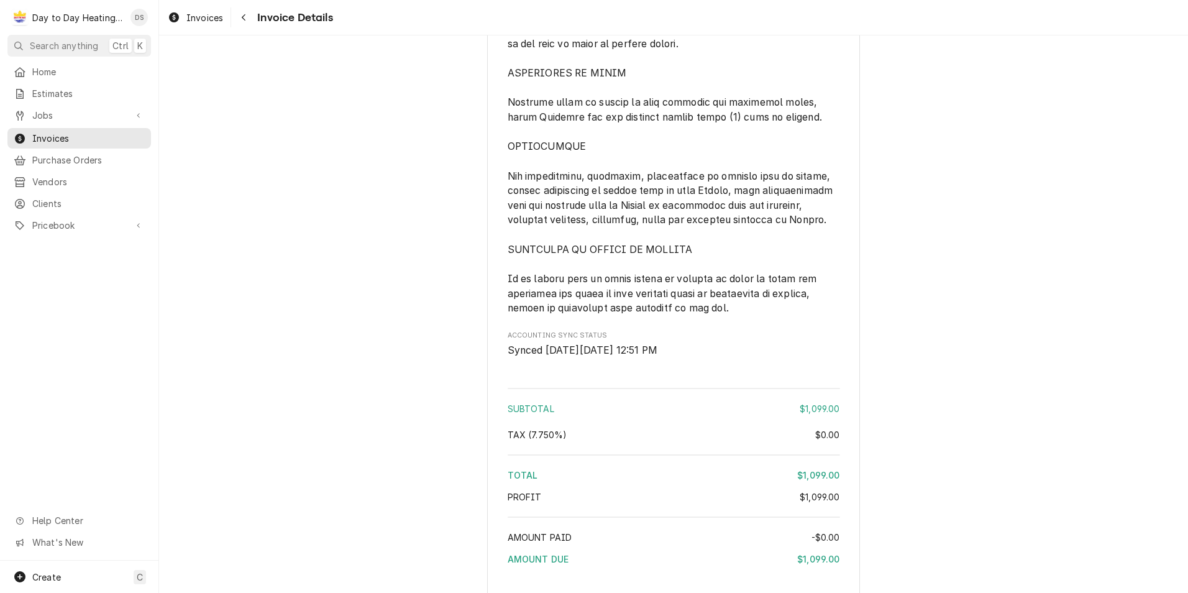
scroll to position [3204, 0]
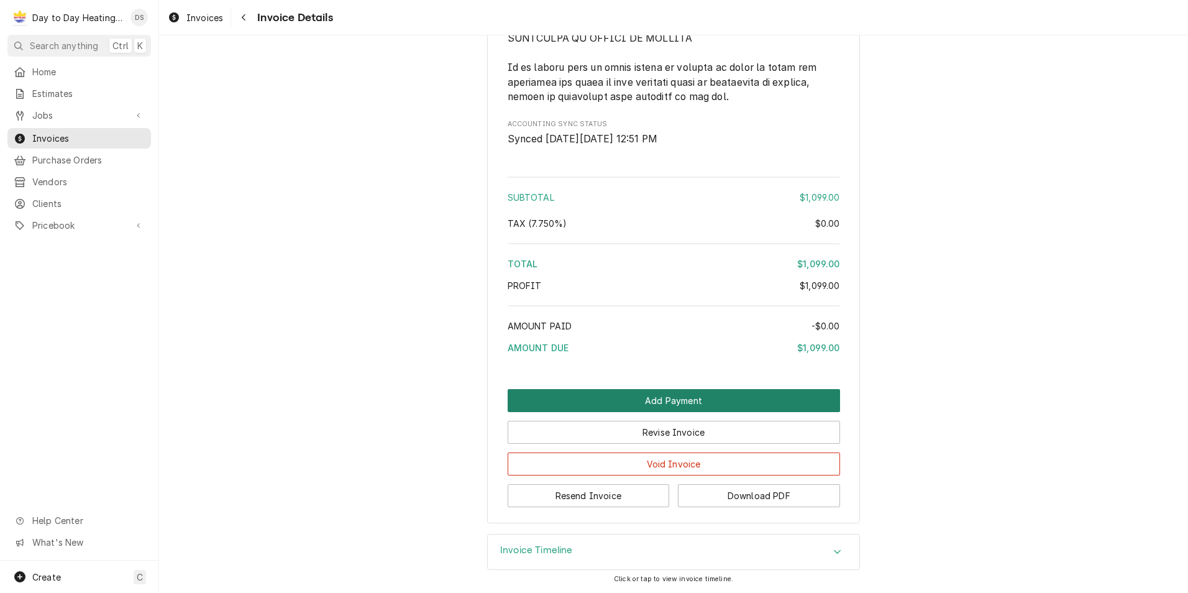
click at [670, 397] on button "Add Payment" at bounding box center [674, 400] width 332 height 23
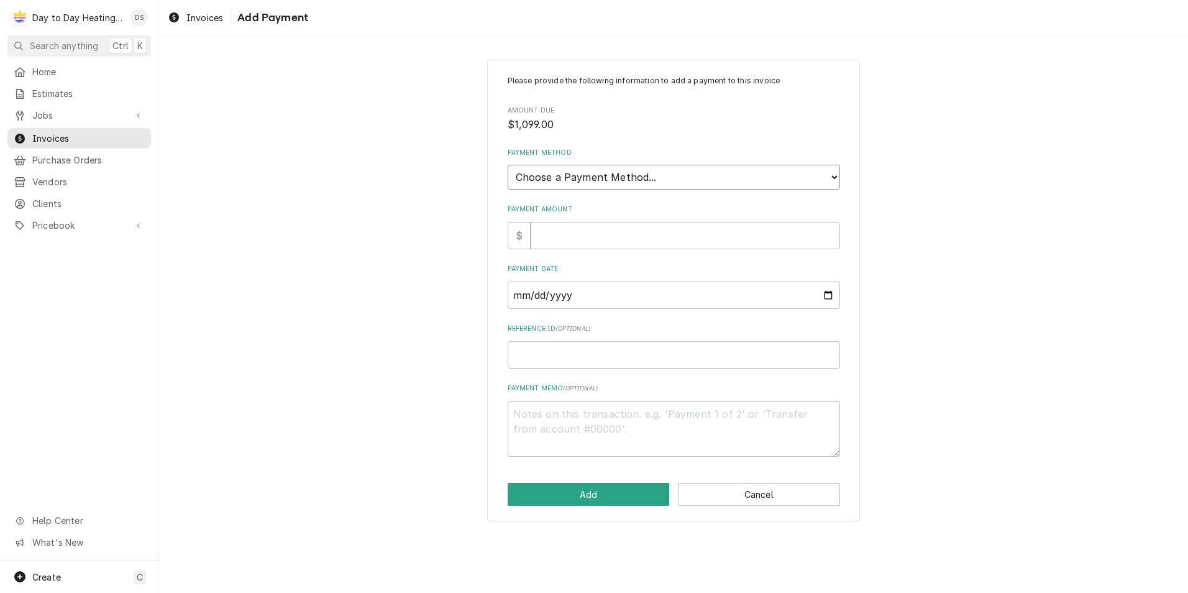
click at [626, 171] on select "Choose a Payment Method... Cash Check Credit/Debit Card ACH/eCheck Other" at bounding box center [674, 177] width 332 height 25
select select "2"
click at [508, 165] on select "Choose a Payment Method... Cash Check Credit/Debit Card ACH/eCheck Other" at bounding box center [674, 177] width 332 height 25
click at [607, 240] on input "Payment Amount" at bounding box center [685, 235] width 309 height 27
type textarea "x"
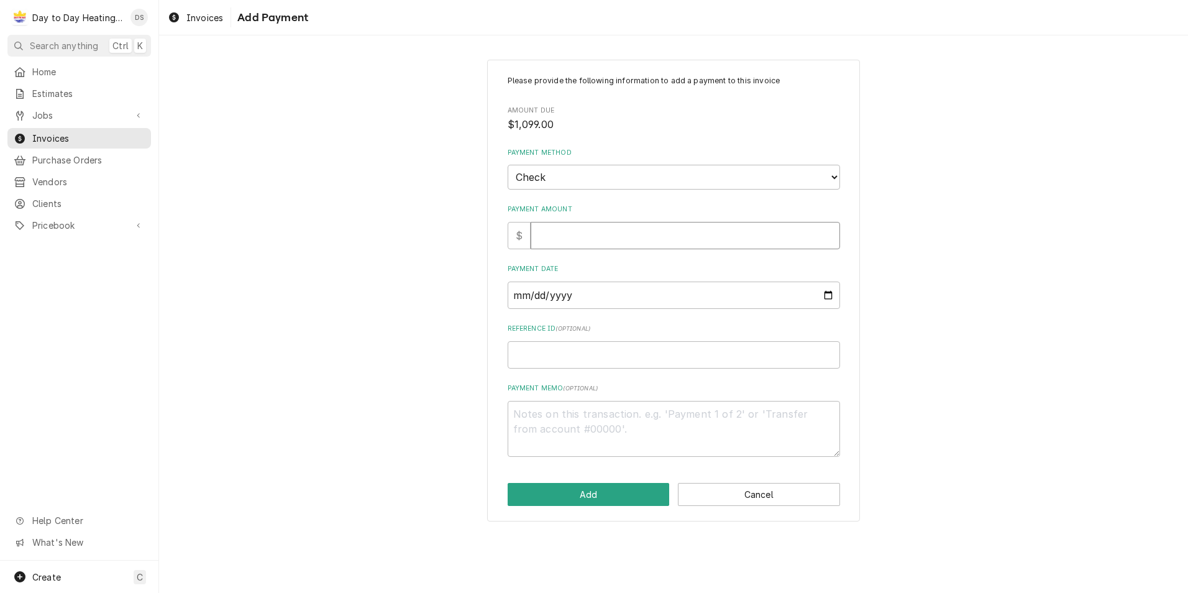
type input "1"
type textarea "x"
type input "10"
type textarea "x"
type input "109"
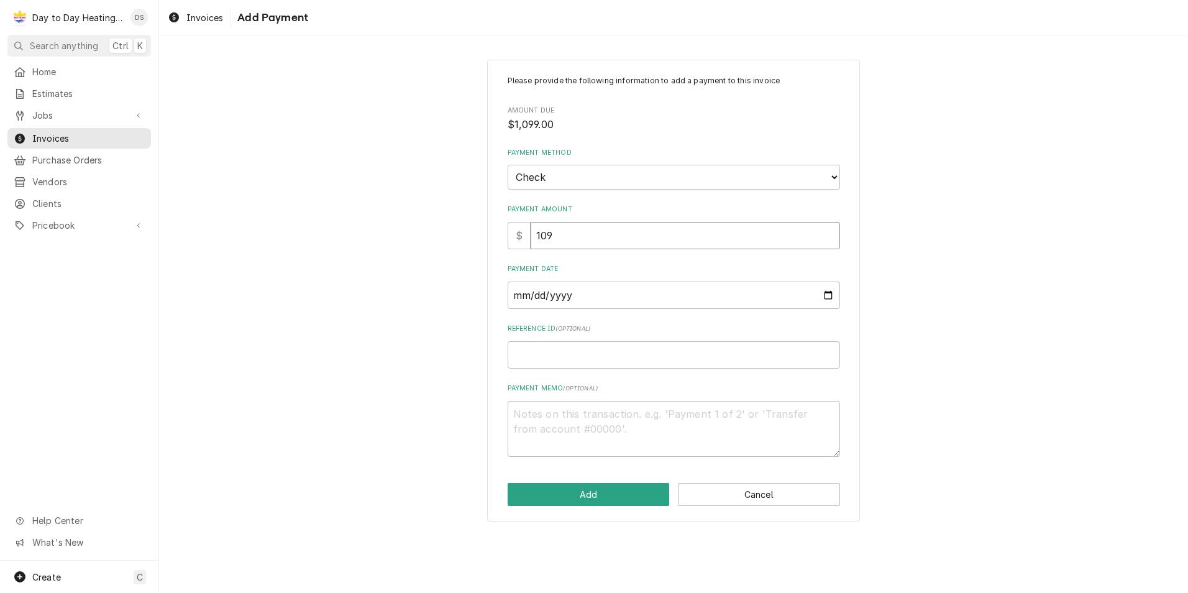
type textarea "x"
type input "1099"
click at [832, 298] on input "Payment Date" at bounding box center [674, 294] width 332 height 27
type input "2025-08-21"
click at [590, 494] on button "Add" at bounding box center [589, 494] width 162 height 23
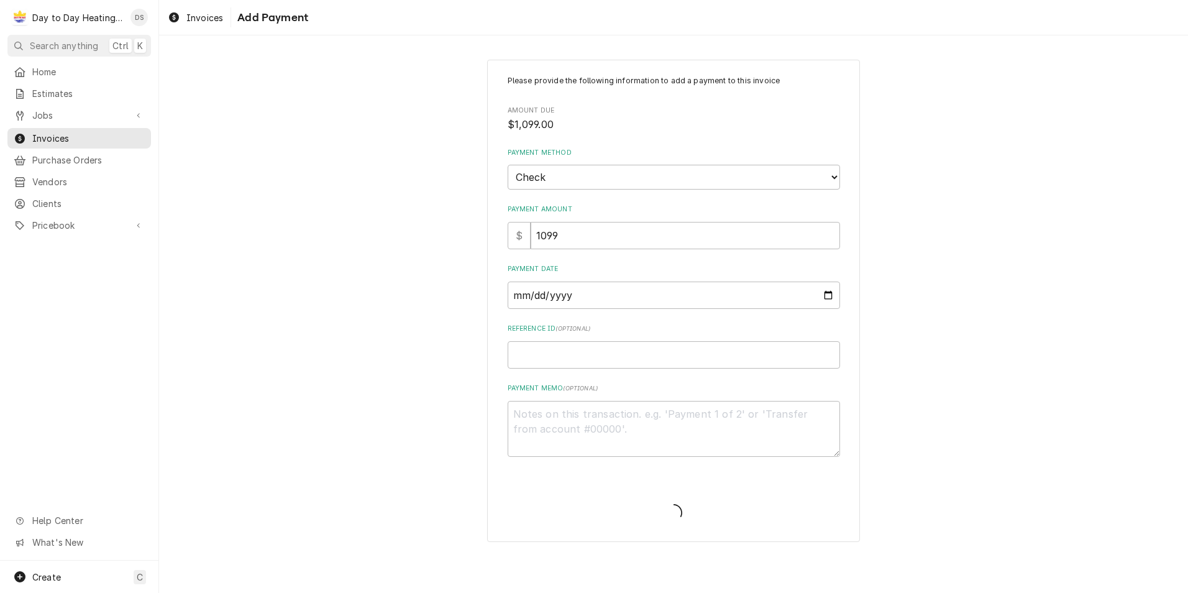
type textarea "x"
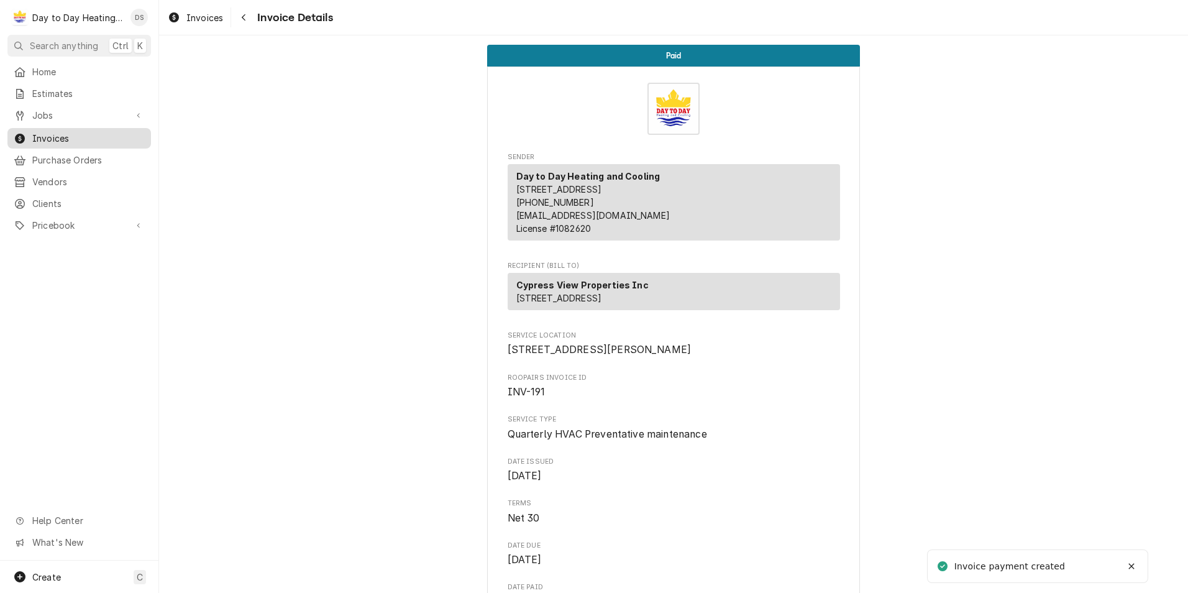
click at [55, 139] on span "Invoices" at bounding box center [88, 138] width 112 height 13
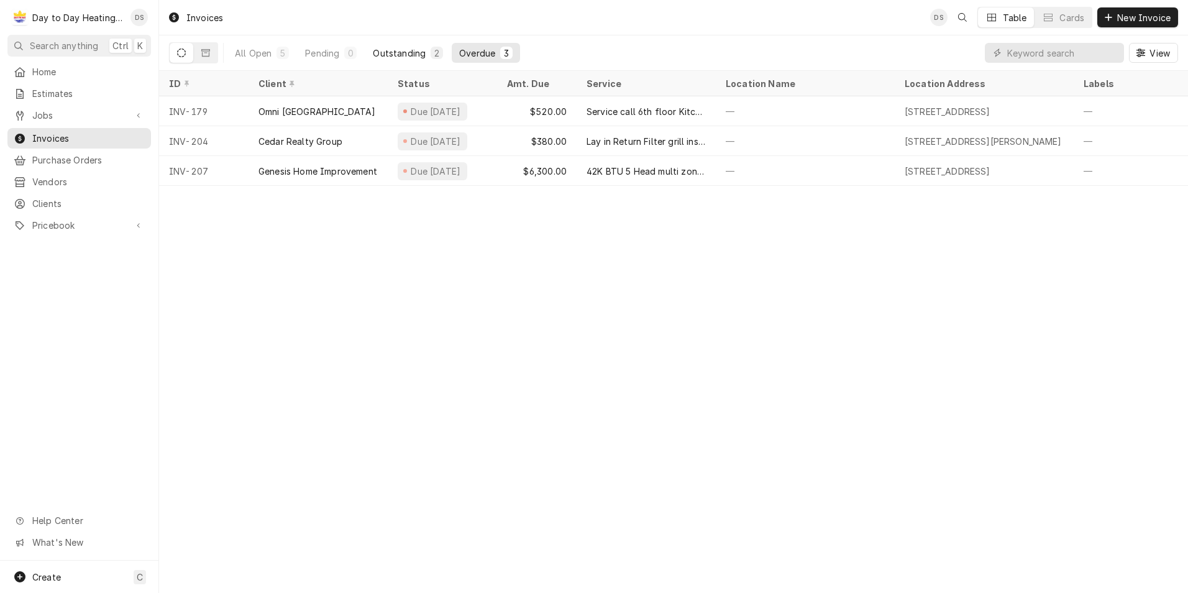
click at [402, 53] on div "Outstanding" at bounding box center [399, 53] width 53 height 13
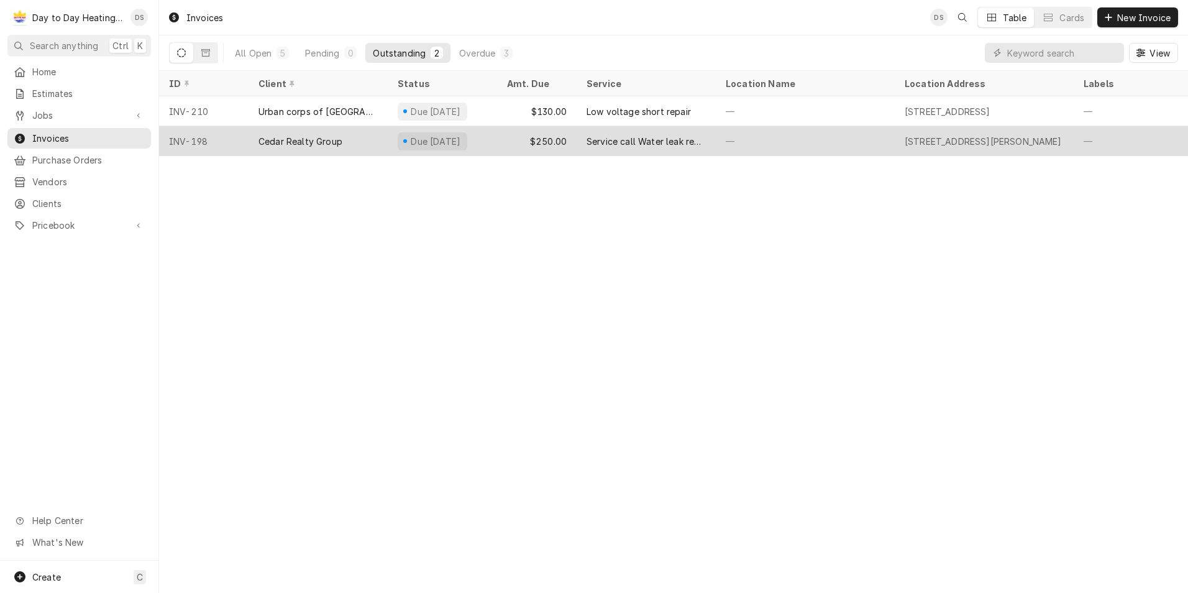
click at [611, 135] on div "Service call Water leak repair" at bounding box center [645, 141] width 119 height 13
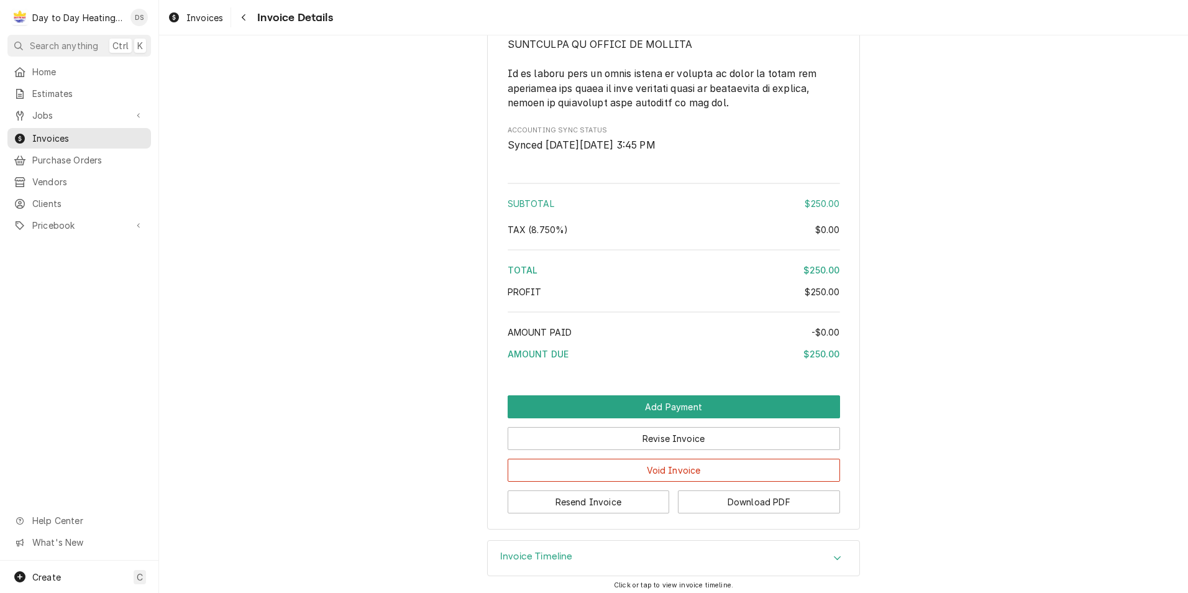
scroll to position [3058, 0]
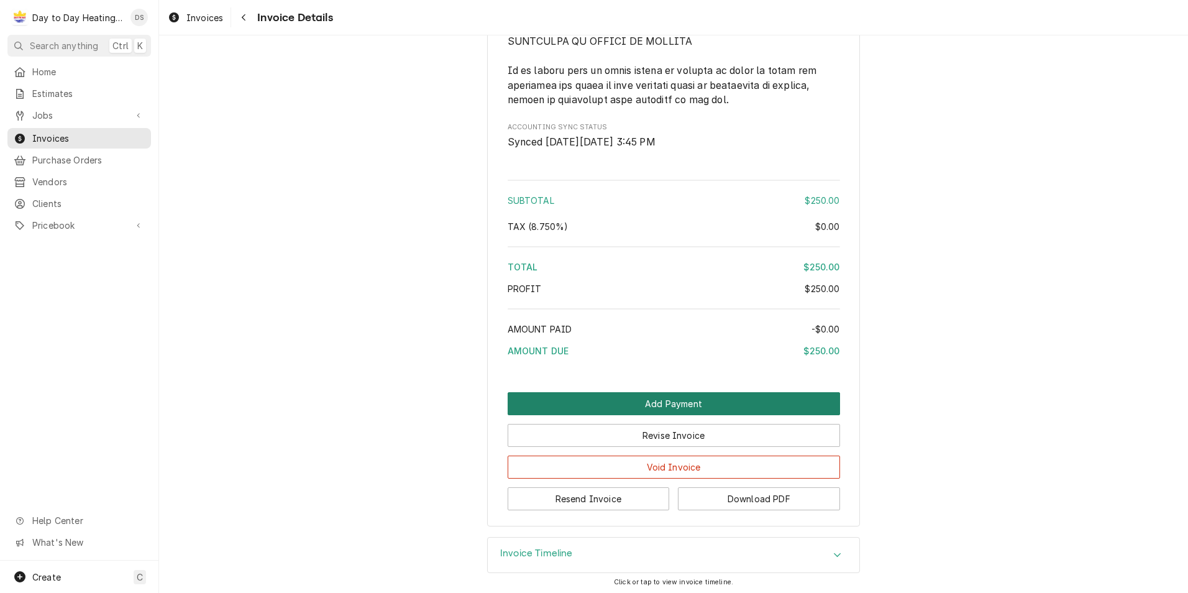
click at [686, 397] on button "Add Payment" at bounding box center [674, 403] width 332 height 23
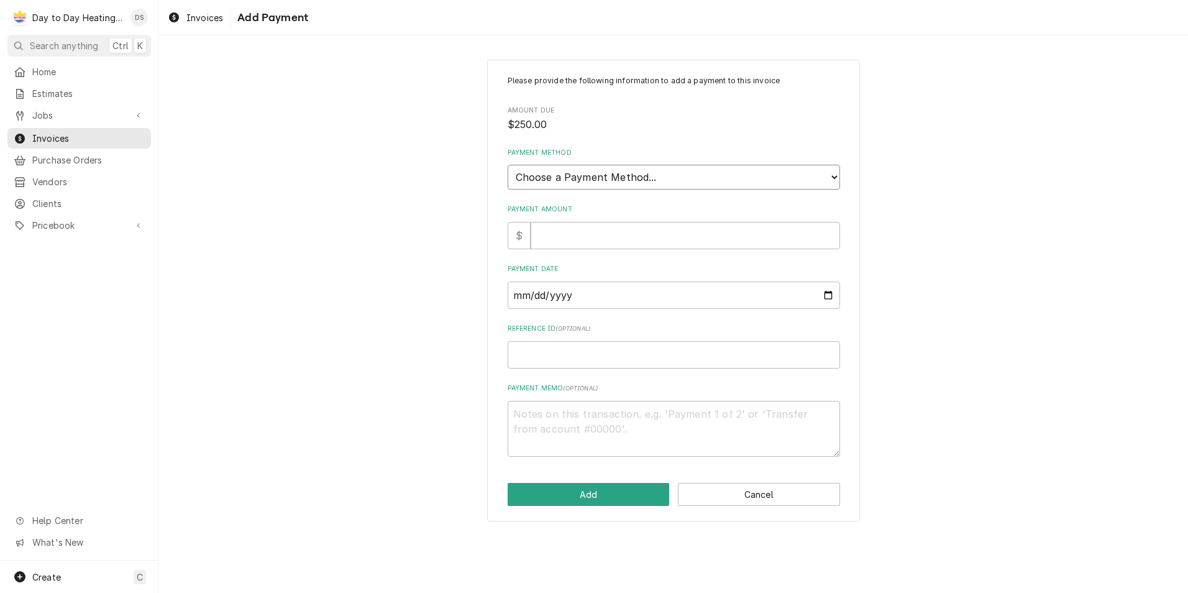
click at [604, 179] on select "Choose a Payment Method... Cash Check Credit/Debit Card ACH/eCheck Other" at bounding box center [674, 177] width 332 height 25
select select "2"
click at [508, 165] on select "Choose a Payment Method... Cash Check Credit/Debit Card ACH/eCheck Other" at bounding box center [674, 177] width 332 height 25
click at [564, 238] on input "Payment Amount" at bounding box center [685, 235] width 309 height 27
type textarea "x"
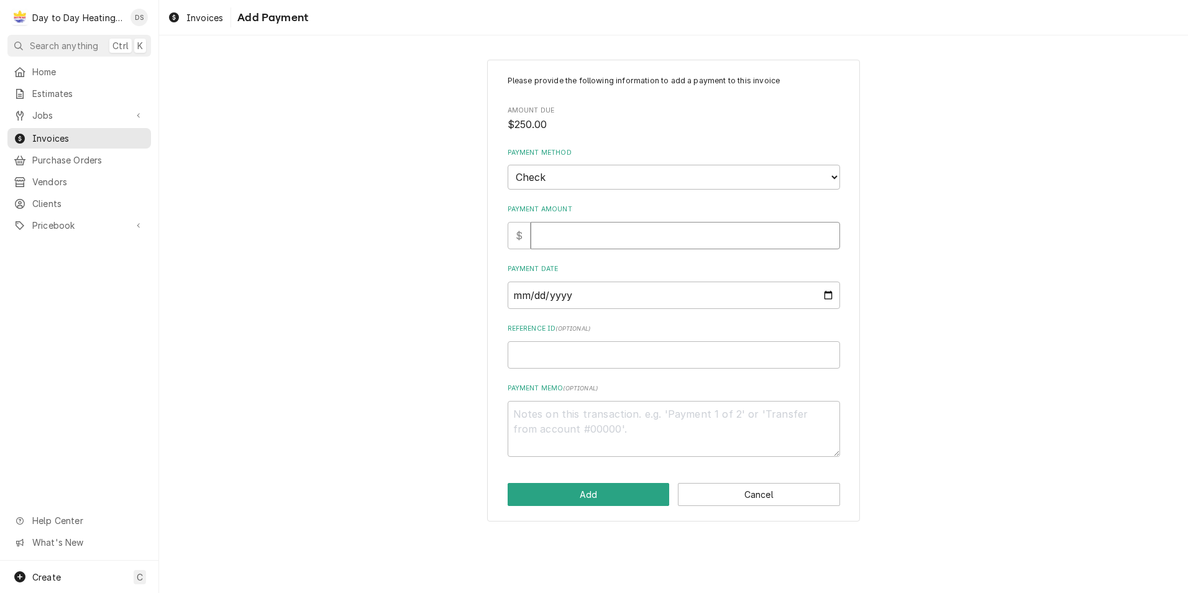
type input "2"
type textarea "x"
type input "25"
type textarea "x"
type input "250"
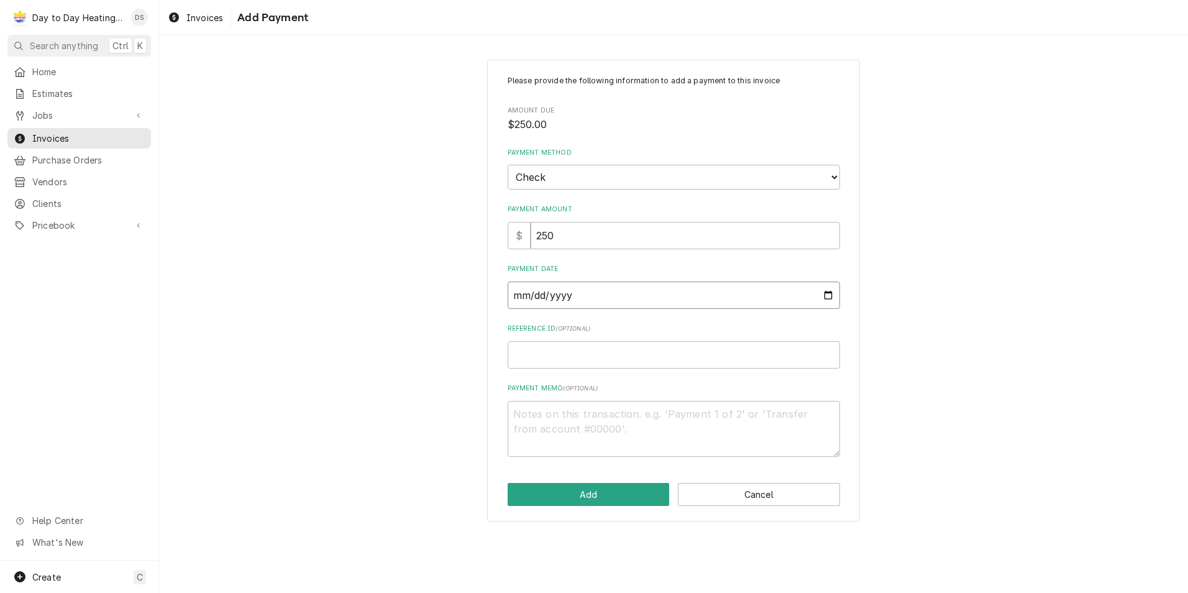
click at [824, 298] on input "Payment Date" at bounding box center [674, 294] width 332 height 27
type textarea "x"
type input "[DATE]"
click at [576, 494] on button "Add" at bounding box center [589, 494] width 162 height 23
type textarea "x"
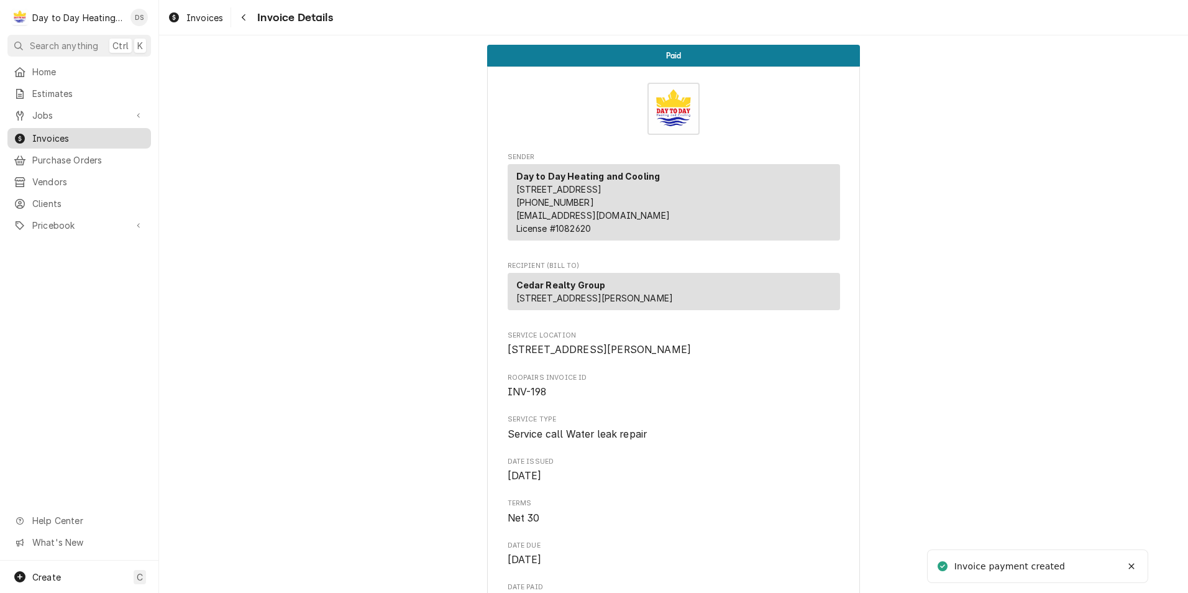
click at [62, 134] on span "Invoices" at bounding box center [88, 138] width 112 height 13
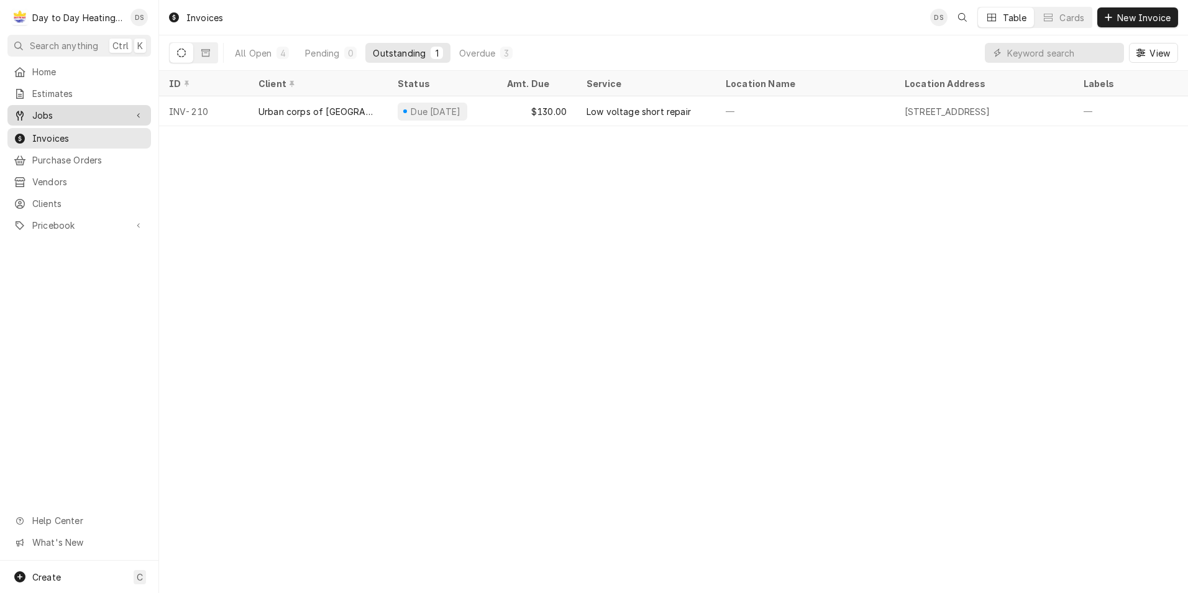
click at [62, 111] on span "Jobs" at bounding box center [79, 115] width 94 height 13
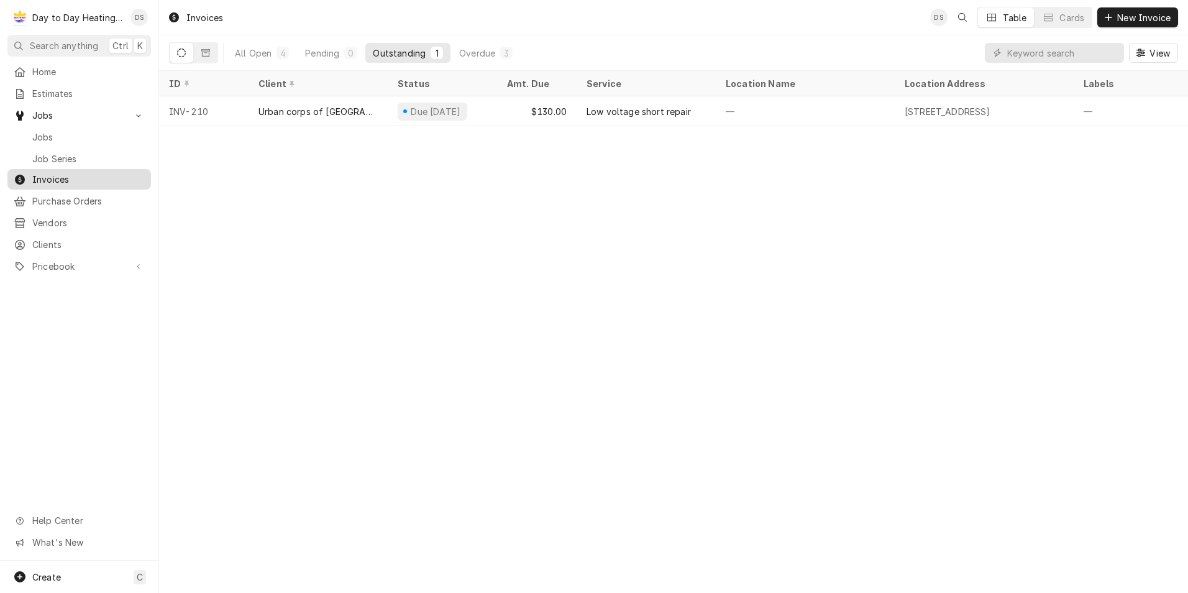
click at [57, 171] on div "Invoices" at bounding box center [79, 179] width 139 height 16
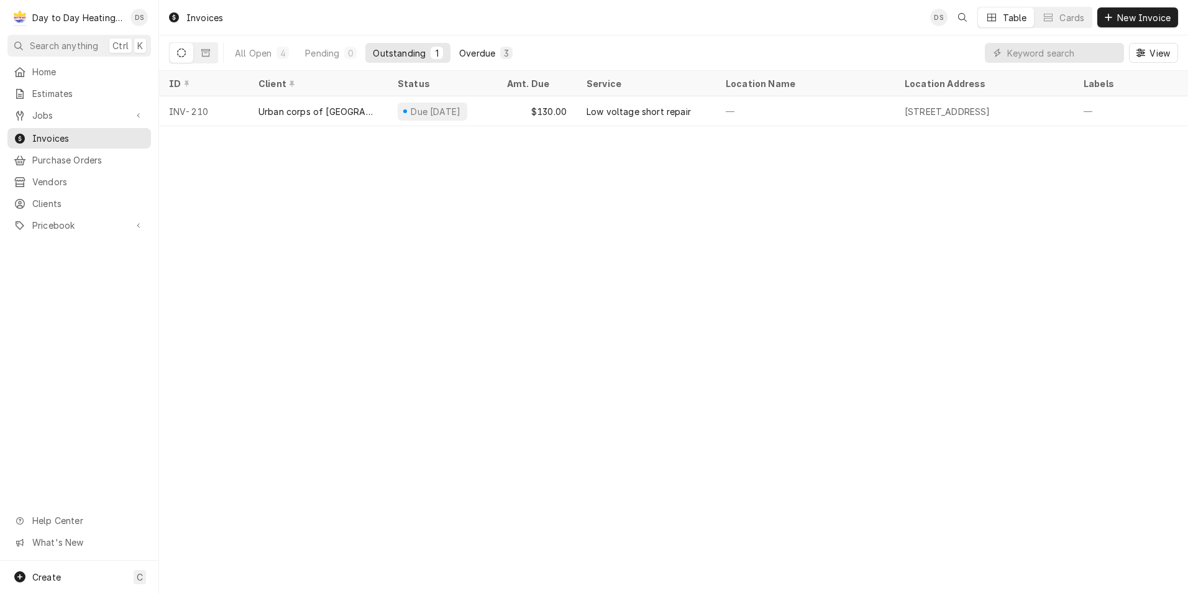
click at [472, 47] on div "Overdue" at bounding box center [477, 53] width 36 height 13
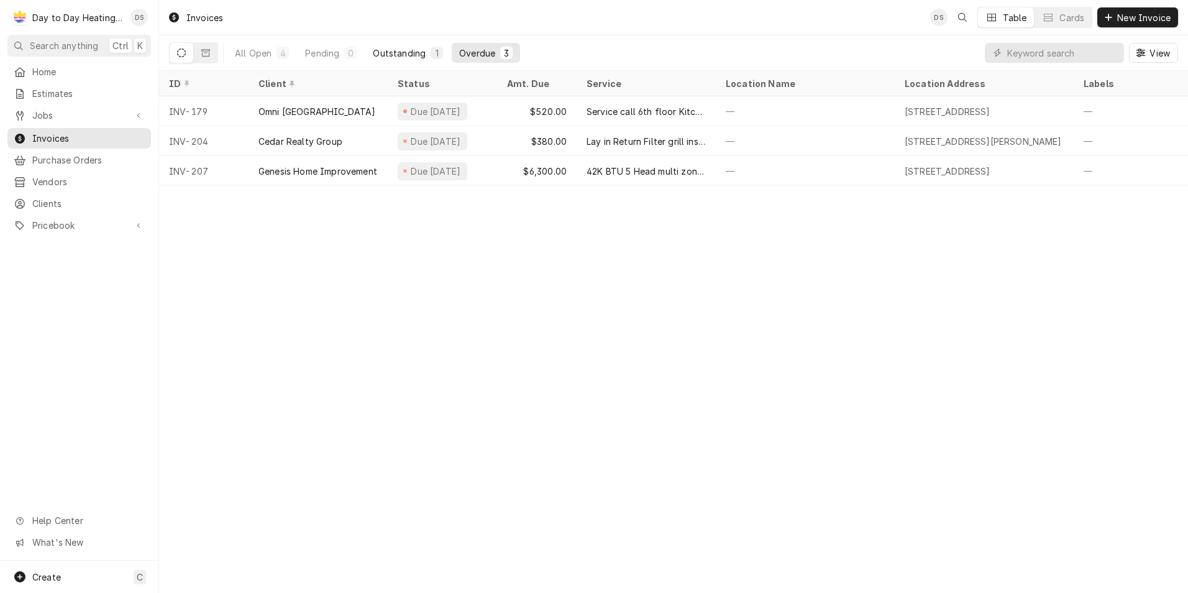
click at [411, 55] on div "Outstanding" at bounding box center [399, 53] width 53 height 13
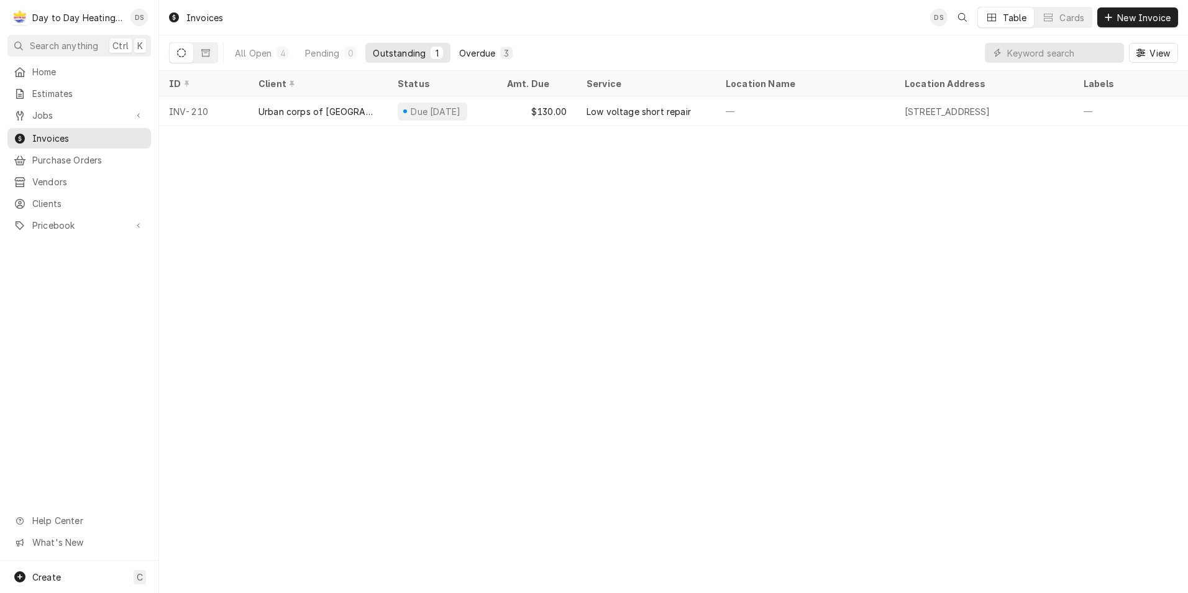
click at [463, 48] on div "Overdue" at bounding box center [477, 53] width 36 height 13
